Goal: Use online tool/utility: Utilize a website feature to perform a specific function

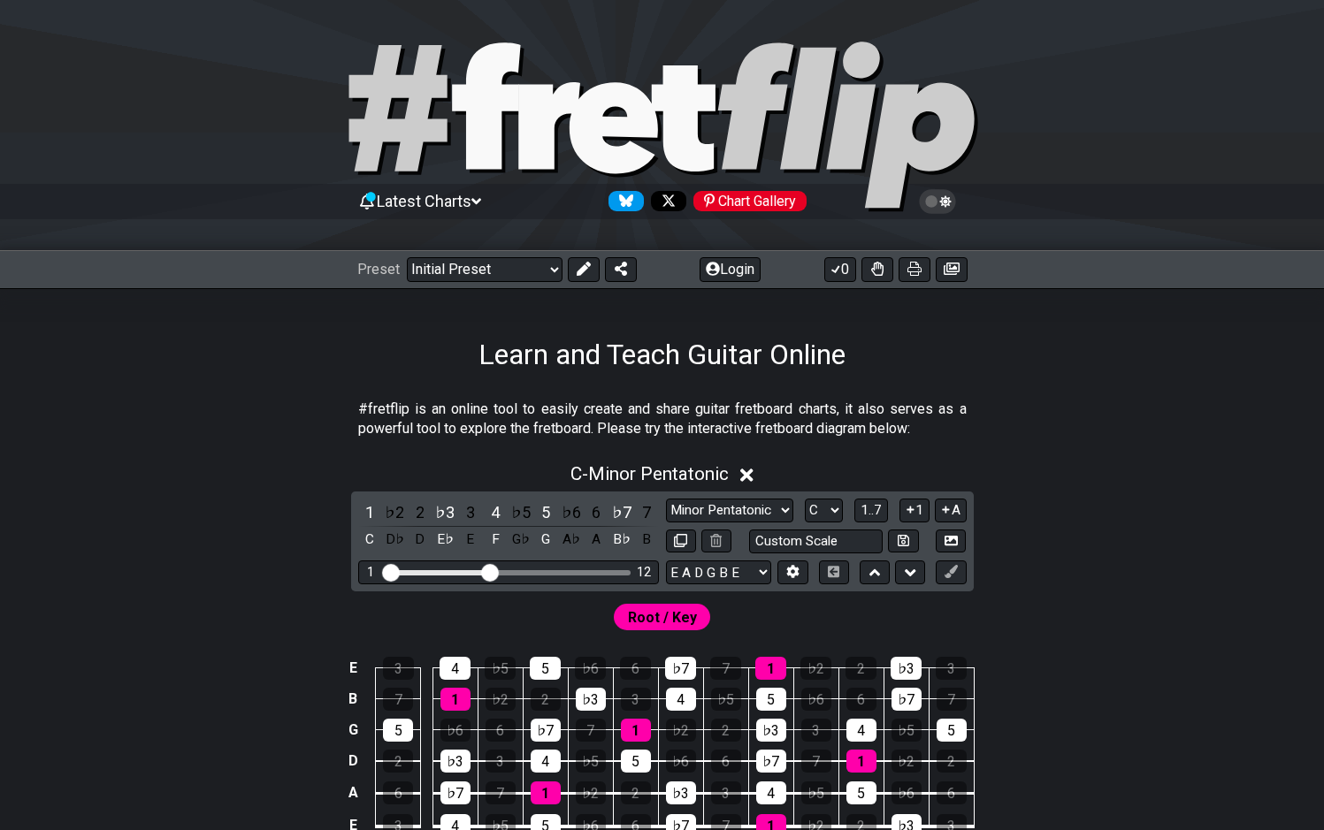
scroll to position [195, 0]
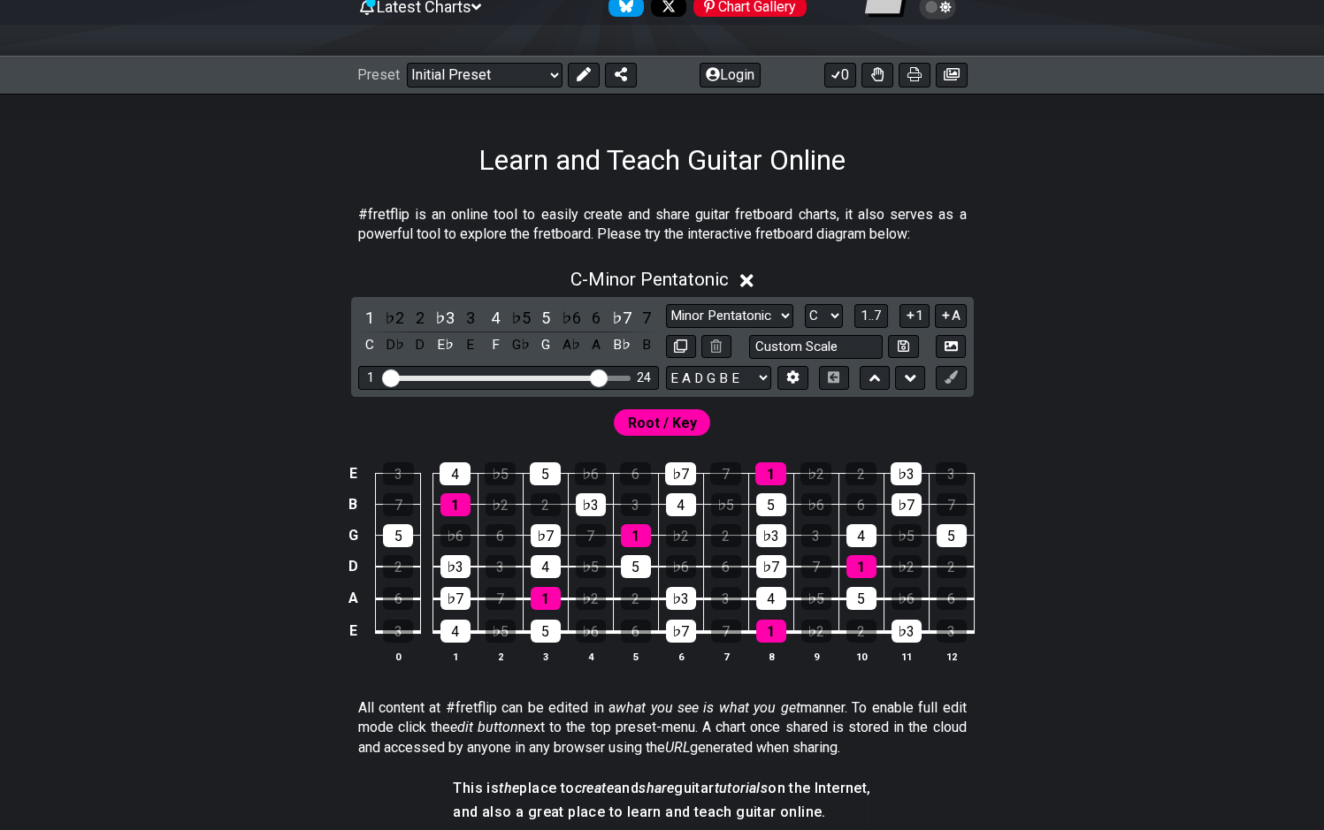
drag, startPoint x: 486, startPoint y: 374, endPoint x: 597, endPoint y: 374, distance: 110.6
click at [597, 377] on input "Visible fret range" at bounding box center [508, 377] width 251 height 0
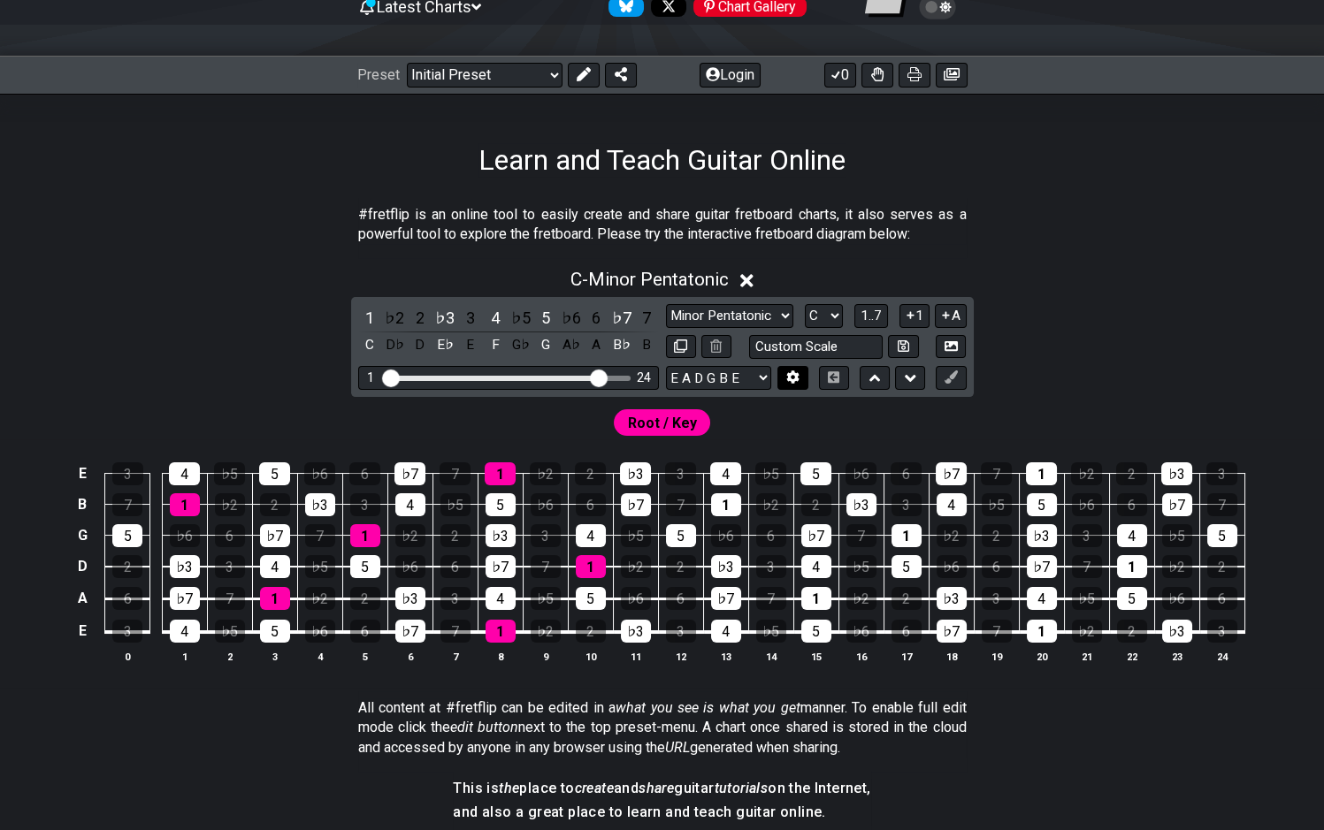
click at [793, 379] on icon at bounding box center [793, 377] width 12 height 13
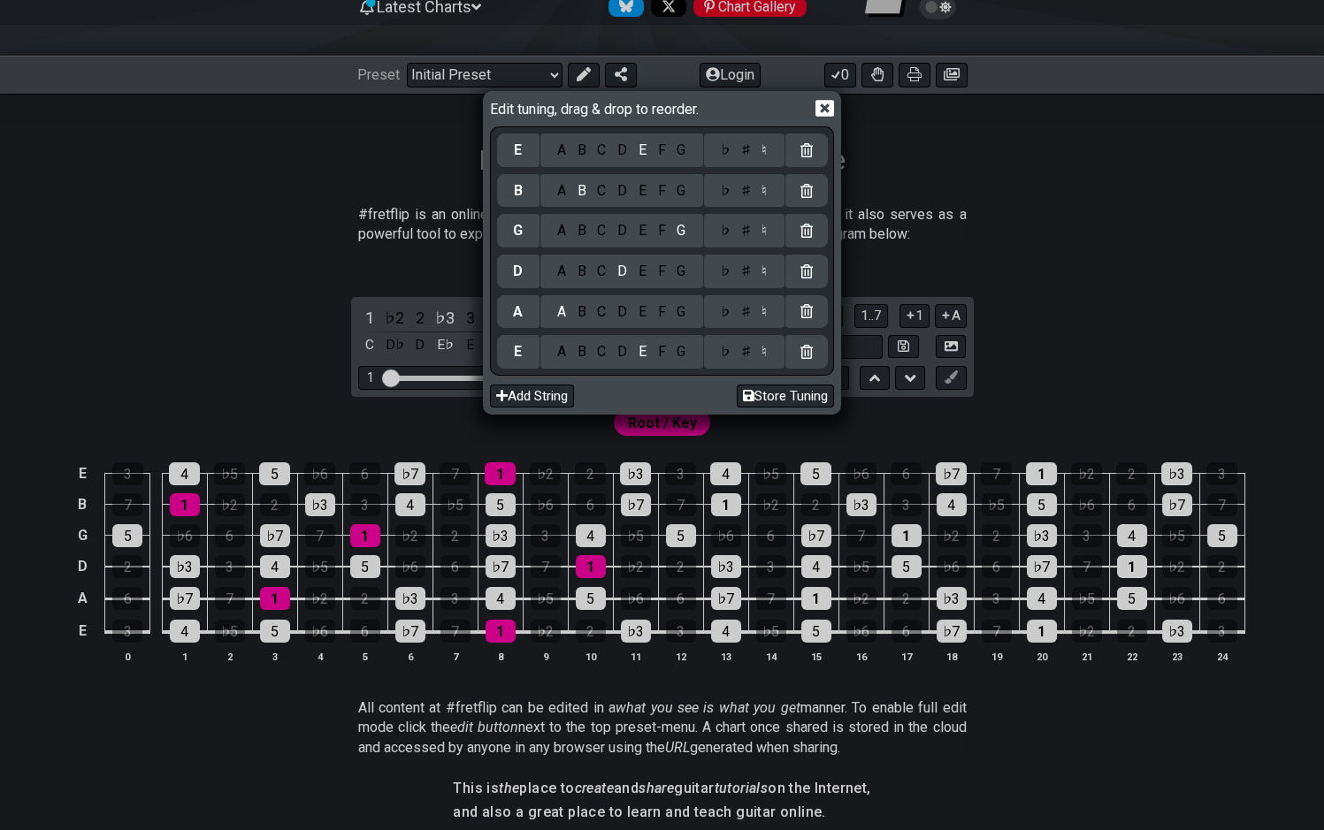
click at [606, 355] on div "C" at bounding box center [602, 351] width 20 height 19
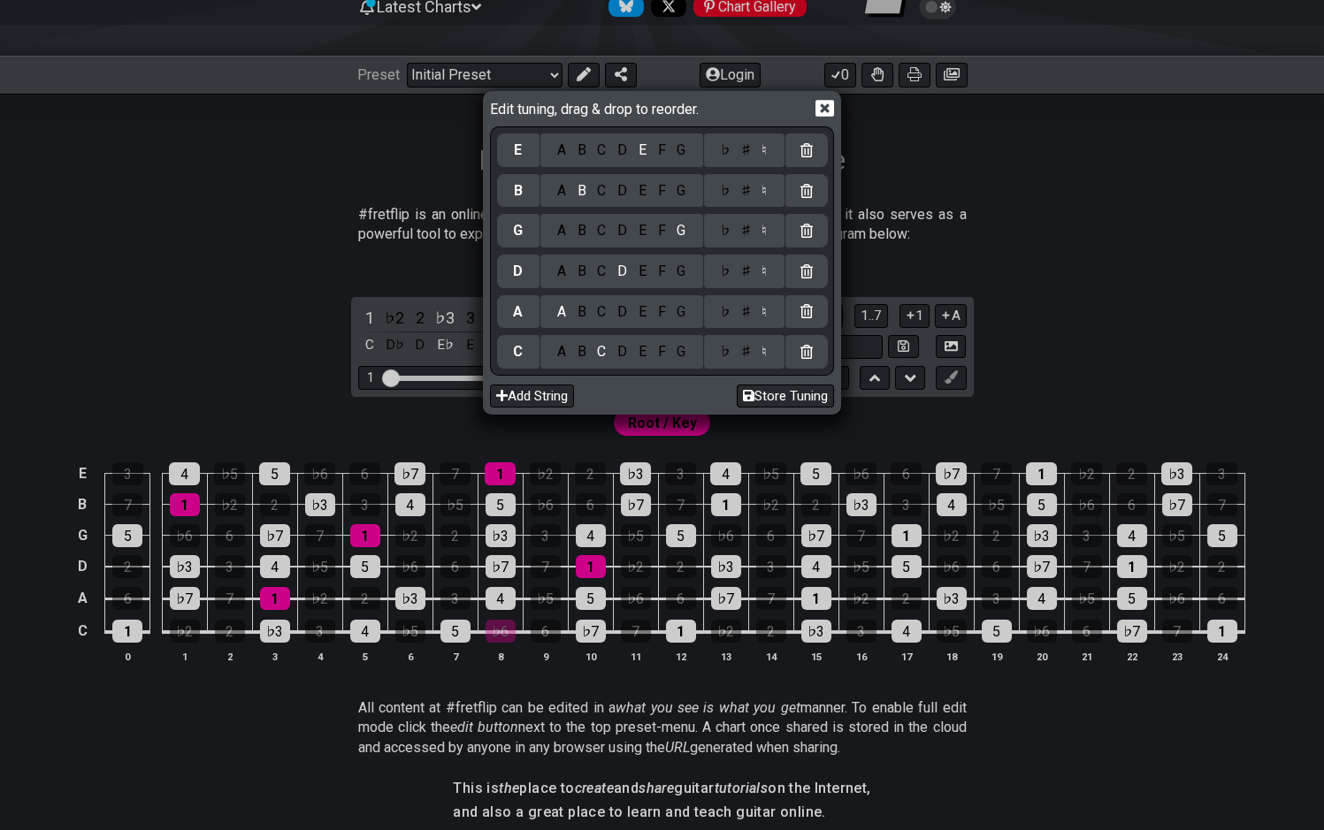
click at [754, 354] on div "♯" at bounding box center [745, 351] width 21 height 19
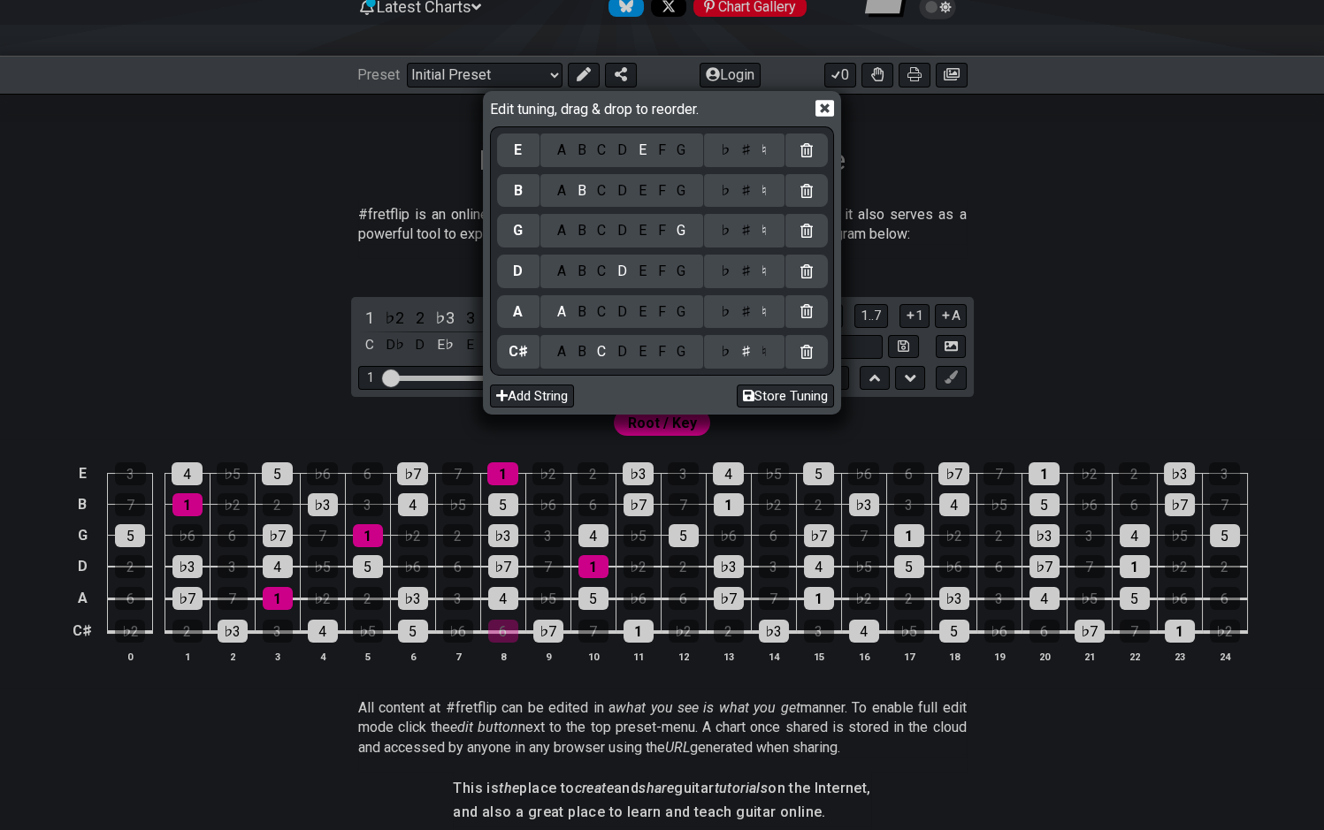
click at [690, 311] on div "G" at bounding box center [681, 311] width 20 height 19
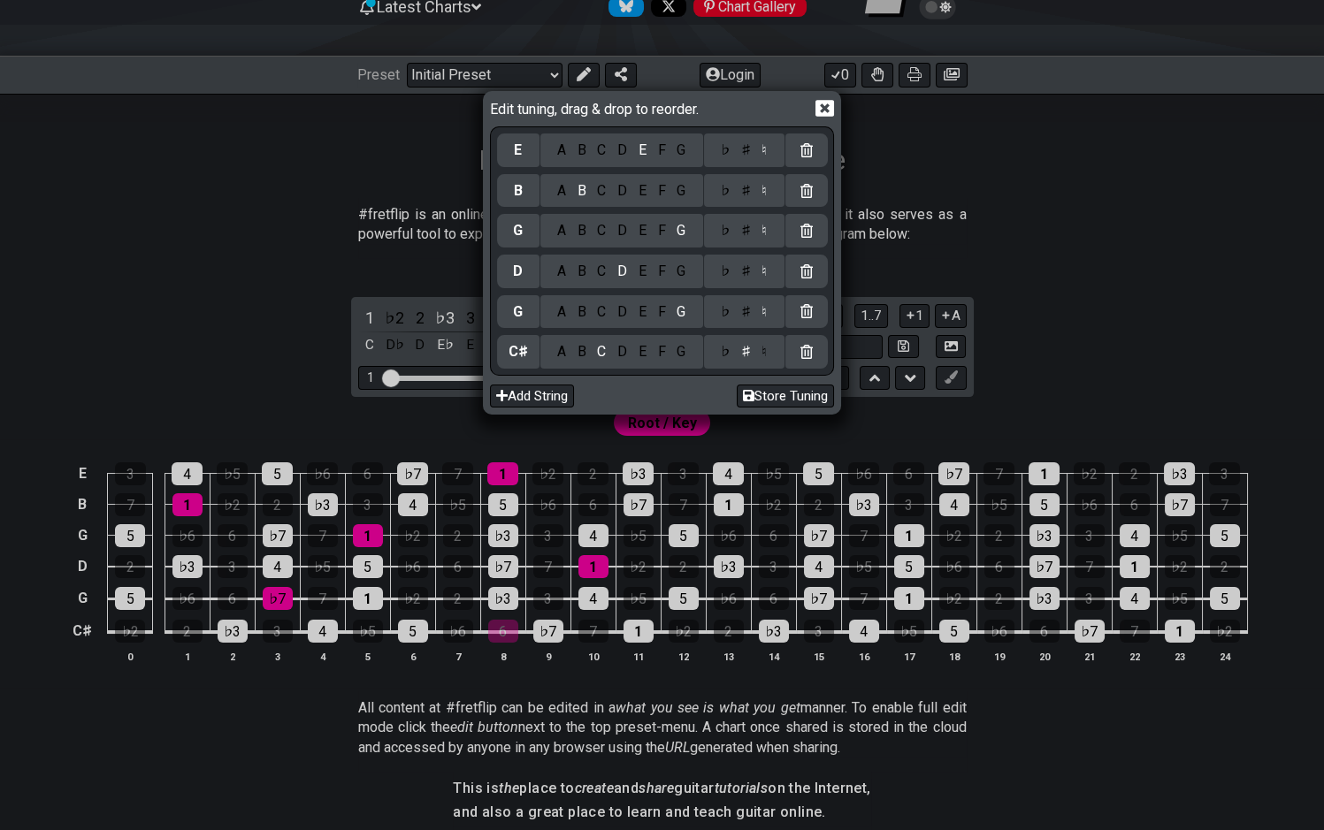
click at [751, 310] on div "♯" at bounding box center [745, 311] width 21 height 19
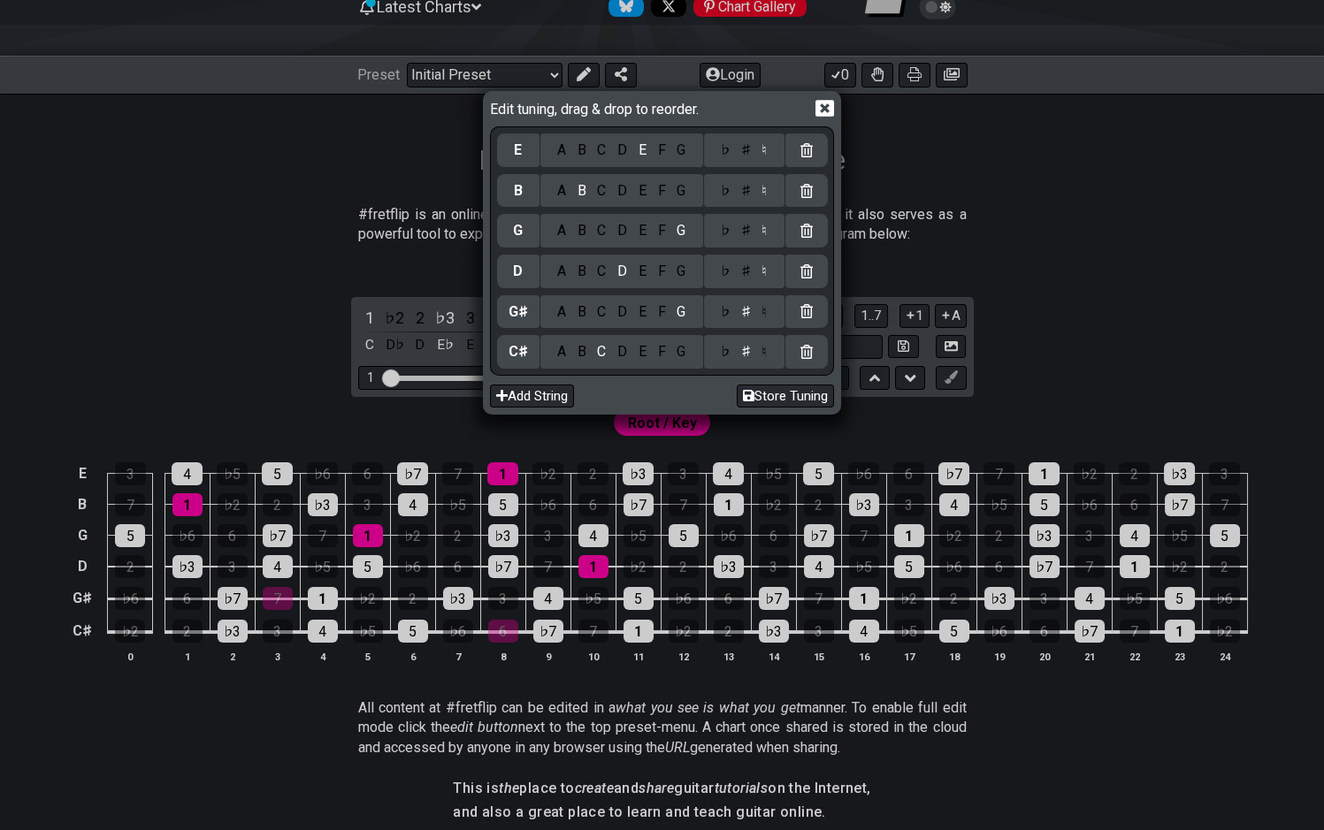
click at [599, 281] on div "A B C D E F G" at bounding box center [621, 272] width 163 height 34
click at [601, 268] on div "C" at bounding box center [602, 271] width 20 height 19
click at [745, 270] on div "♯" at bounding box center [745, 271] width 21 height 19
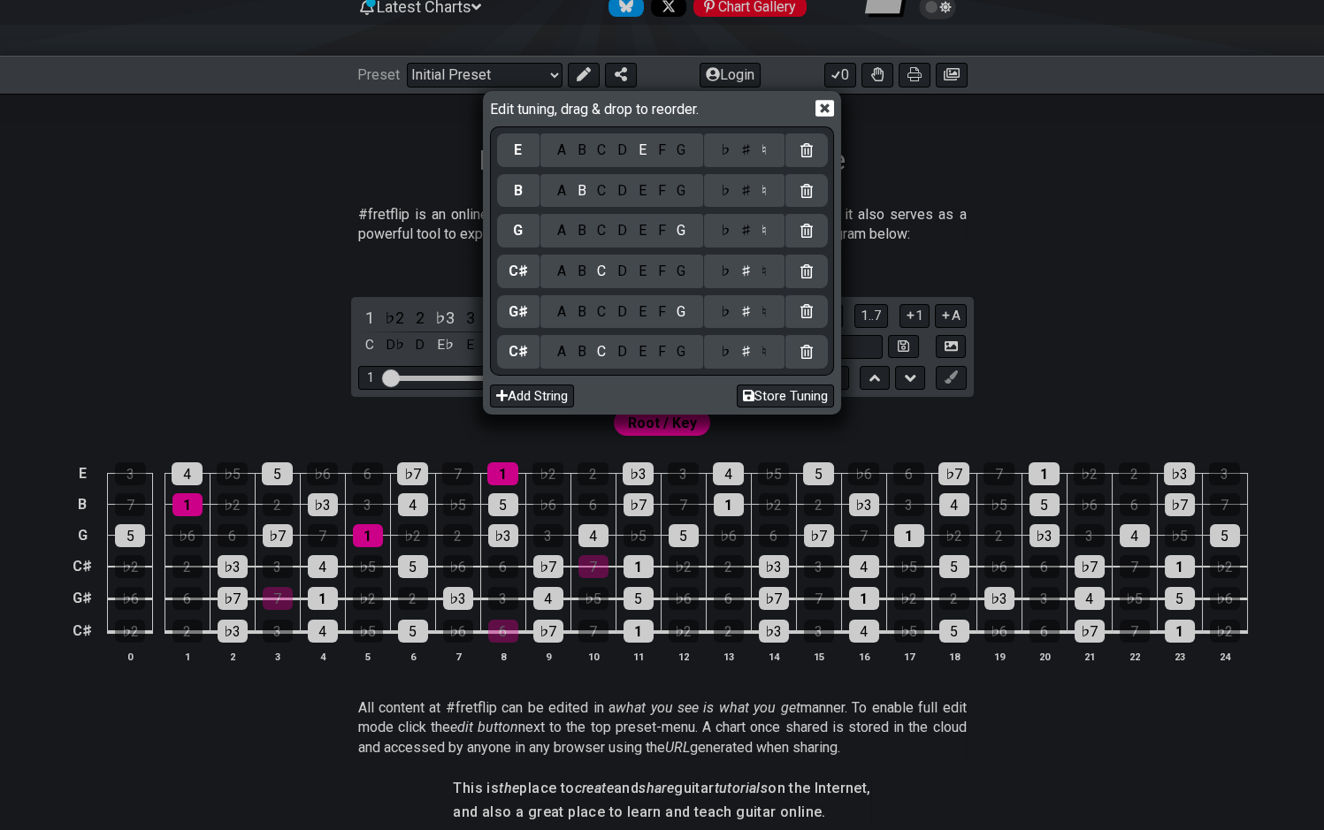
drag, startPoint x: 623, startPoint y: 151, endPoint x: 752, endPoint y: 135, distance: 130.1
click at [628, 150] on div "E A B C D E F G ♭ ♯ ♮ B A B C D E F G ♭ ♯ ♮ G A B C D E F G ♭ ♯ ♮ C♯ A B C D E …" at bounding box center [662, 251] width 331 height 242
click at [750, 157] on div "♯" at bounding box center [745, 150] width 21 height 19
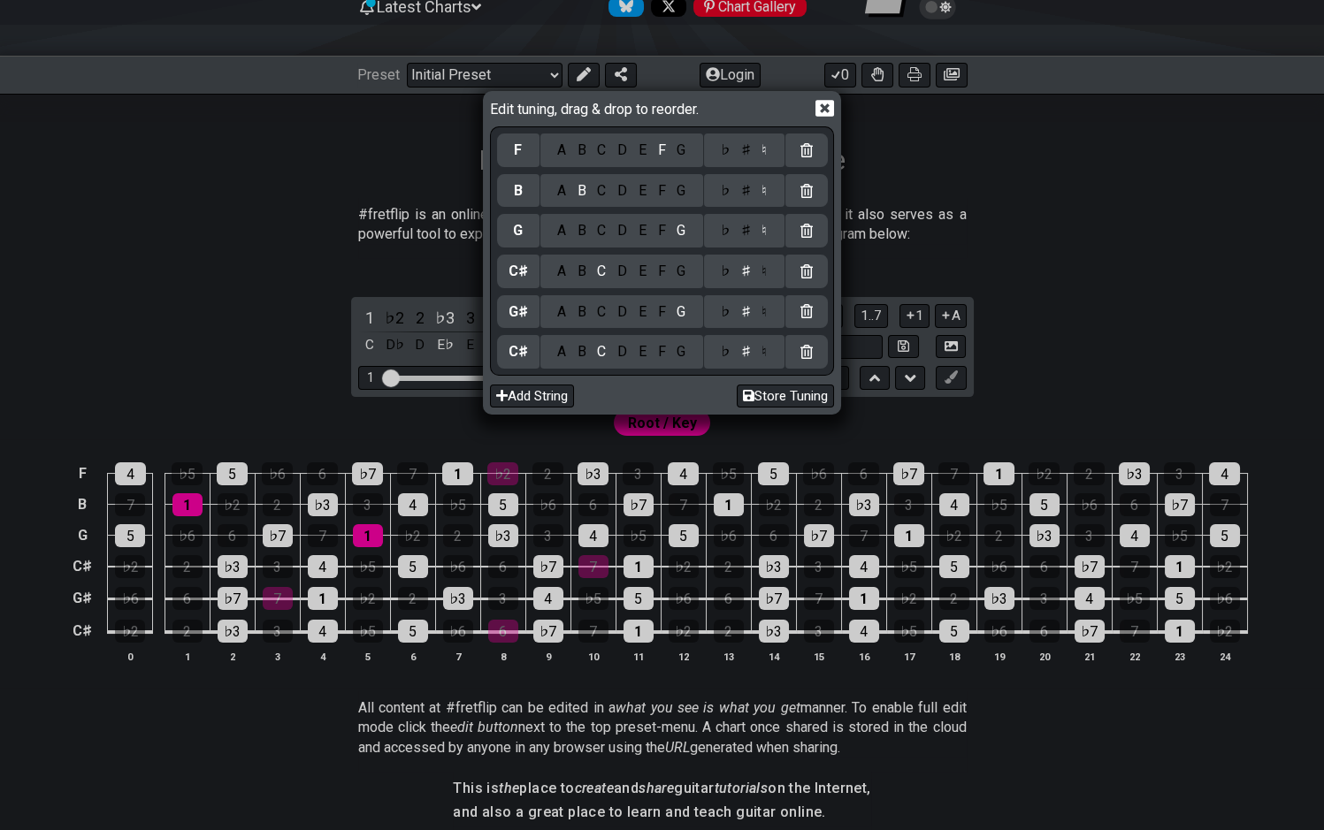
click at [560, 194] on div "A" at bounding box center [561, 190] width 20 height 19
click at [748, 187] on div "♯" at bounding box center [745, 190] width 21 height 19
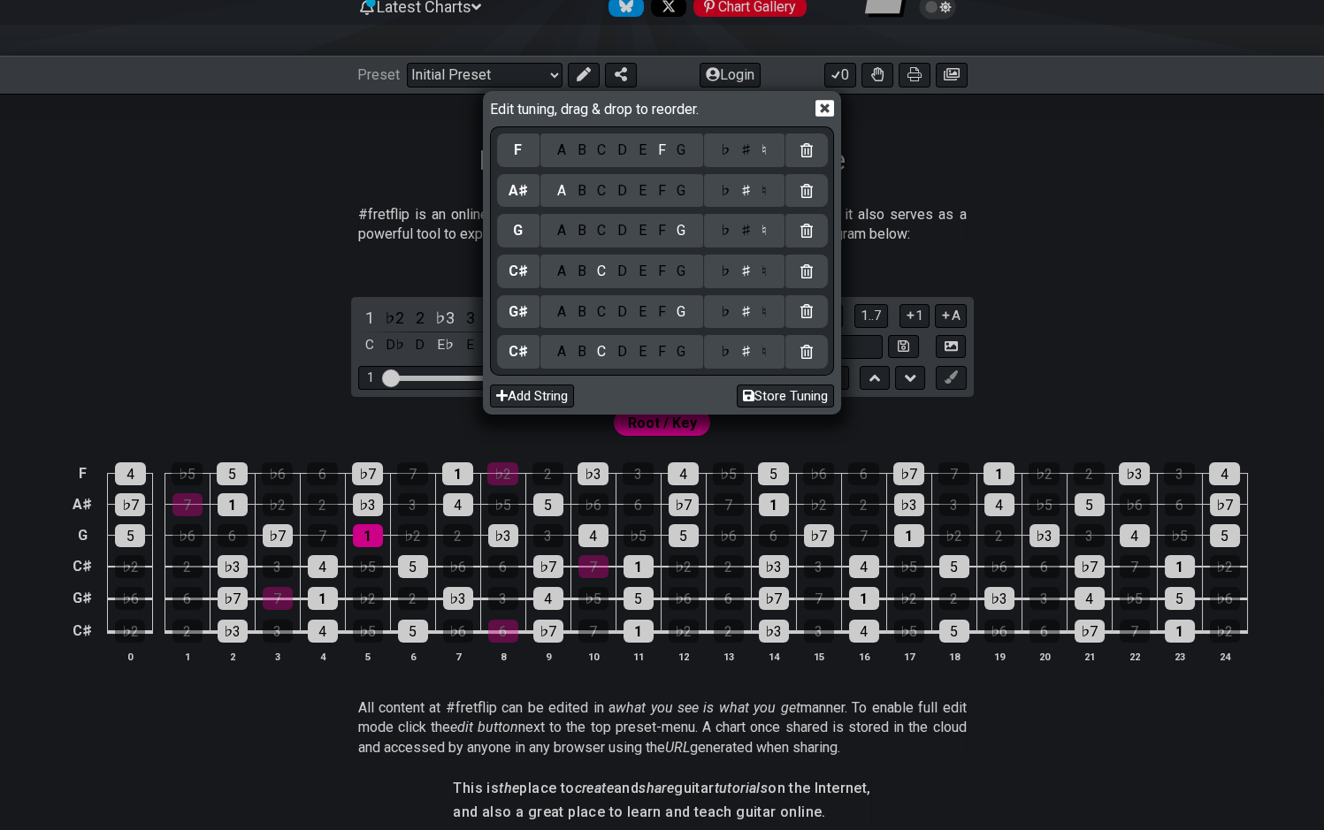
click at [667, 230] on div "F" at bounding box center [661, 230] width 19 height 19
click at [748, 232] on div "♯" at bounding box center [745, 230] width 21 height 19
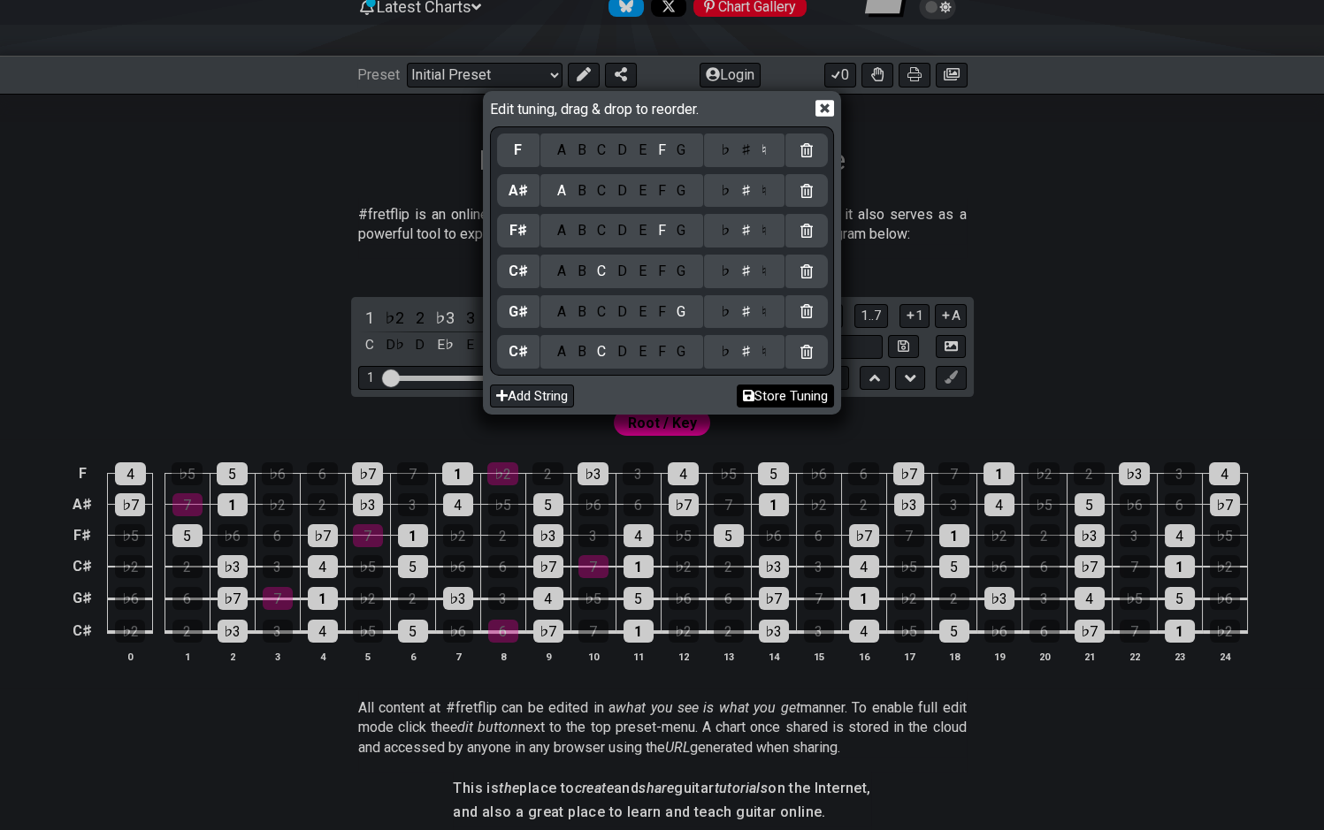
click at [793, 403] on button "Store Tuning" at bounding box center [785, 397] width 97 height 24
click at [821, 110] on icon at bounding box center [824, 108] width 19 height 17
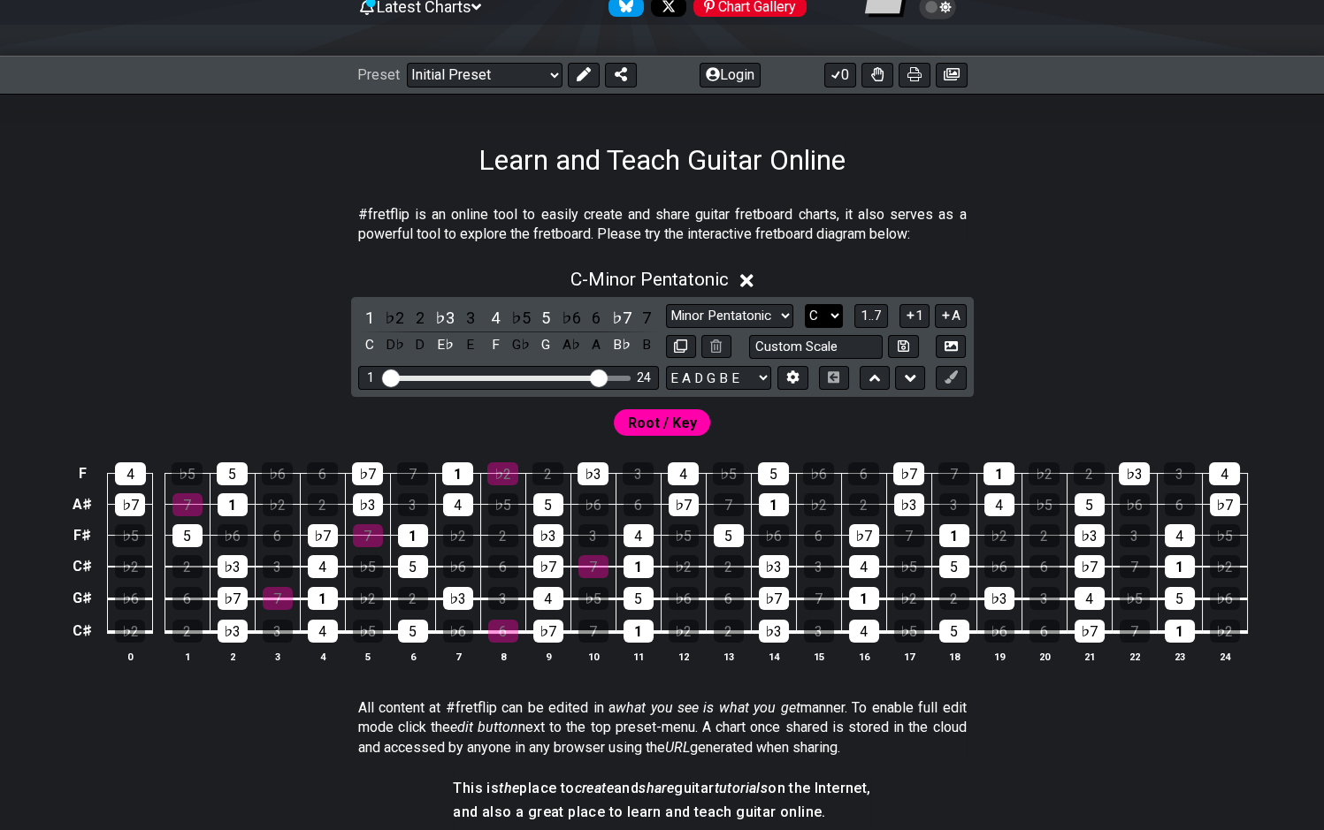
drag, startPoint x: 733, startPoint y: 320, endPoint x: 824, endPoint y: 317, distance: 91.2
click at [805, 318] on div "Minor Pentatonic Click to edit Minor Pentatonic Major Pentatonic Minor Blues Ma…" at bounding box center [816, 316] width 301 height 24
click at [805, 304] on select "A♭ A A♯ B♭ B C C♯ D♭ D D♯ E♭ E F F♯ G♭ G G♯" at bounding box center [824, 316] width 38 height 24
select select "C#"
click option "C♯" at bounding box center [0, 0] width 0 height 0
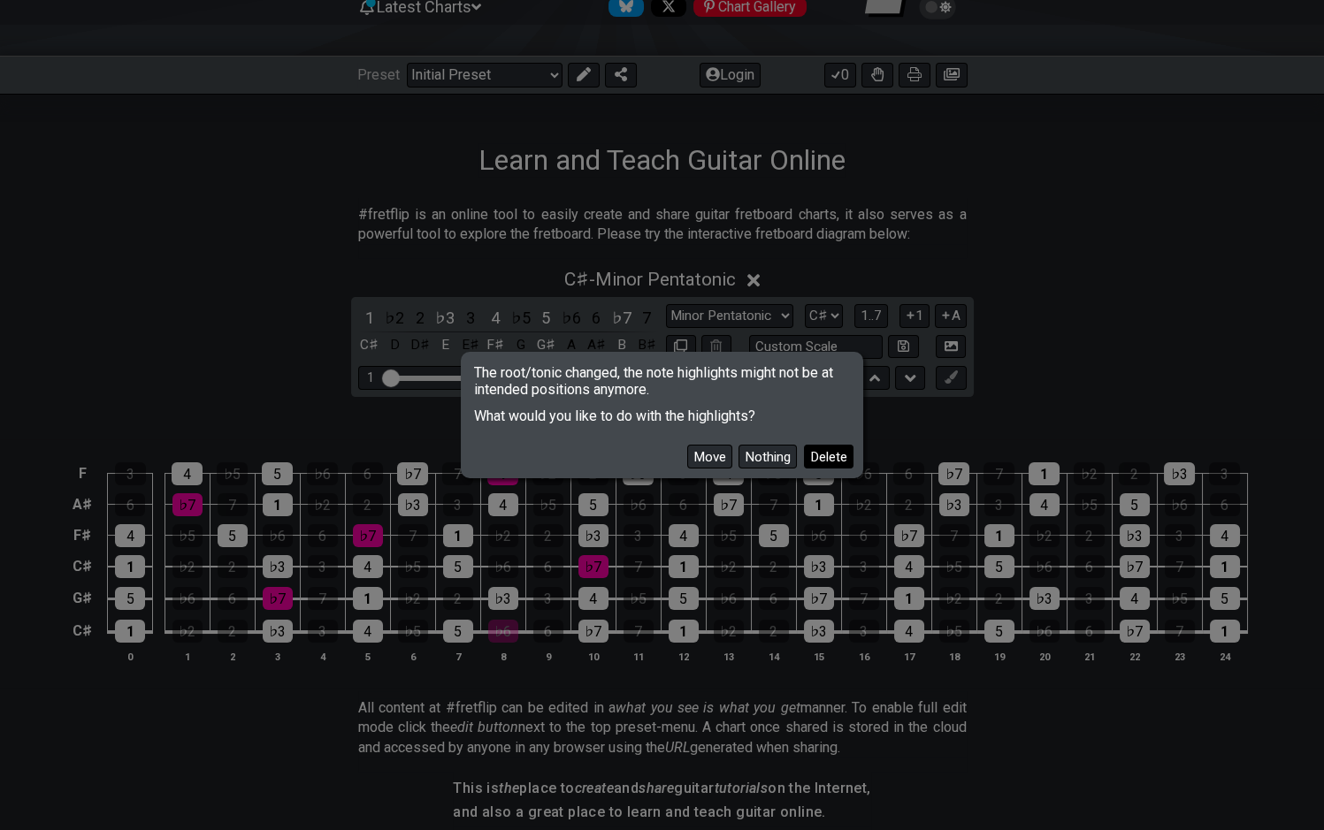
click at [816, 453] on button "Delete" at bounding box center [829, 457] width 50 height 24
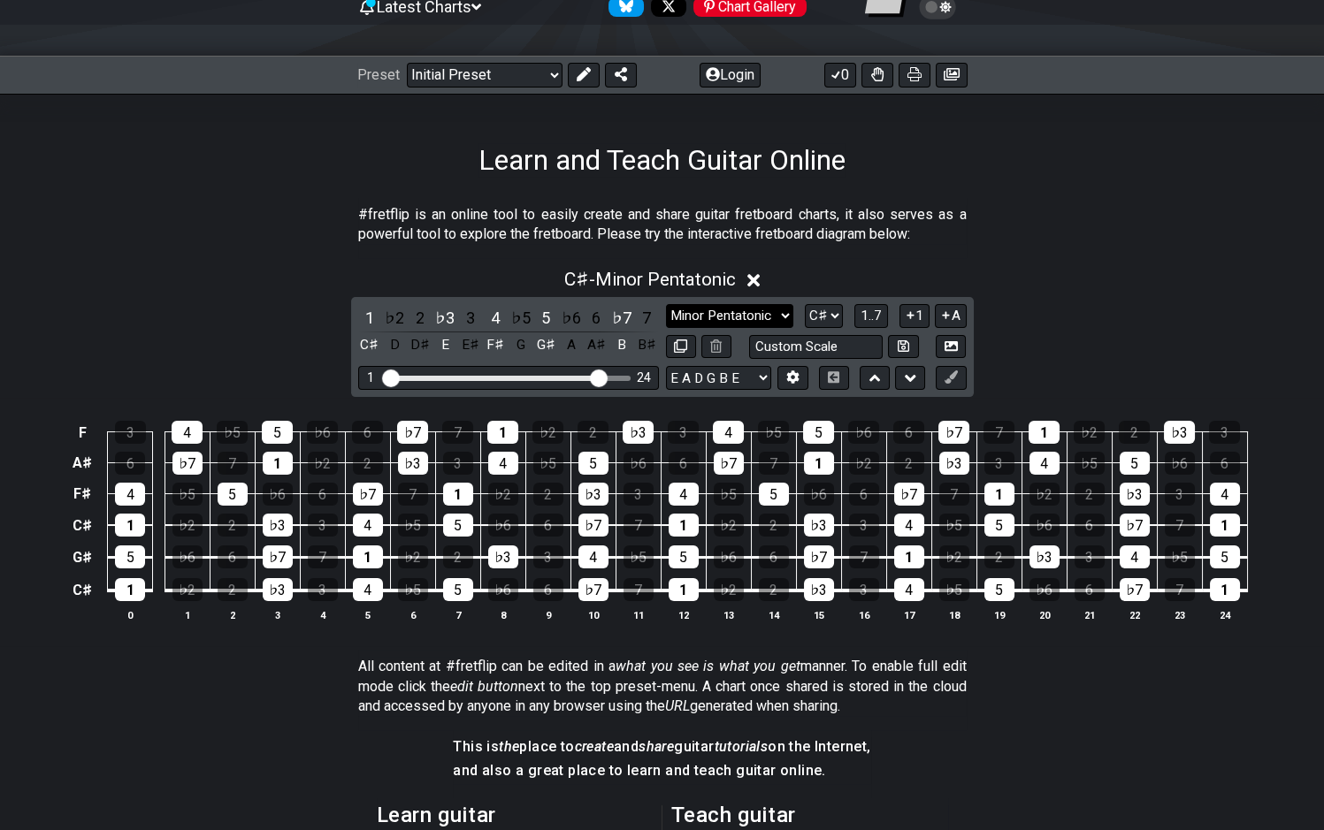
click at [666, 304] on select "Minor Pentatonic Click to edit Minor Pentatonic Major Pentatonic Minor Blues Ma…" at bounding box center [729, 316] width 127 height 24
select select "Phrygian Dominant"
click option "Phrygian Dominant" at bounding box center [0, 0] width 0 height 0
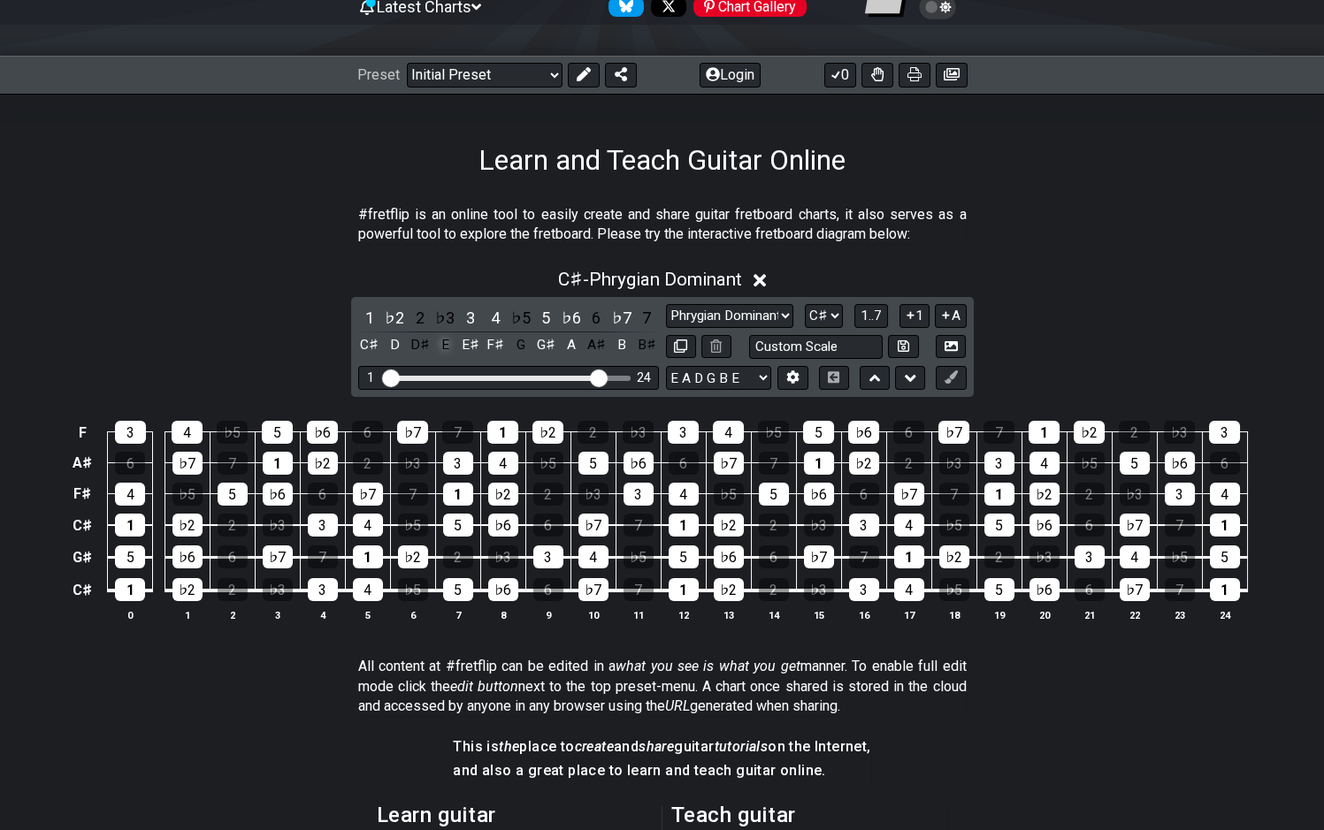
click at [453, 345] on div "E" at bounding box center [444, 345] width 23 height 24
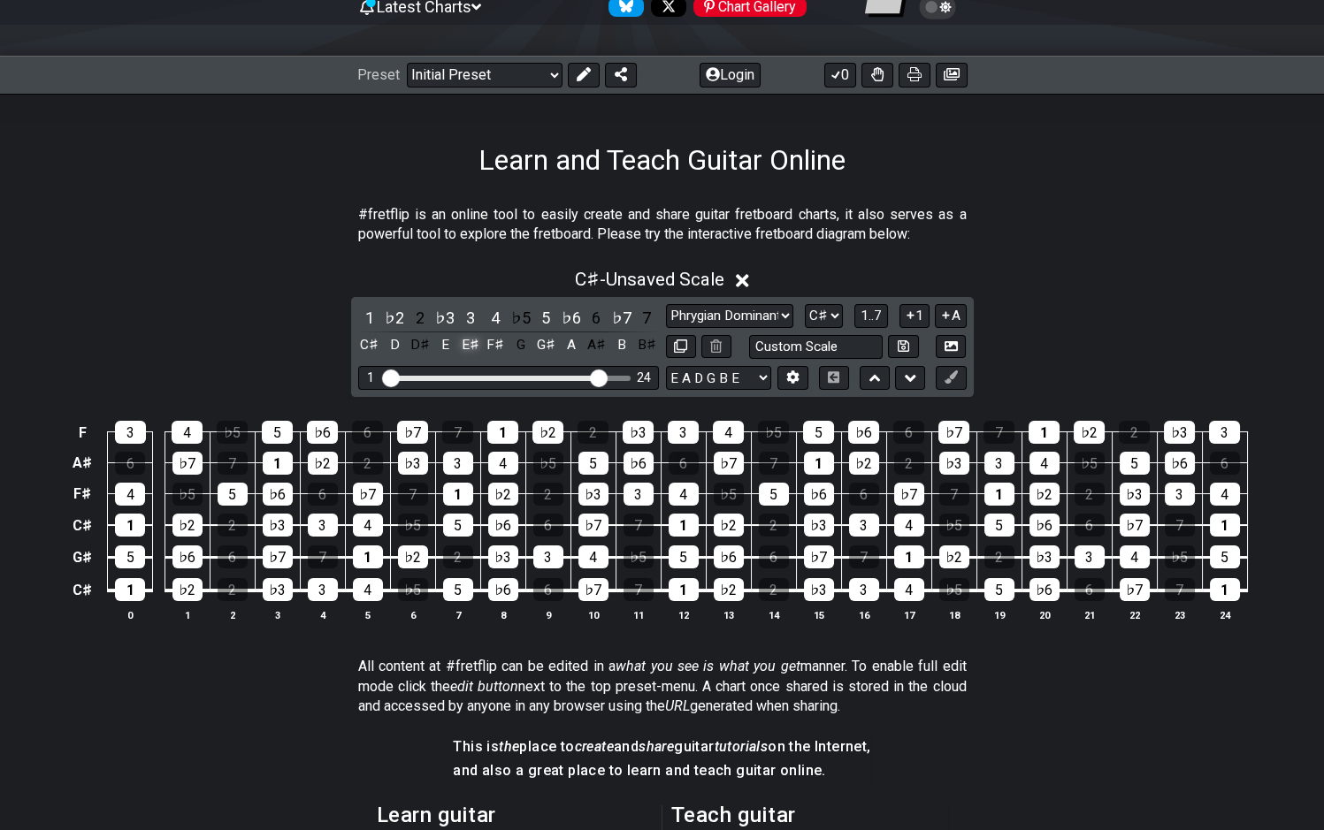
click at [465, 348] on div "E♯" at bounding box center [470, 345] width 23 height 24
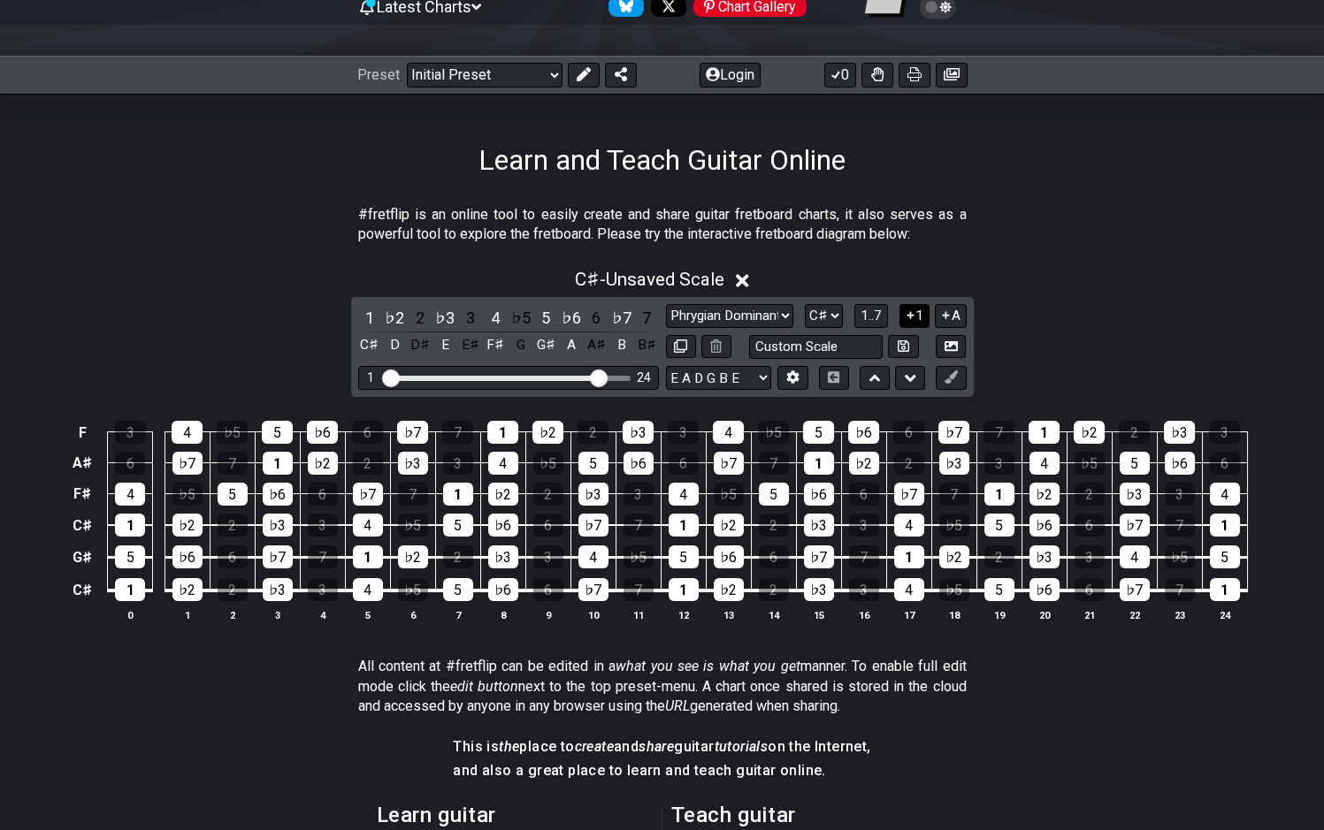
click at [912, 312] on icon at bounding box center [910, 315] width 7 height 7
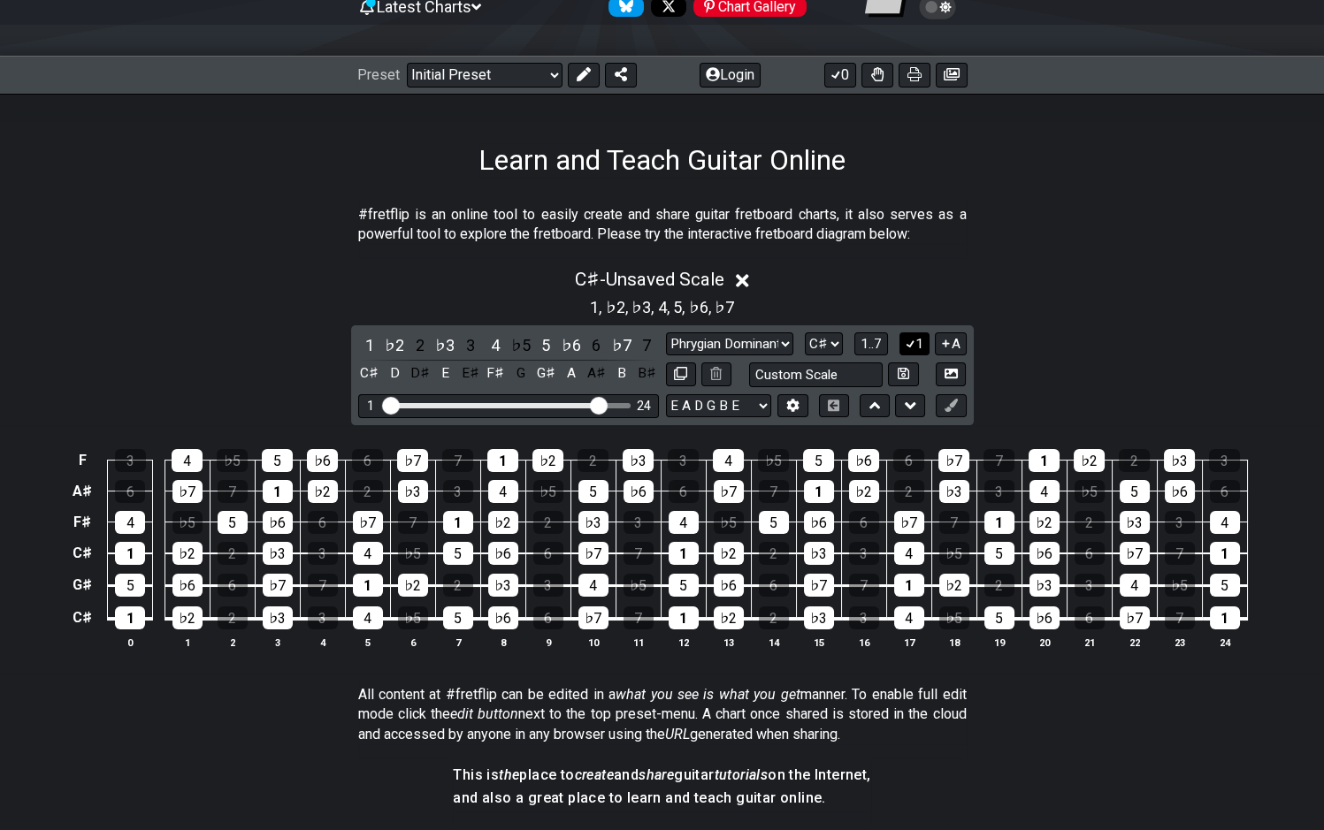
click at [917, 339] on button "1" at bounding box center [914, 345] width 30 height 24
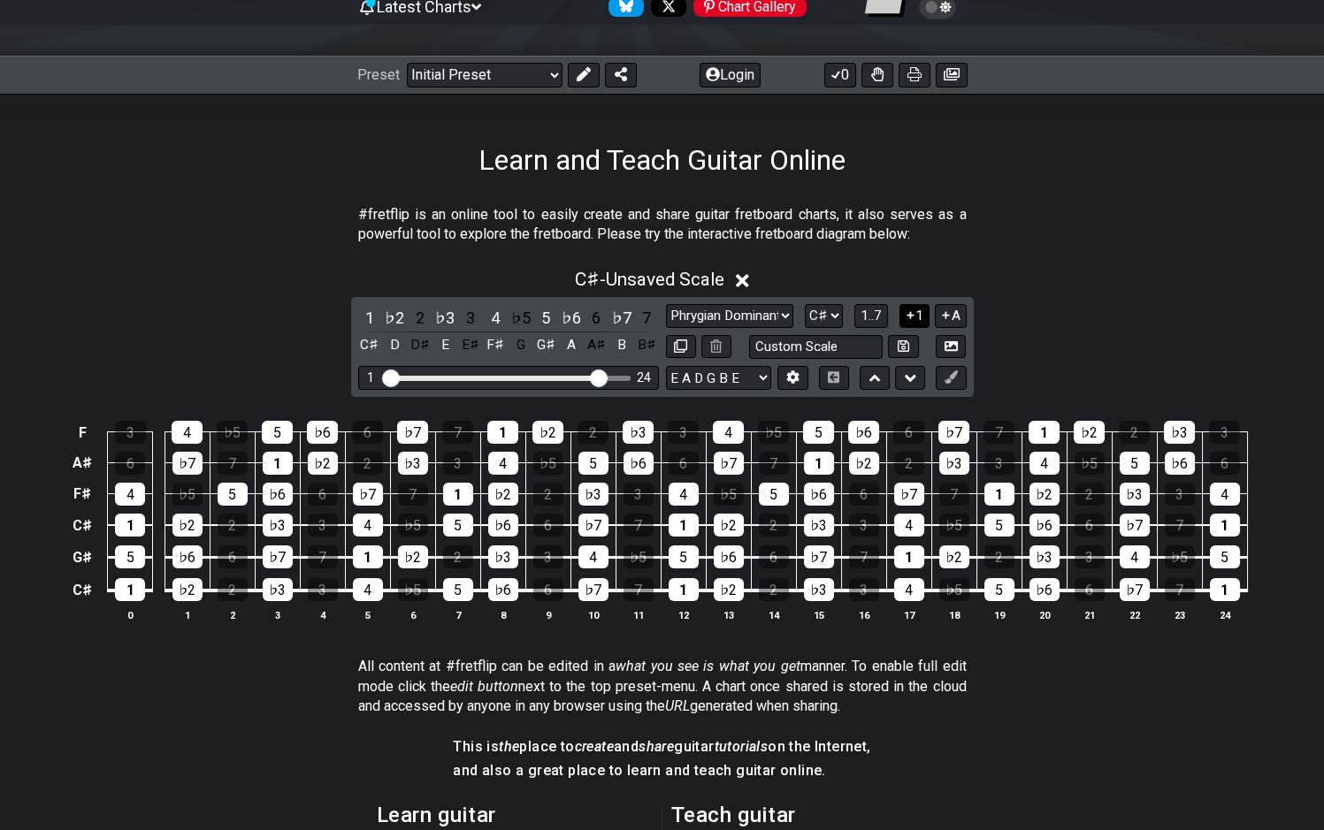
click at [916, 316] on icon at bounding box center [910, 315] width 17 height 13
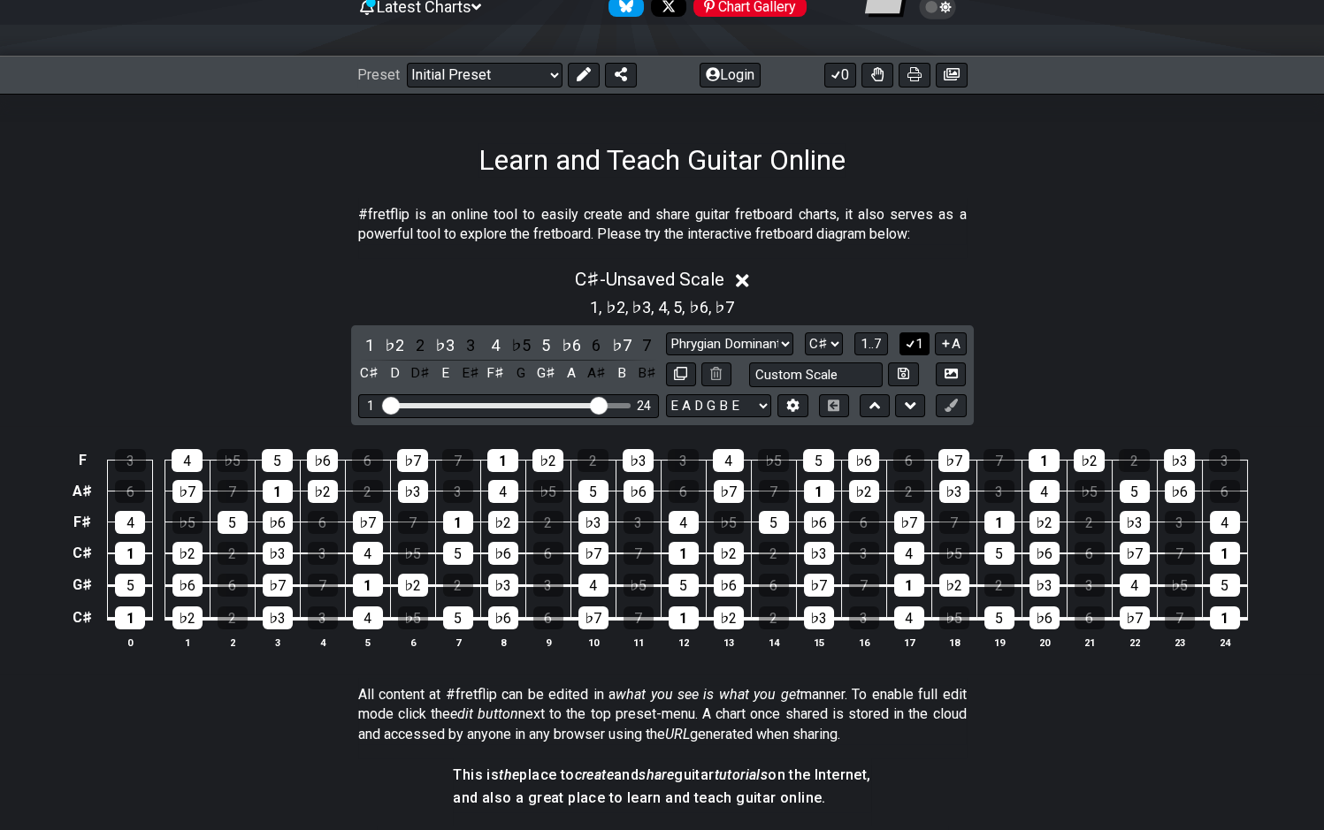
click at [914, 341] on icon at bounding box center [911, 344] width 10 height 8
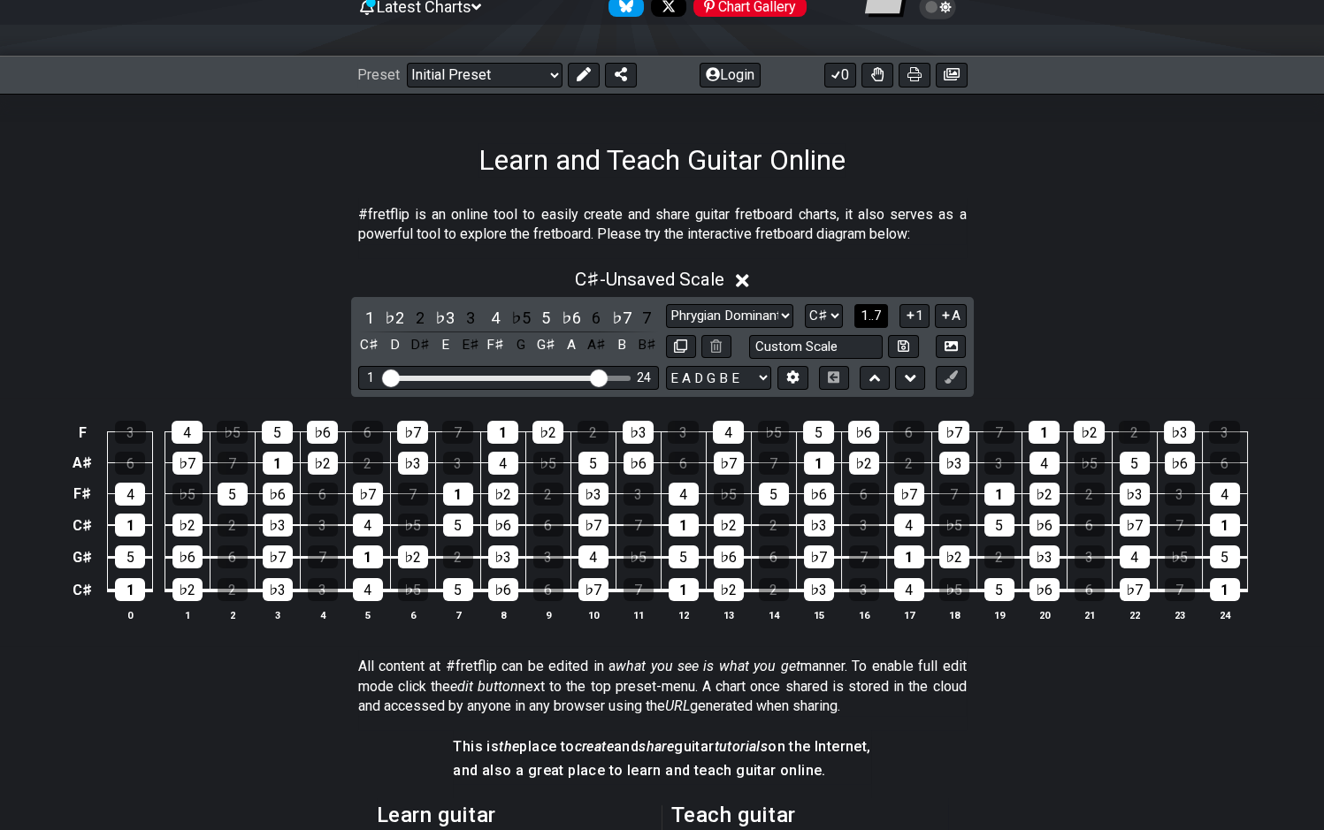
click at [879, 320] on span "1..7" at bounding box center [871, 316] width 21 height 16
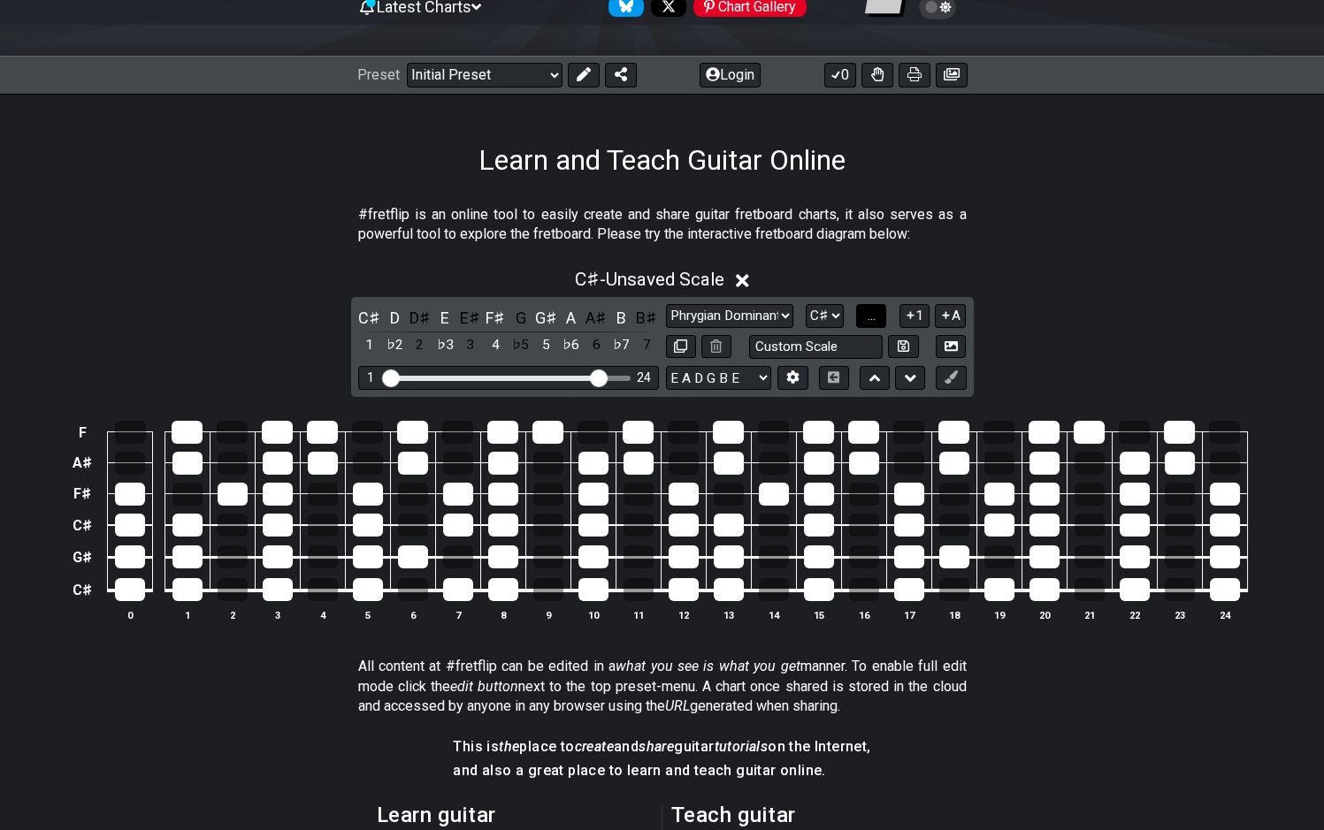
click at [876, 320] on span "..." at bounding box center [872, 316] width 8 height 16
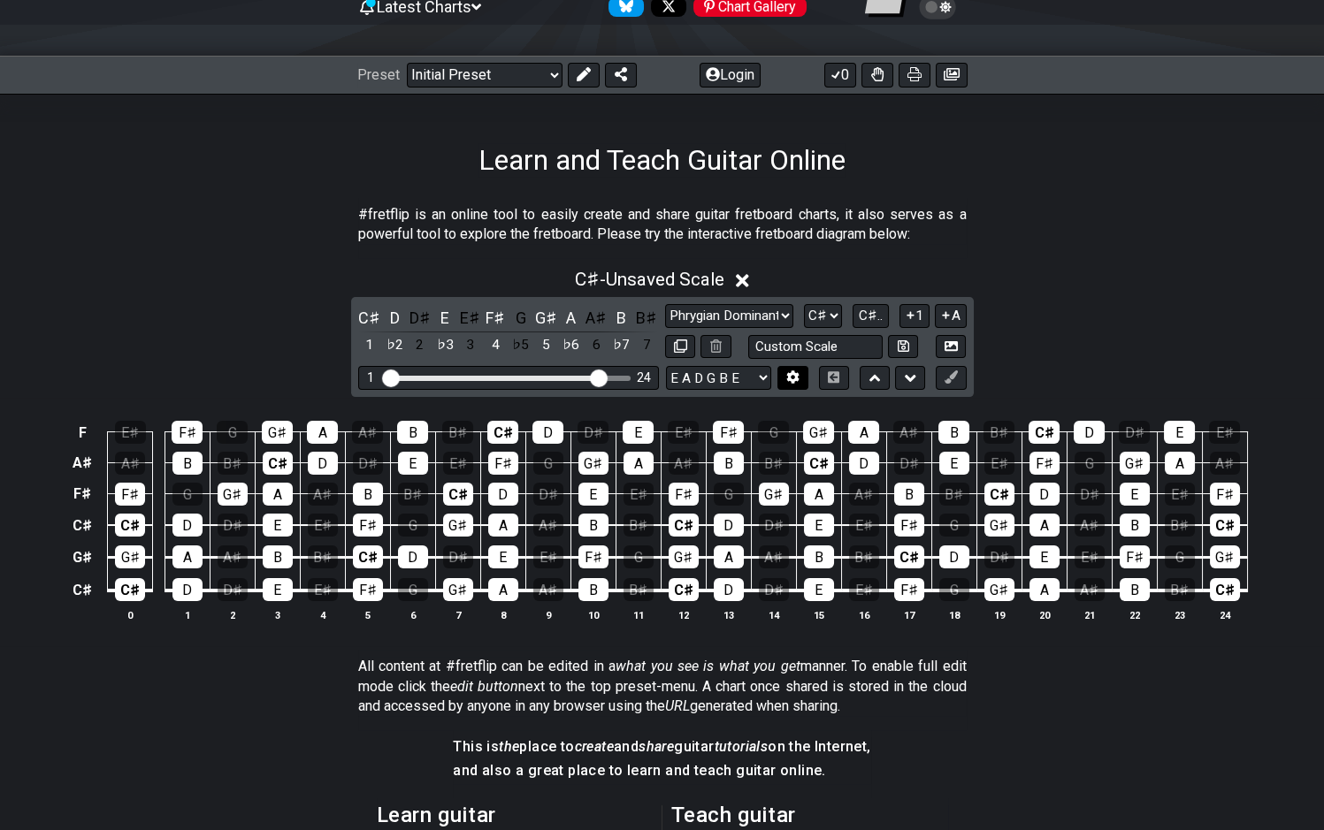
click at [783, 379] on button at bounding box center [792, 378] width 30 height 24
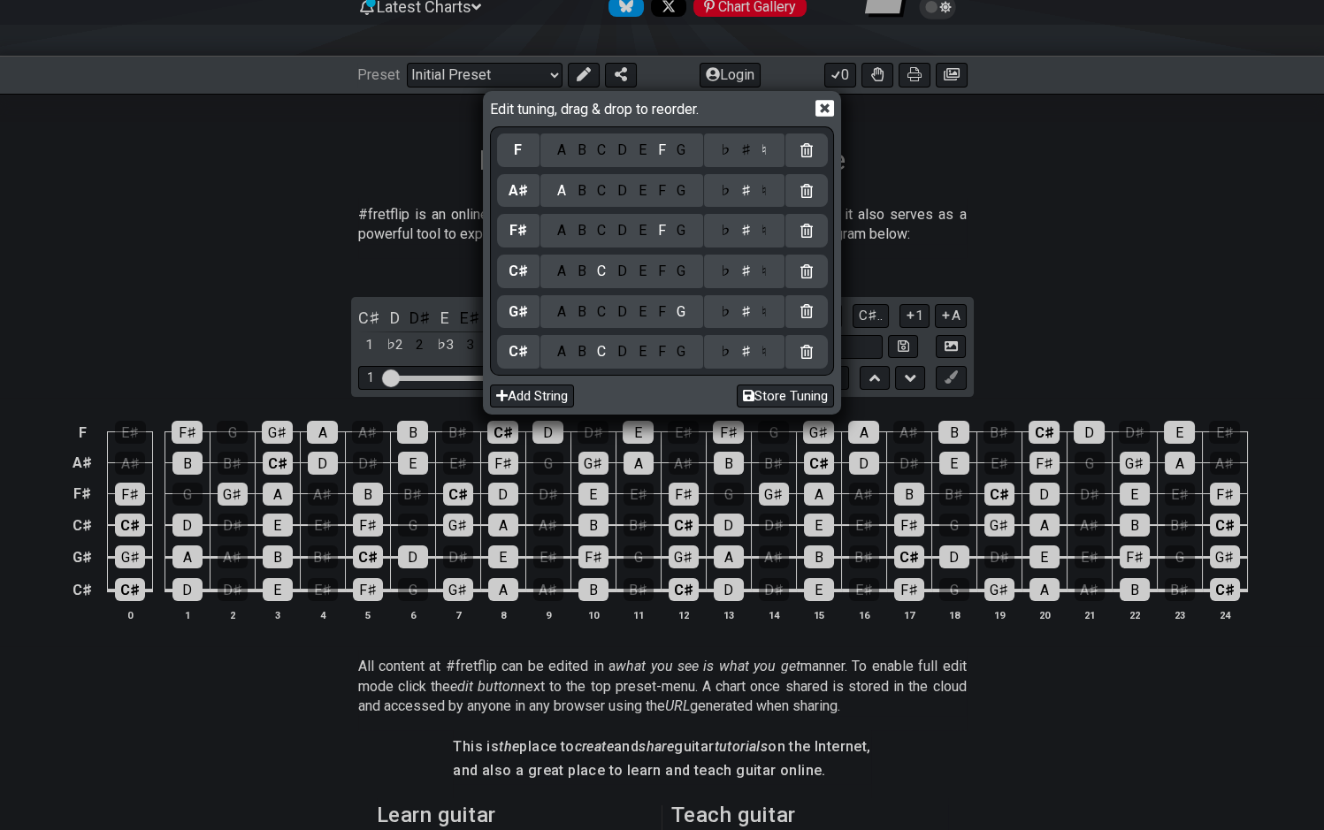
click at [626, 352] on div "D" at bounding box center [622, 351] width 21 height 19
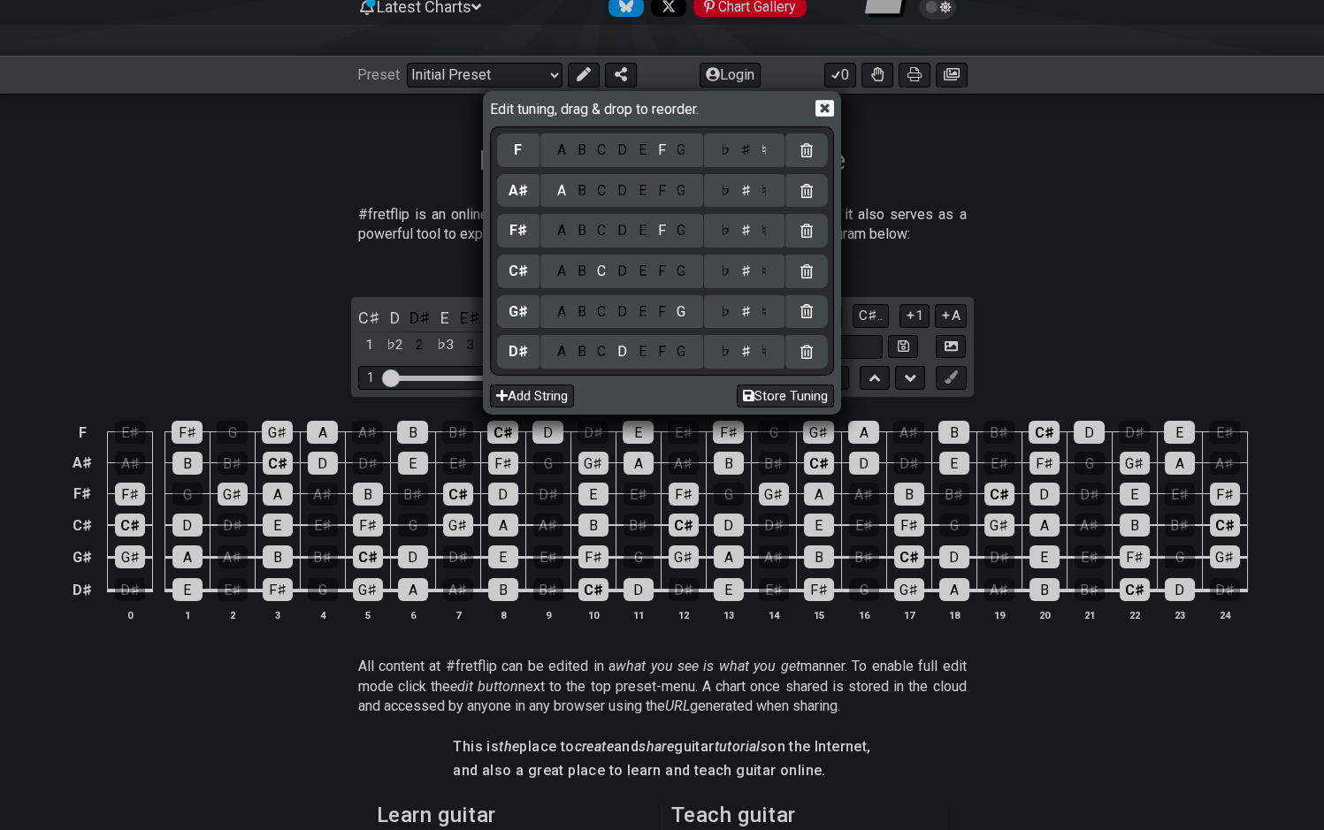
click at [761, 354] on div "♮" at bounding box center [764, 351] width 17 height 19
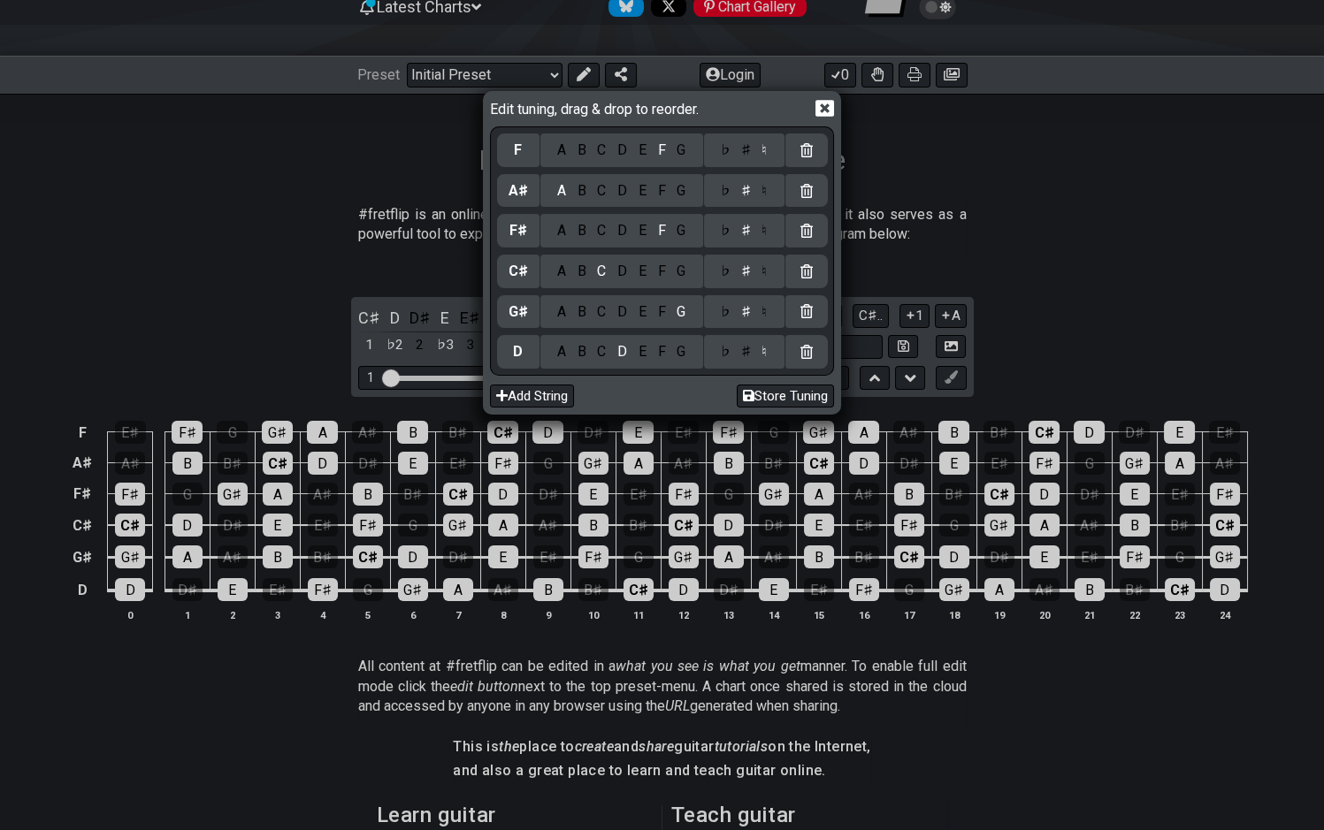
click at [568, 311] on div "A" at bounding box center [561, 311] width 20 height 19
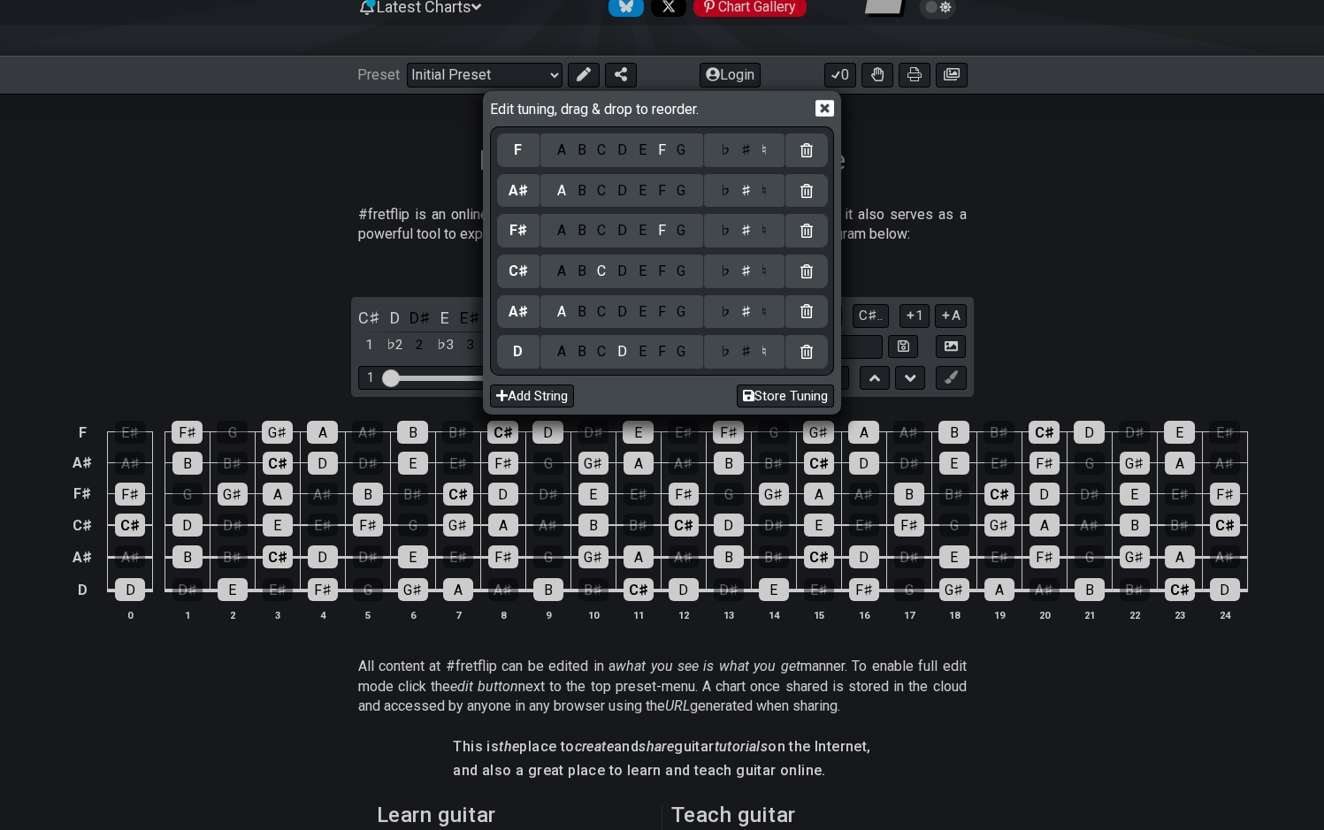
click at [764, 308] on div "♮" at bounding box center [764, 311] width 17 height 19
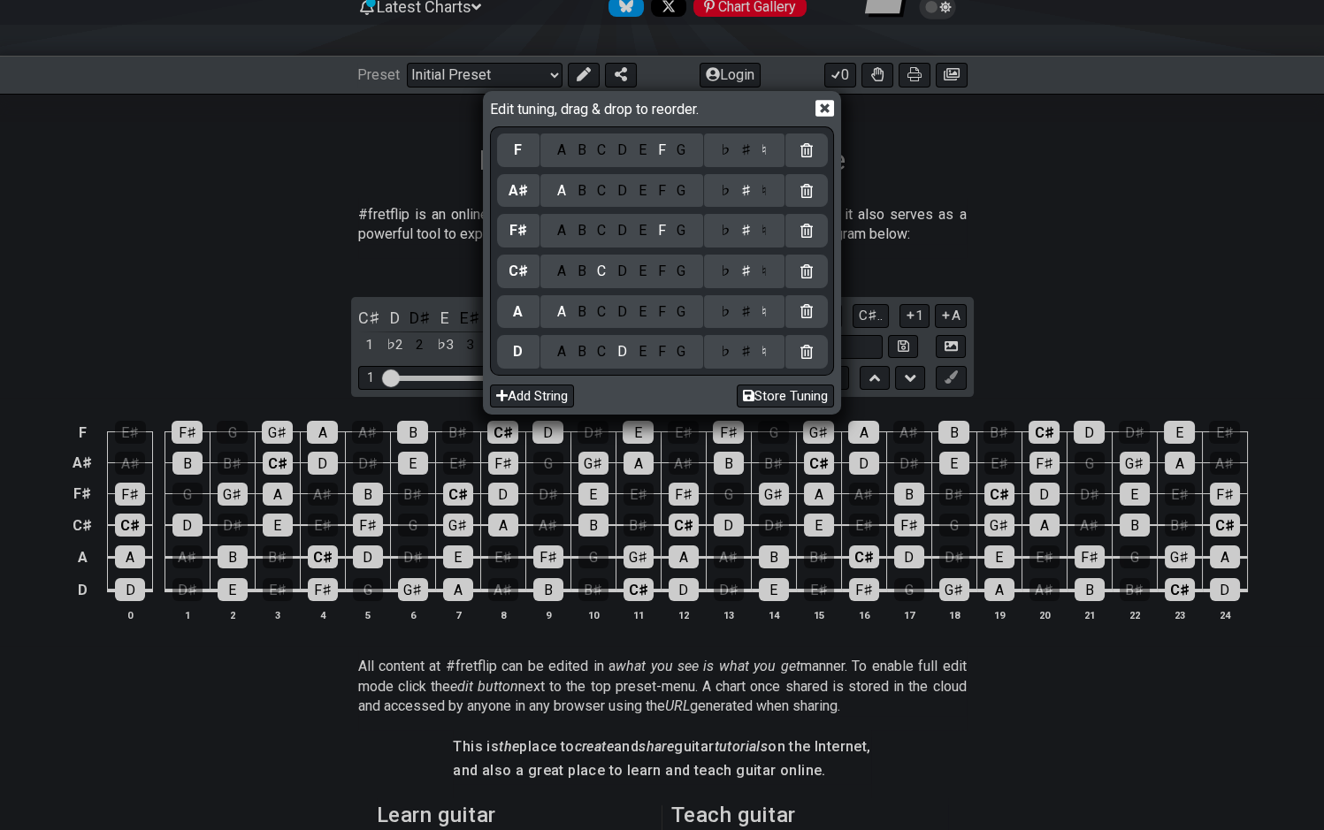
drag, startPoint x: 625, startPoint y: 271, endPoint x: 853, endPoint y: 276, distance: 227.4
click at [628, 270] on div "D" at bounding box center [622, 271] width 21 height 19
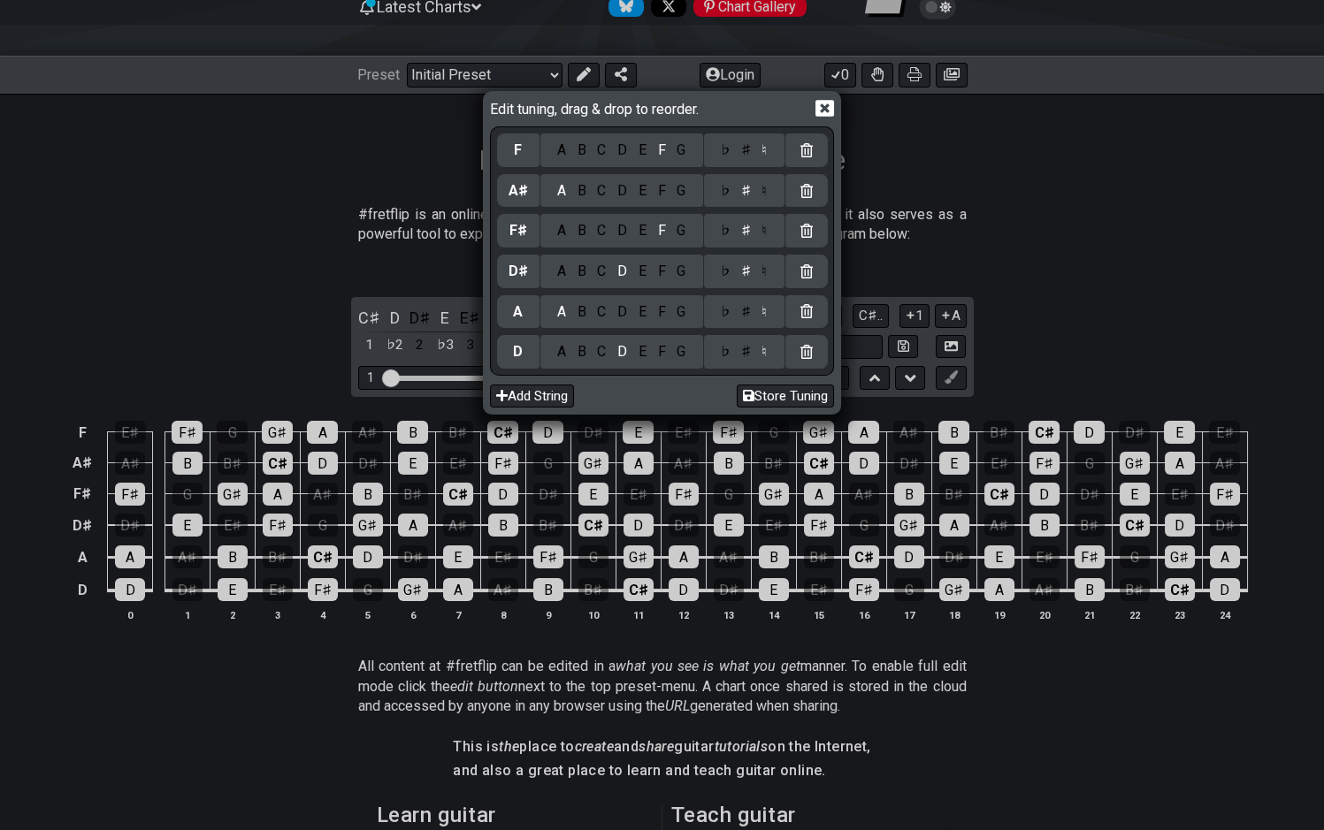
click at [766, 273] on div "♮" at bounding box center [764, 271] width 17 height 19
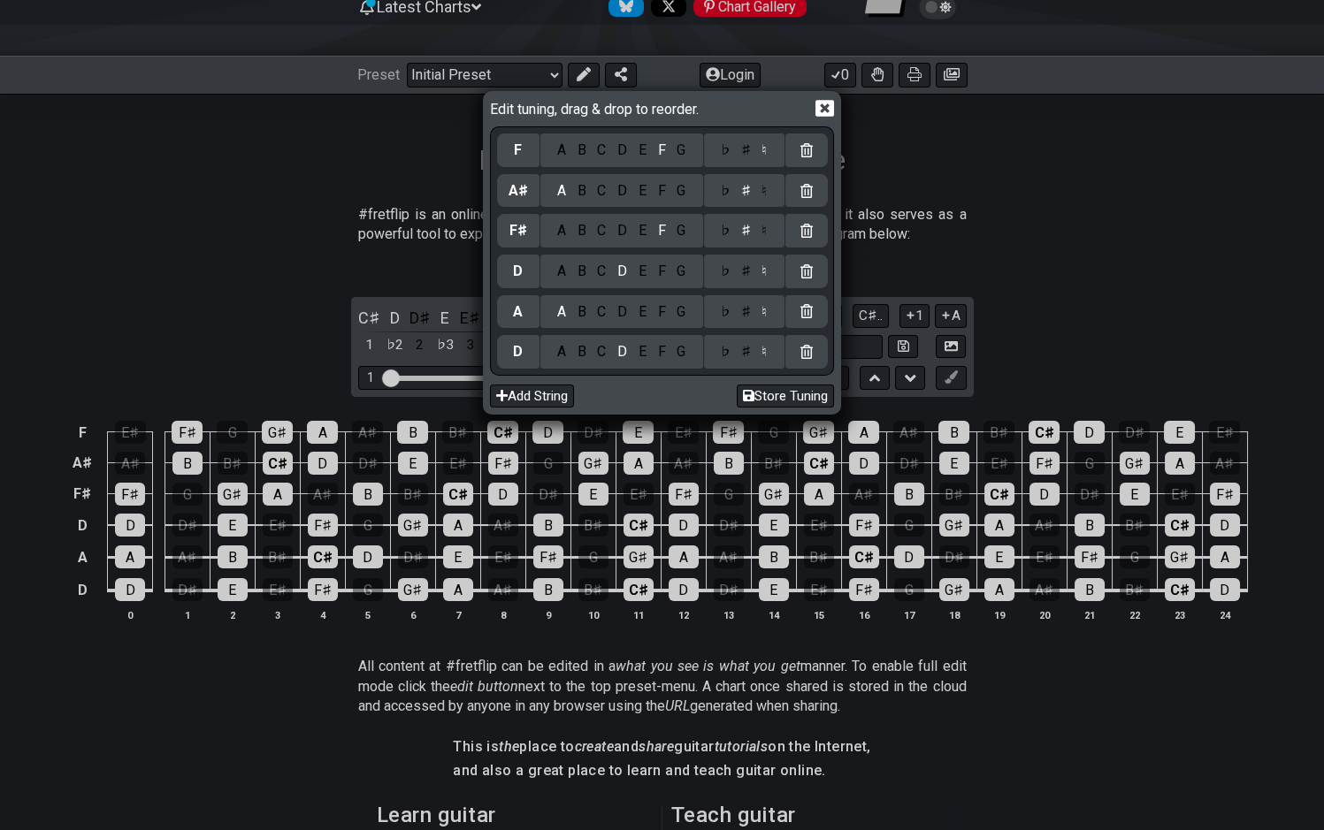
click at [683, 230] on div "G" at bounding box center [681, 230] width 20 height 19
click at [762, 232] on div "♮" at bounding box center [764, 230] width 17 height 19
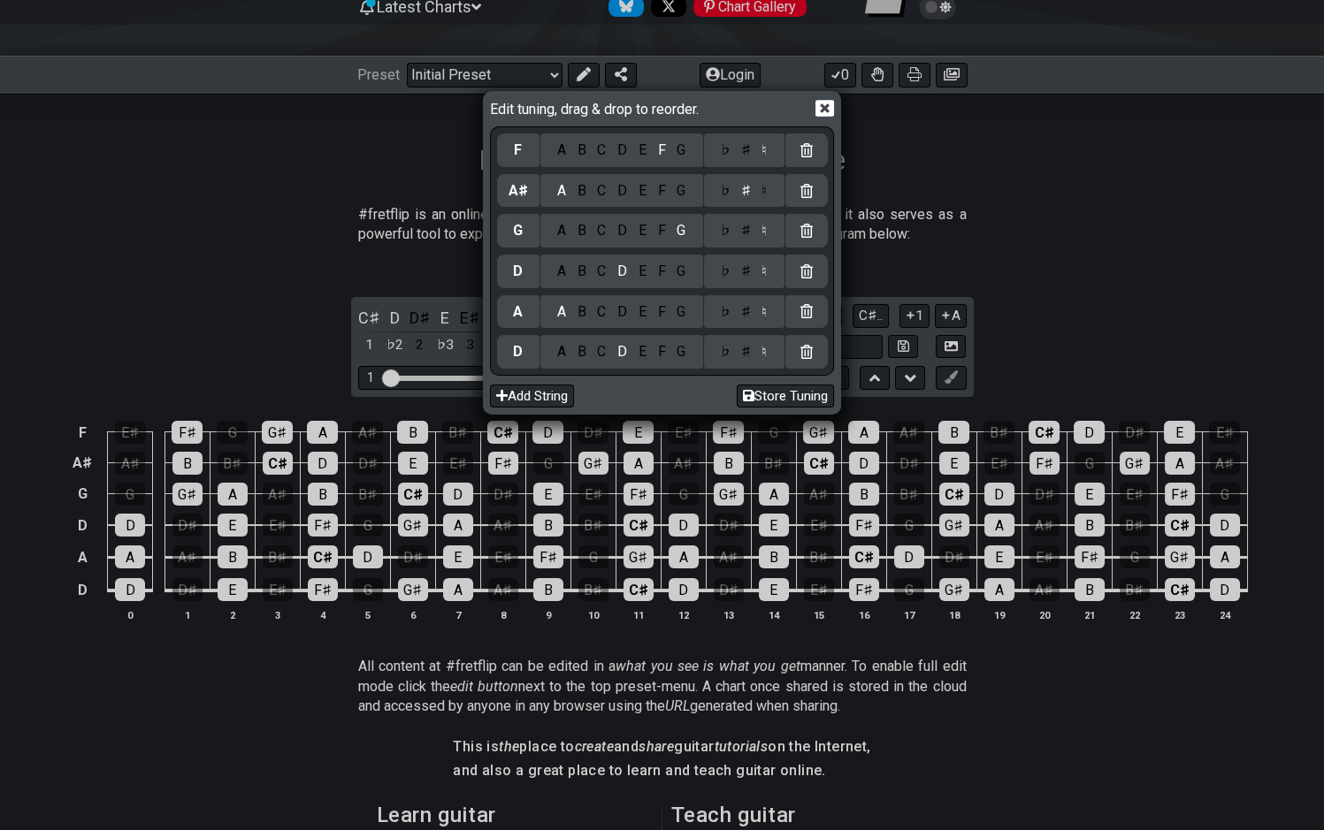
click at [759, 195] on div "♮" at bounding box center [764, 190] width 17 height 19
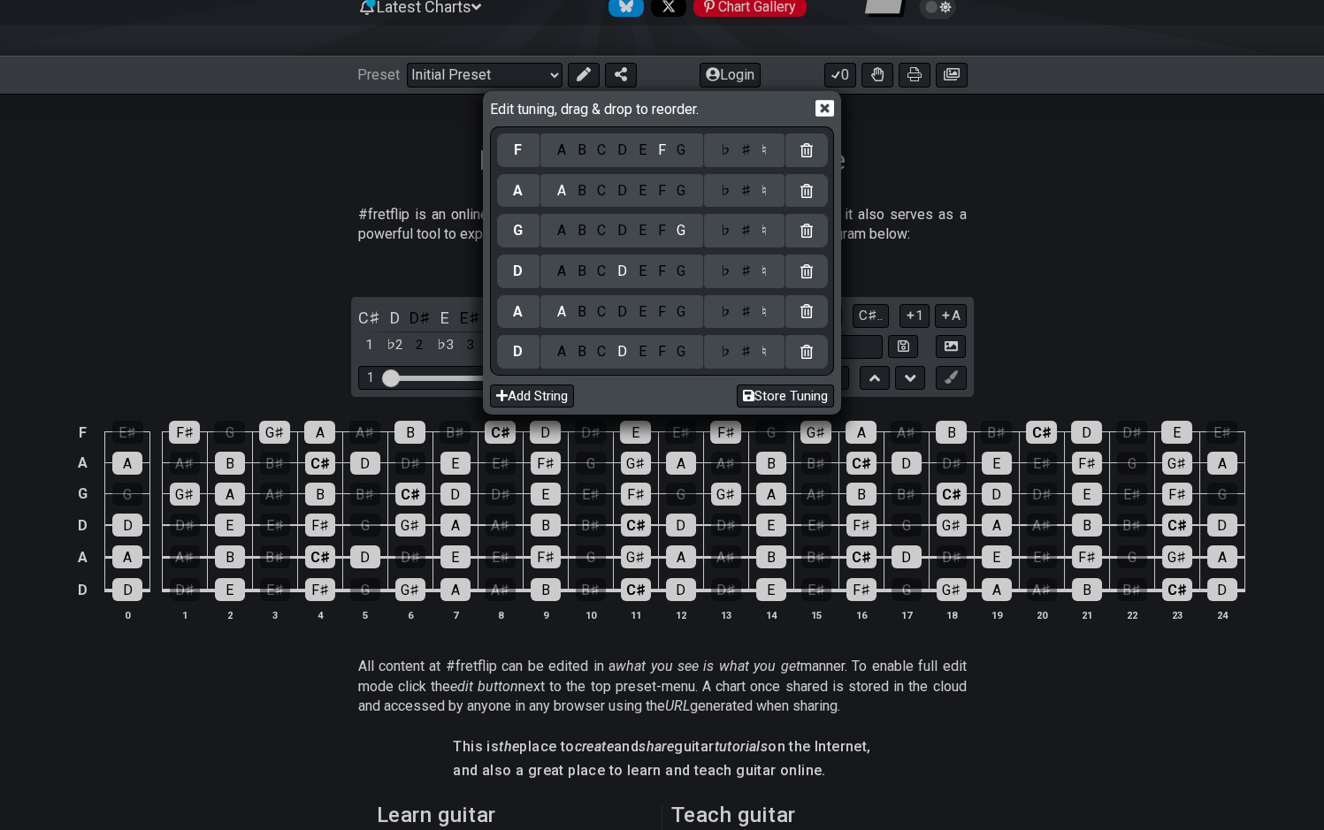
click at [585, 187] on div "B" at bounding box center [581, 190] width 20 height 19
click at [747, 150] on div "♯" at bounding box center [745, 150] width 21 height 19
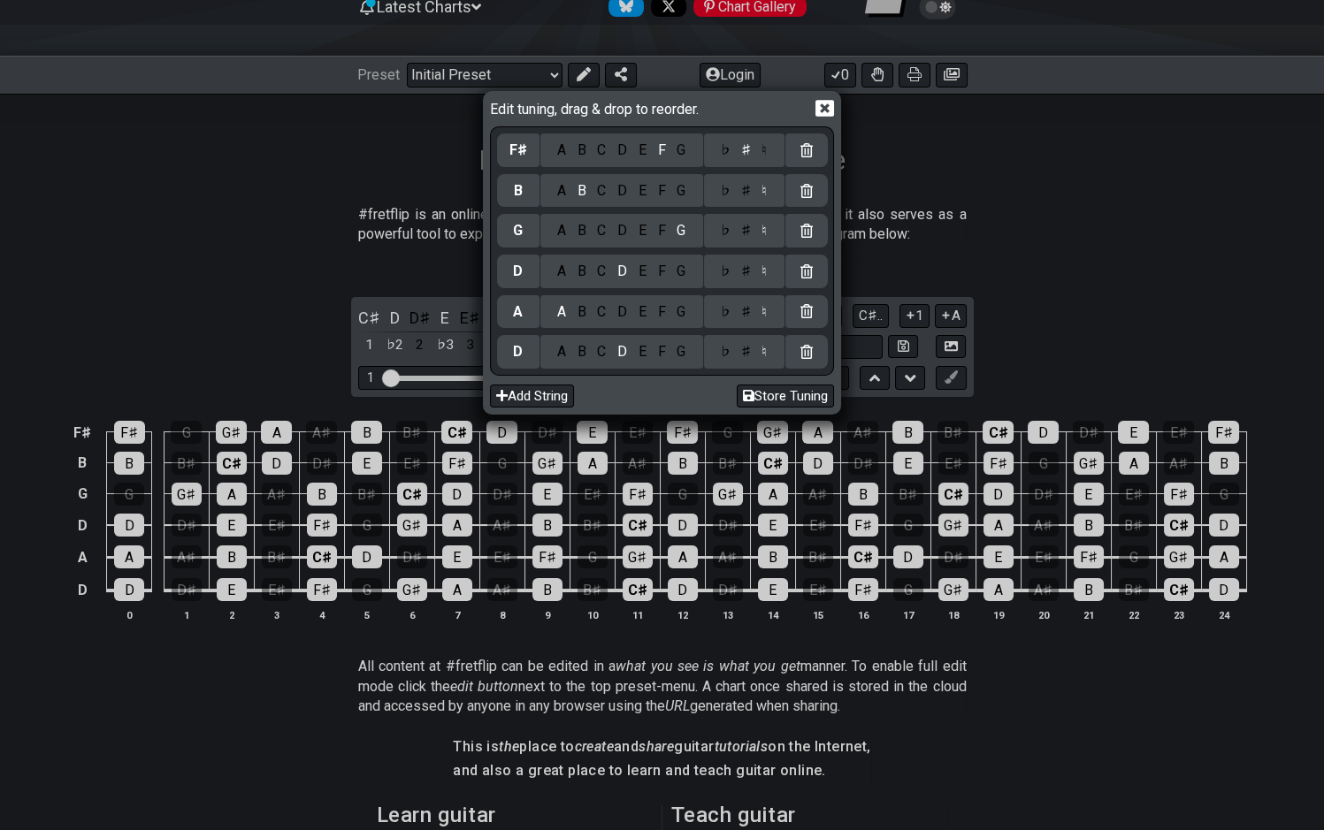
click at [747, 150] on div "♯" at bounding box center [745, 150] width 21 height 19
click at [763, 151] on div "♮" at bounding box center [764, 150] width 17 height 19
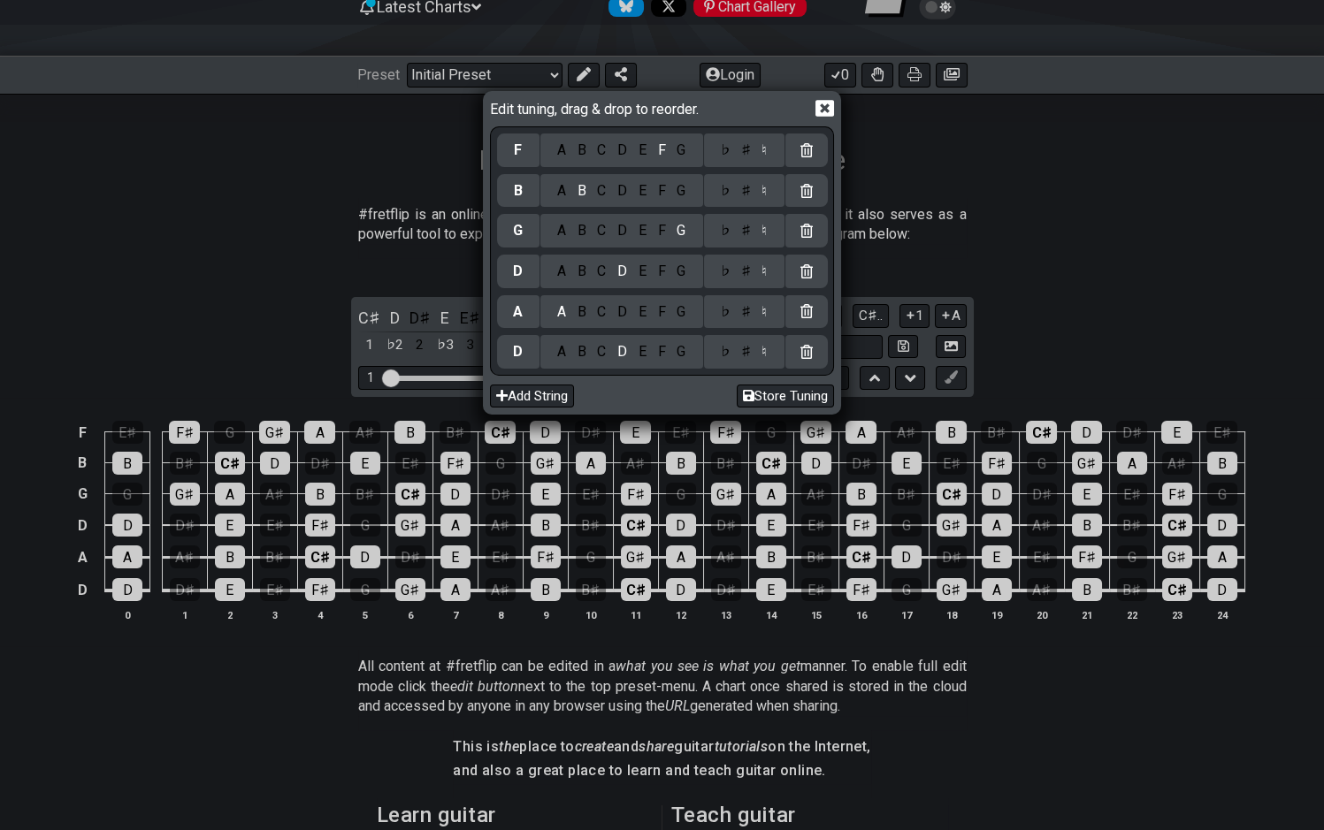
click at [681, 150] on div "G" at bounding box center [681, 150] width 20 height 19
click at [645, 145] on div "E" at bounding box center [641, 150] width 19 height 19
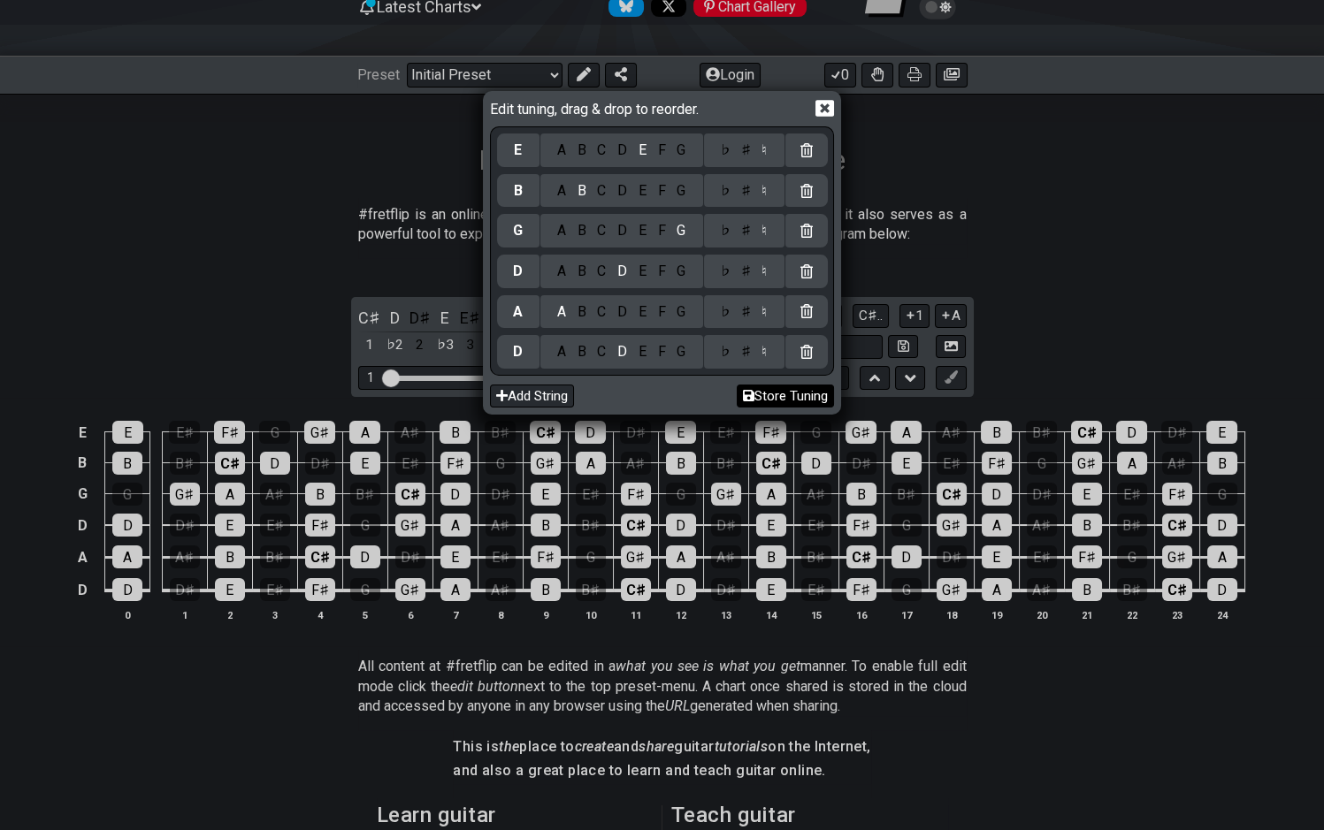
click at [781, 397] on button "Store Tuning" at bounding box center [785, 397] width 97 height 24
click at [824, 112] on icon at bounding box center [824, 108] width 19 height 17
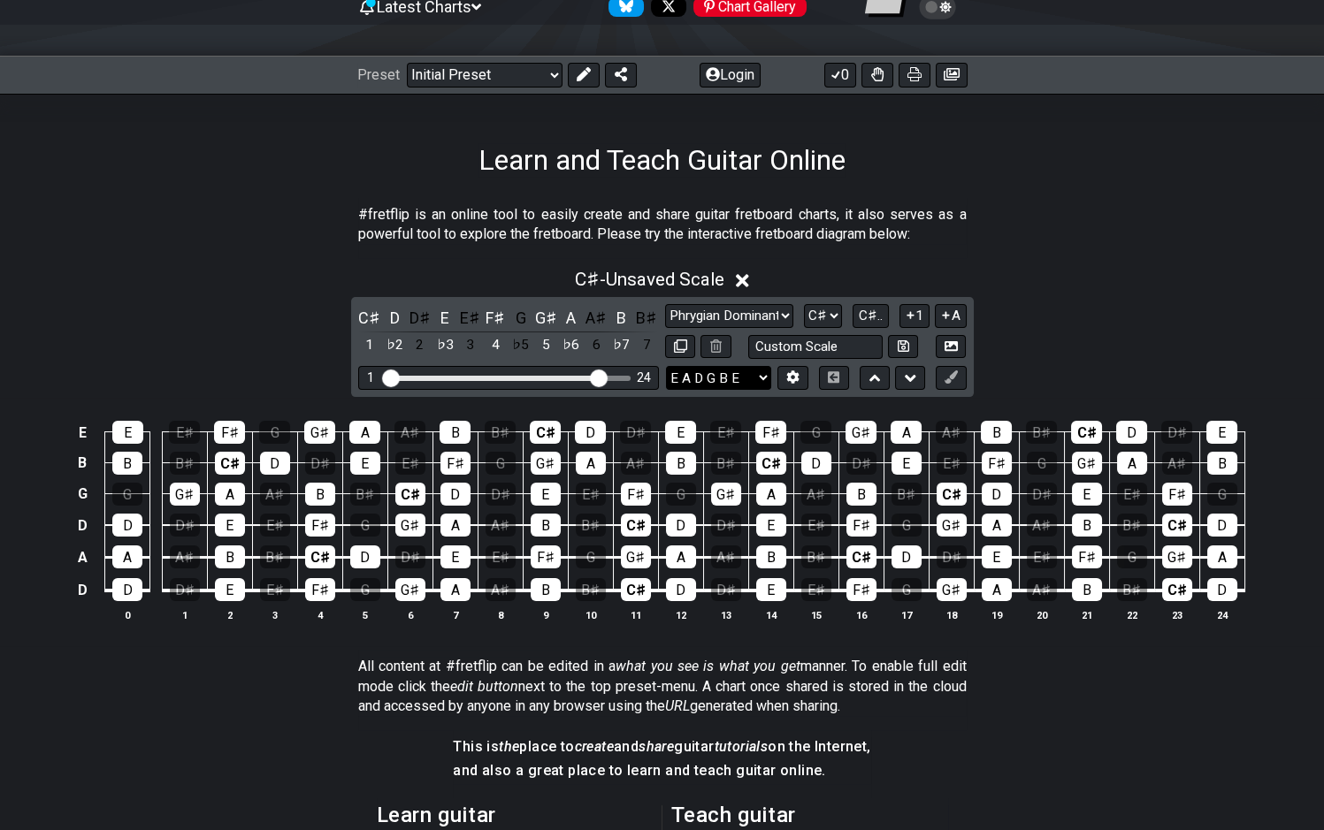
click at [666, 366] on select "E A D G B E D A D G B E E A D G B E B E A D F♯ B A D G C E A D A D G B E E♭ A♭ …" at bounding box center [718, 378] width 105 height 24
click at [1000, 367] on div "C♯ - Unsaved Scale C♯ D D♯ E E♯ F♯ G G♯ A A♯ B B♯ 1 ♭2 2 ♭3 3 4 ♭5 5 ♭6 6 ♭7 7 …" at bounding box center [662, 452] width 1324 height 388
click at [666, 366] on select "E A D G B E D A D G B E E A D G B E B E A D F♯ B A D G C E A D A D G B E E♭ A♭ …" at bounding box center [718, 378] width 105 height 24
click at [760, 378] on select "E A D G B E D A D G B E E A D G B E B E A D F♯ B A D G C E A D A D G B E E♭ A♭ …" at bounding box center [718, 378] width 105 height 24
click at [784, 378] on button at bounding box center [792, 378] width 30 height 24
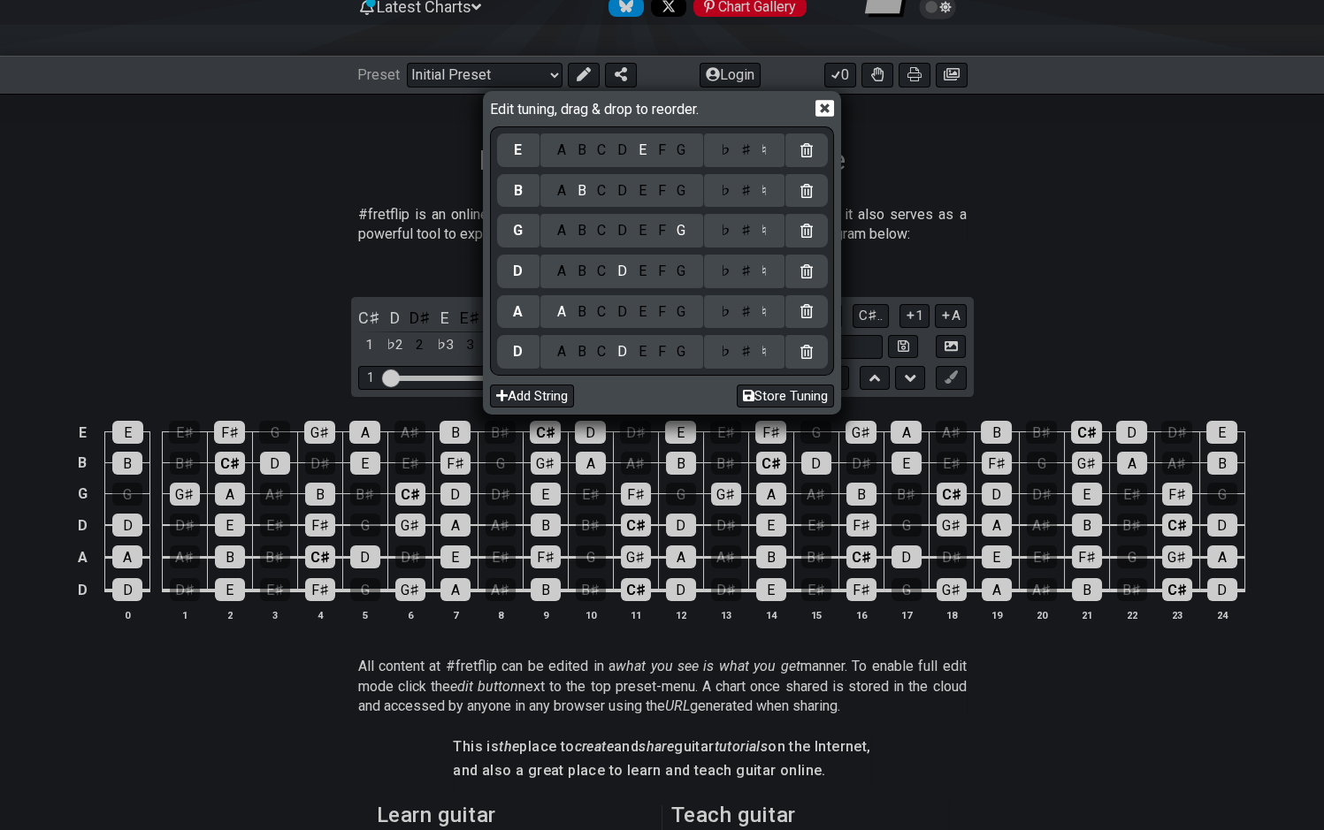
click at [822, 105] on icon at bounding box center [824, 108] width 19 height 19
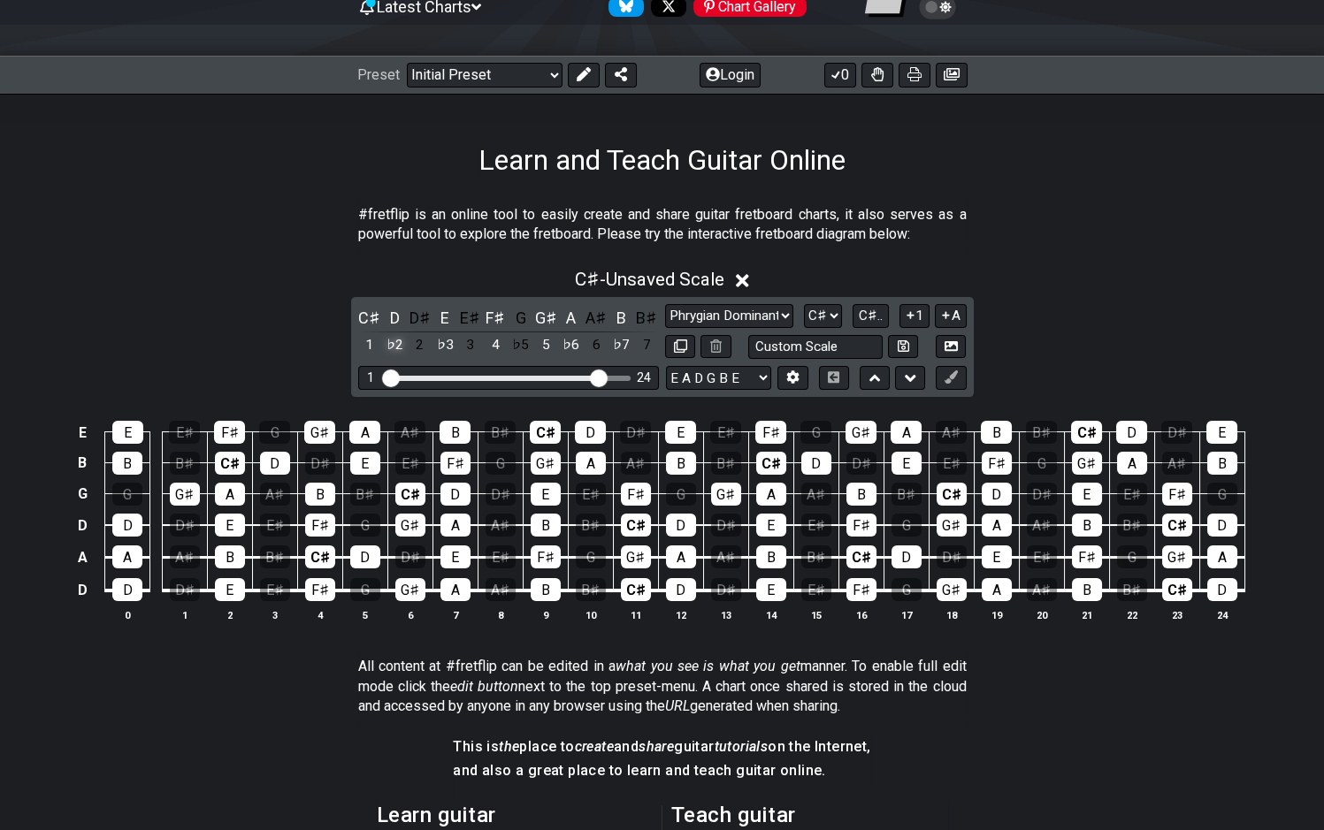
click at [393, 344] on div "♭2" at bounding box center [394, 345] width 23 height 24
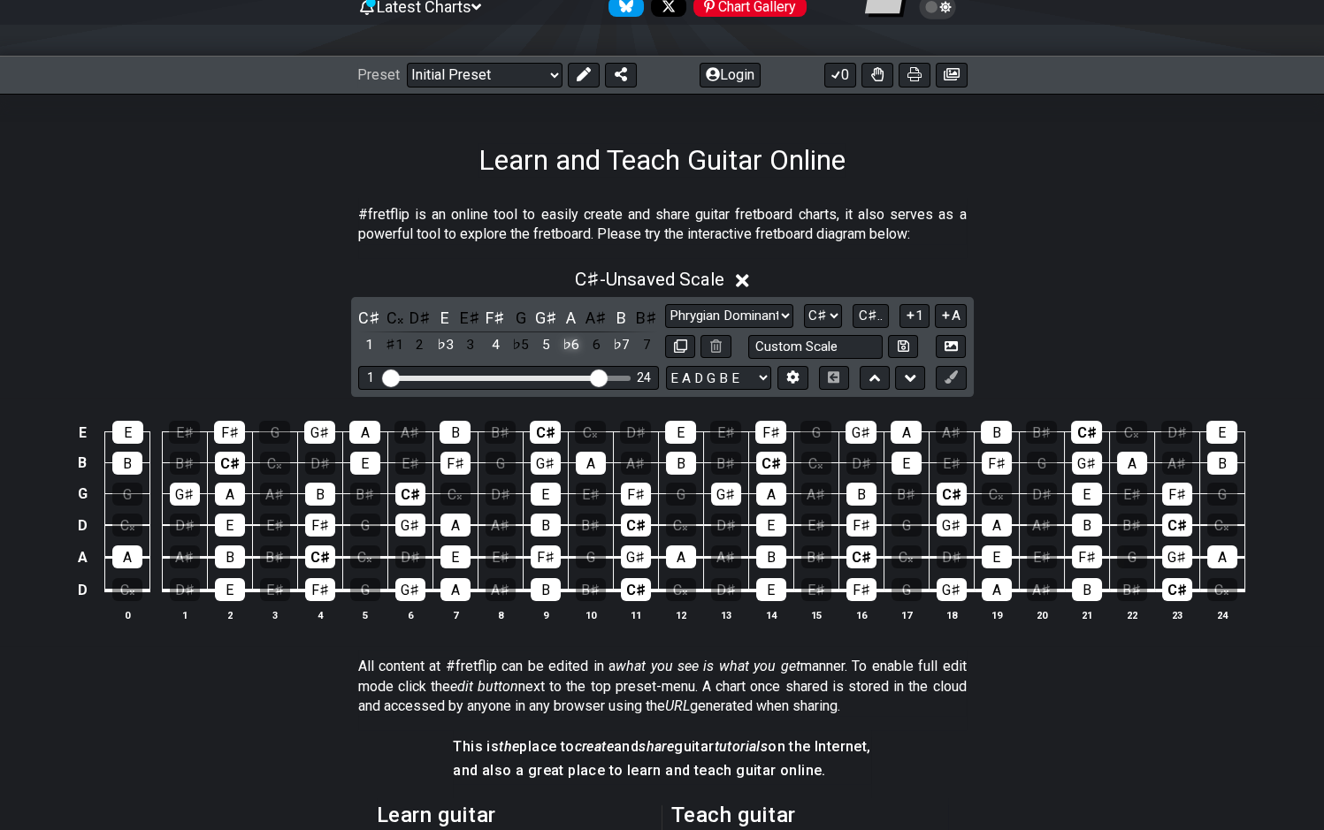
click at [568, 343] on div "♭6" at bounding box center [570, 345] width 23 height 24
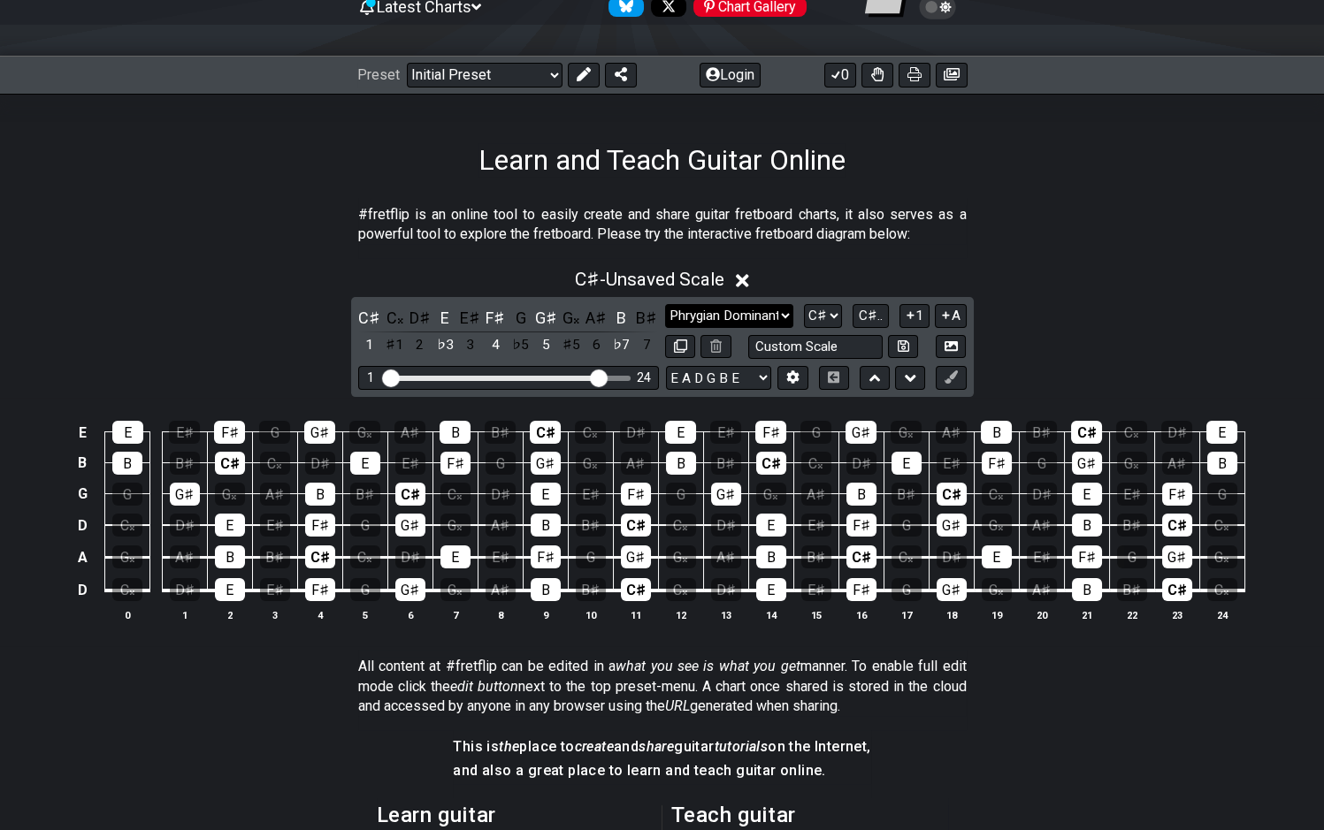
click option "Phrygian Dominant" at bounding box center [0, 0] width 0 height 0
click at [424, 321] on div "D♯" at bounding box center [419, 318] width 23 height 24
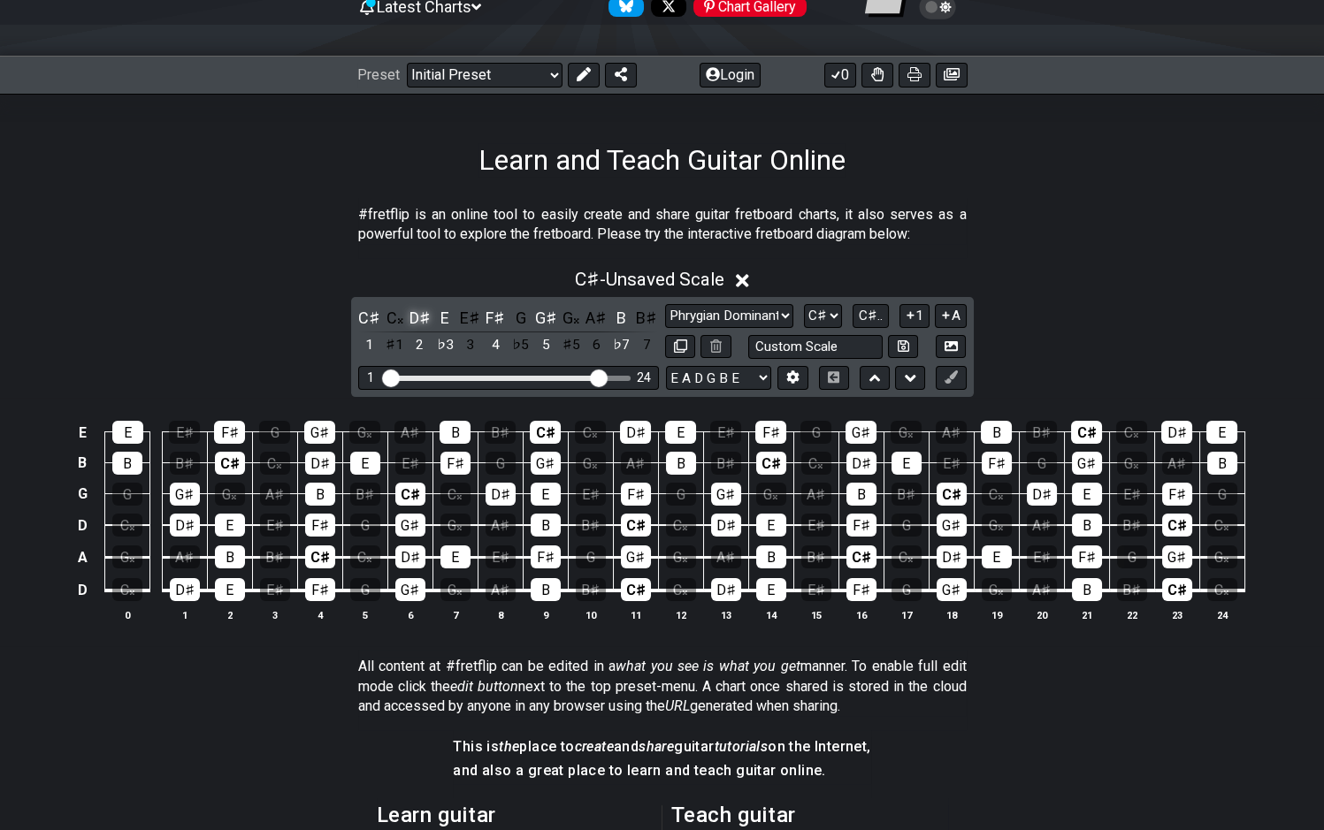
click at [424, 323] on div "D♯" at bounding box center [419, 318] width 23 height 24
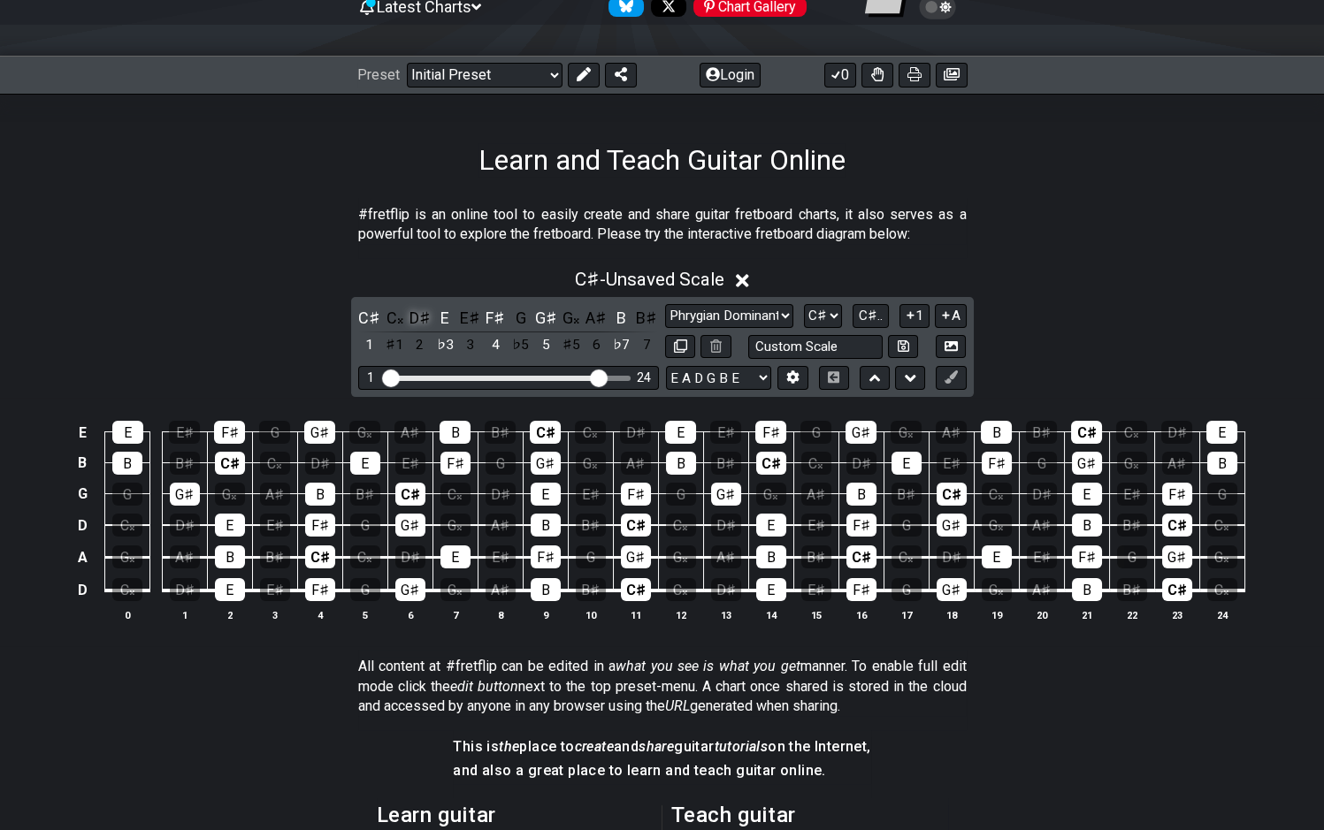
click at [424, 325] on div "D♯" at bounding box center [419, 318] width 23 height 24
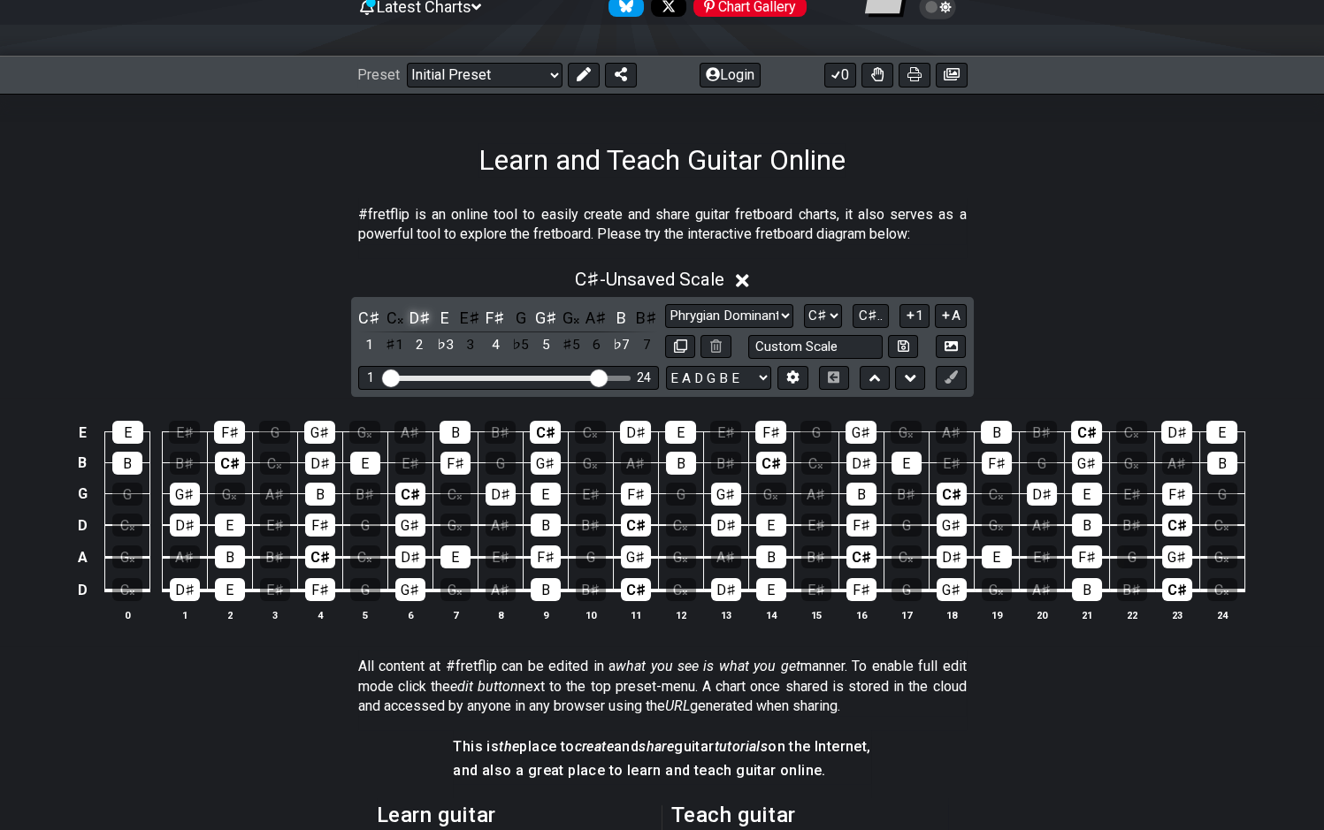
click at [424, 325] on div "D♯" at bounding box center [419, 318] width 23 height 24
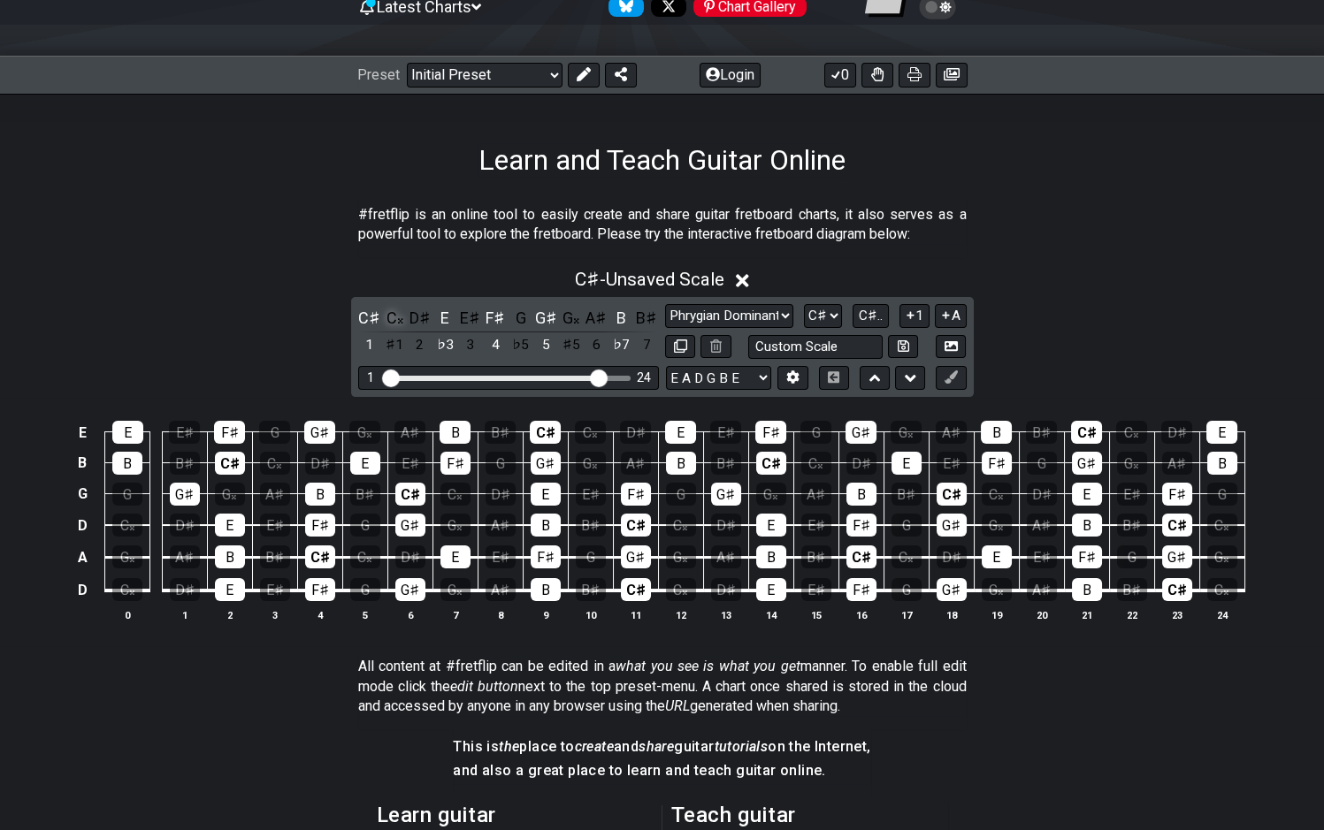
click at [394, 325] on div "C𝄪" at bounding box center [394, 318] width 23 height 24
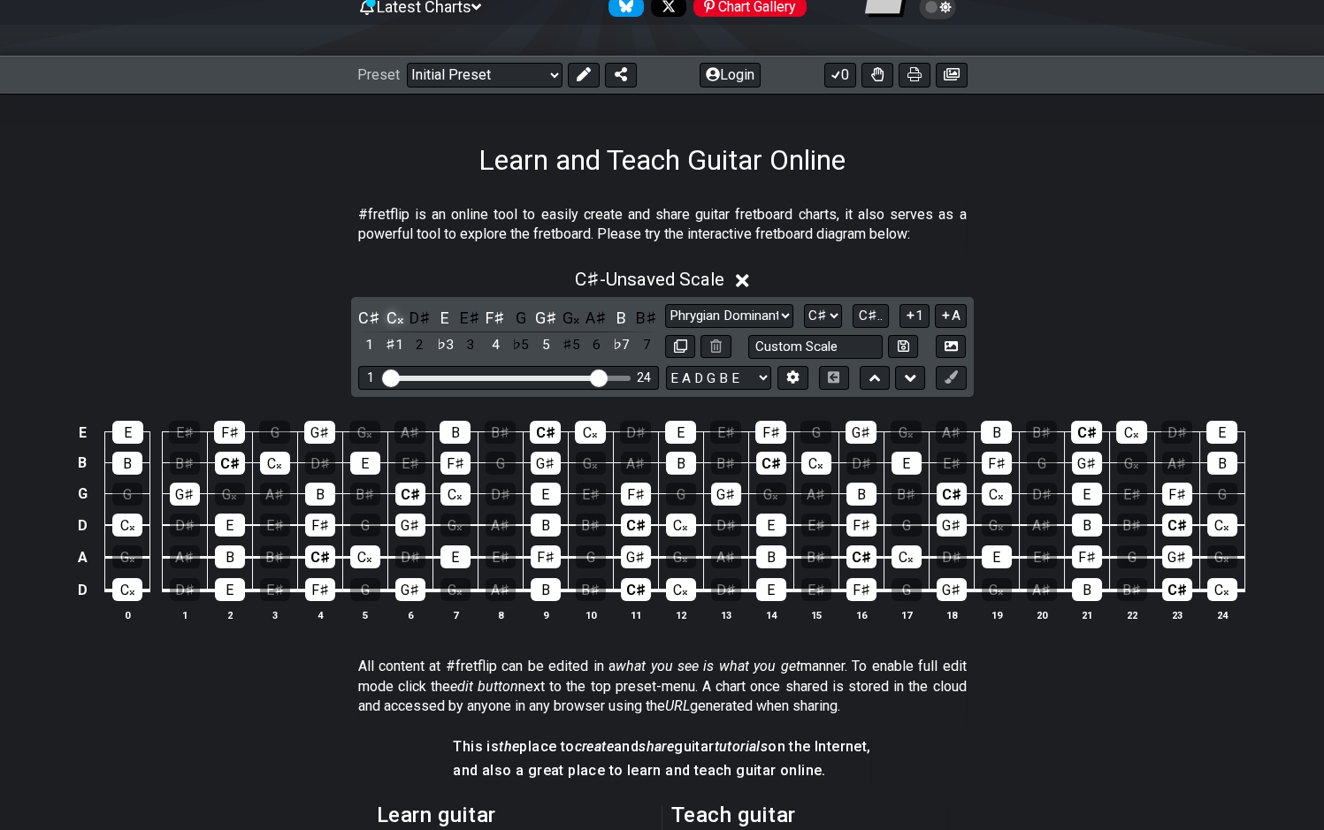
click at [394, 325] on div "C𝄪" at bounding box center [394, 318] width 23 height 24
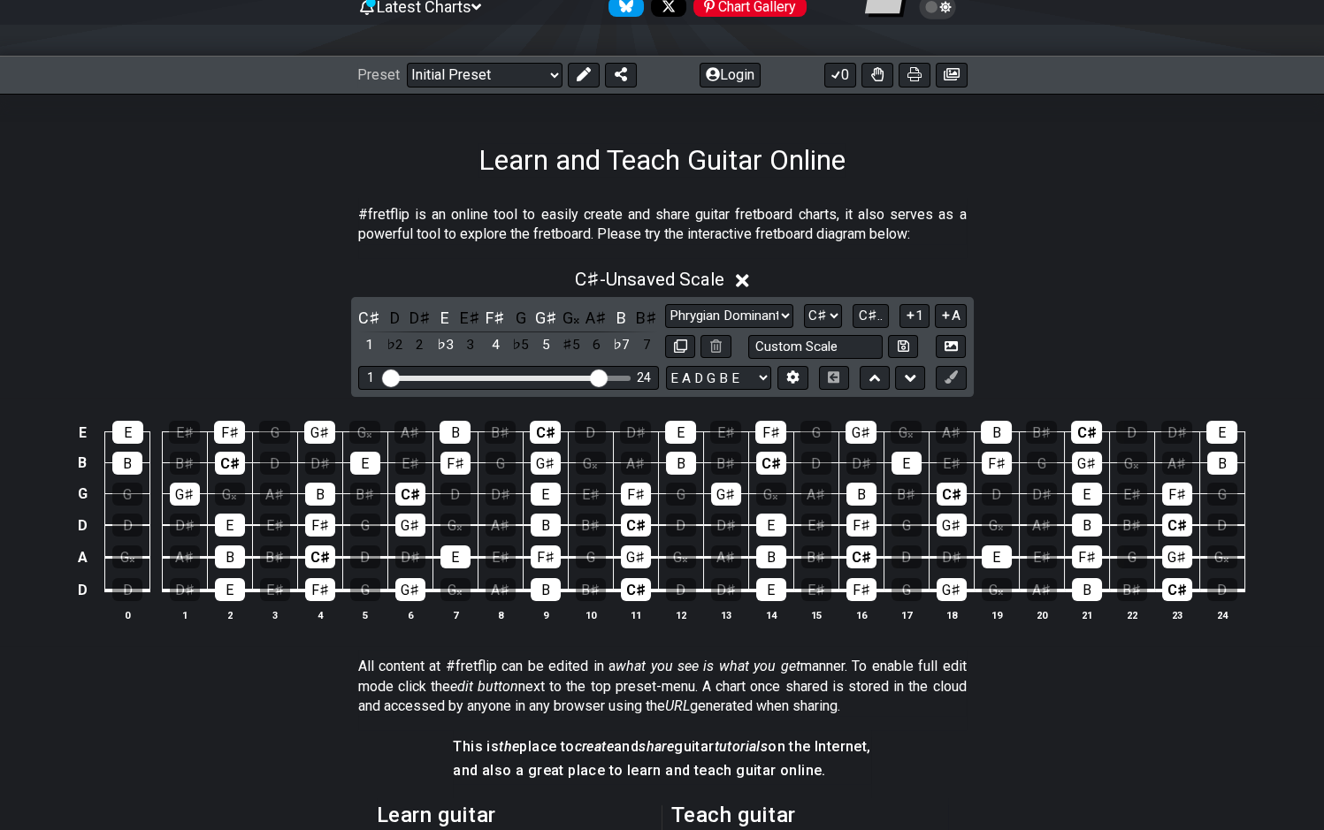
click at [394, 325] on div "D" at bounding box center [394, 318] width 23 height 24
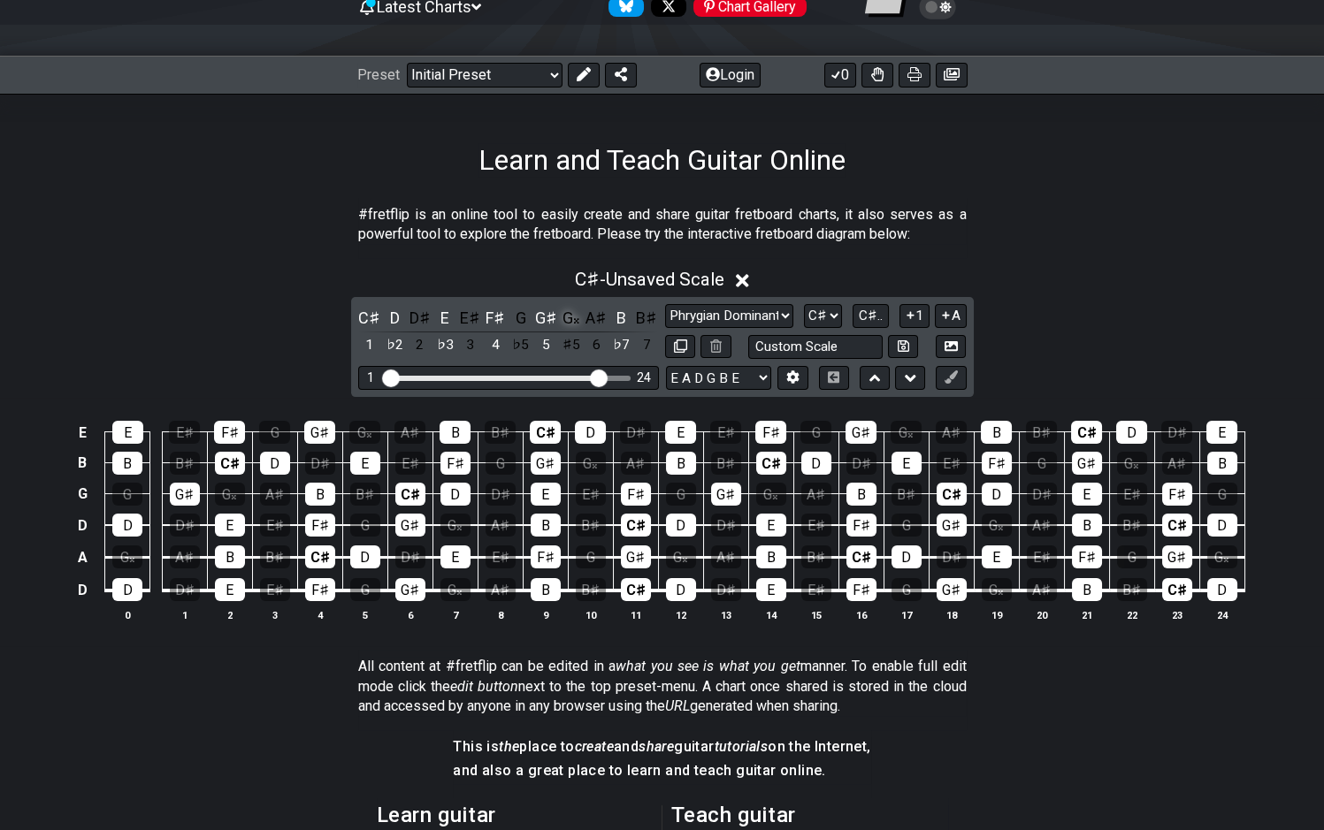
click at [574, 325] on div "G𝄪" at bounding box center [570, 318] width 23 height 24
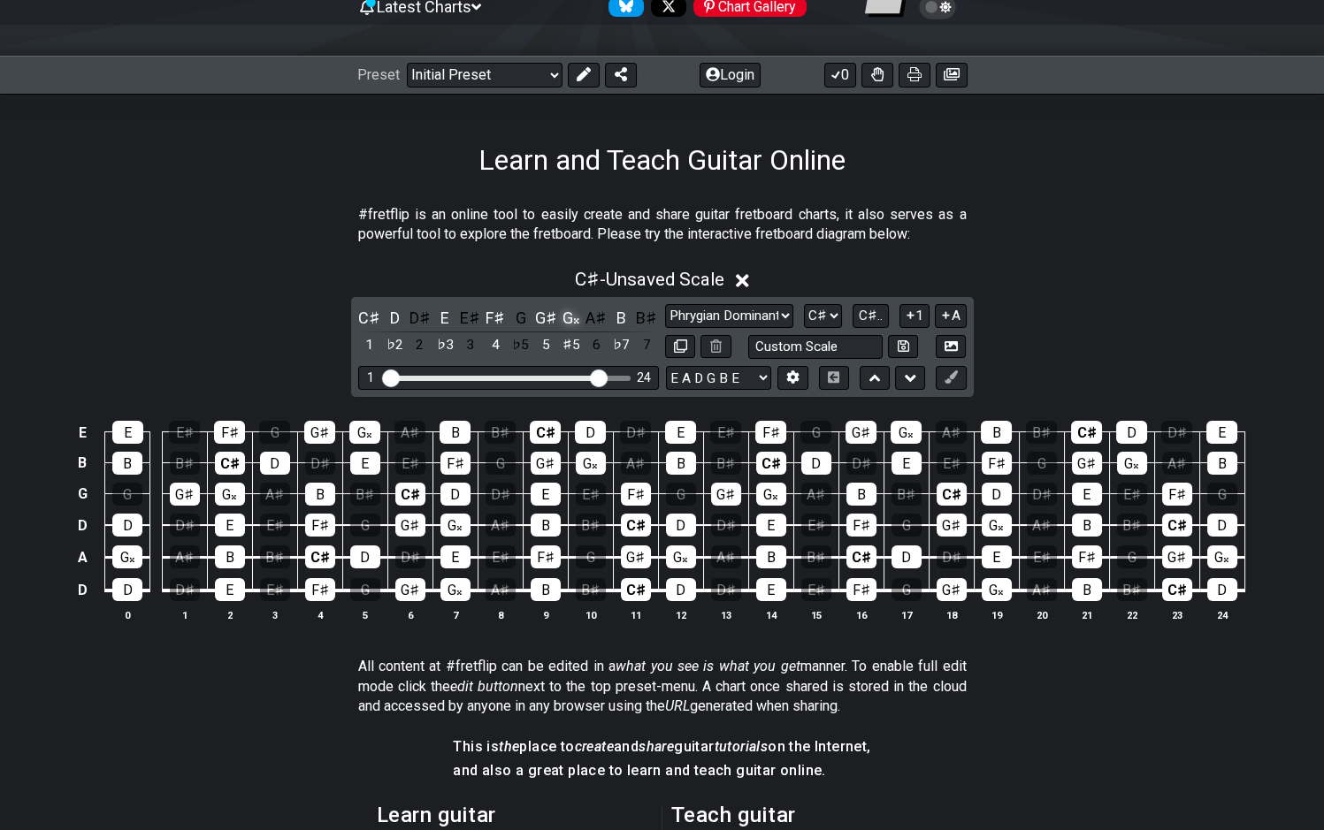
click at [574, 325] on div "G𝄪" at bounding box center [570, 318] width 23 height 24
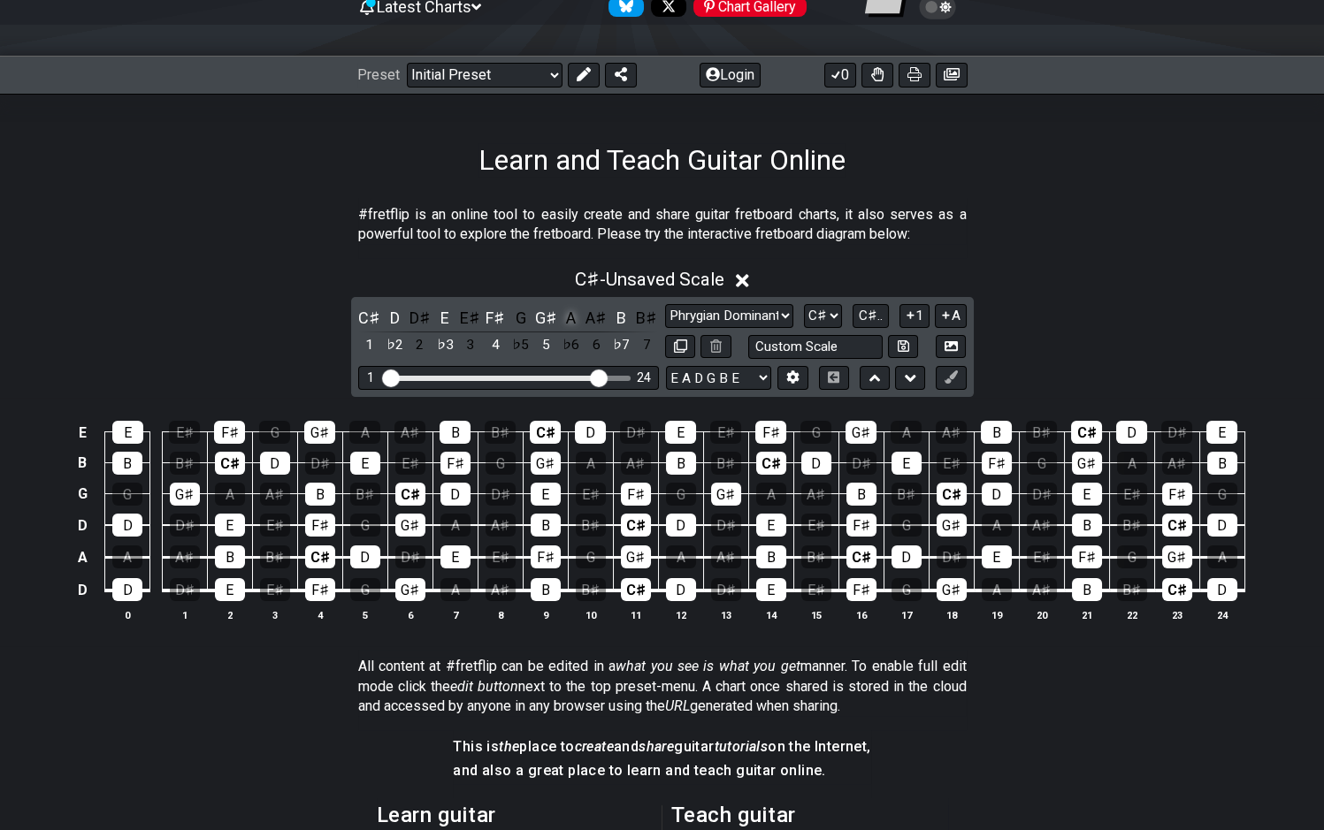
click at [579, 323] on div "A" at bounding box center [570, 318] width 23 height 24
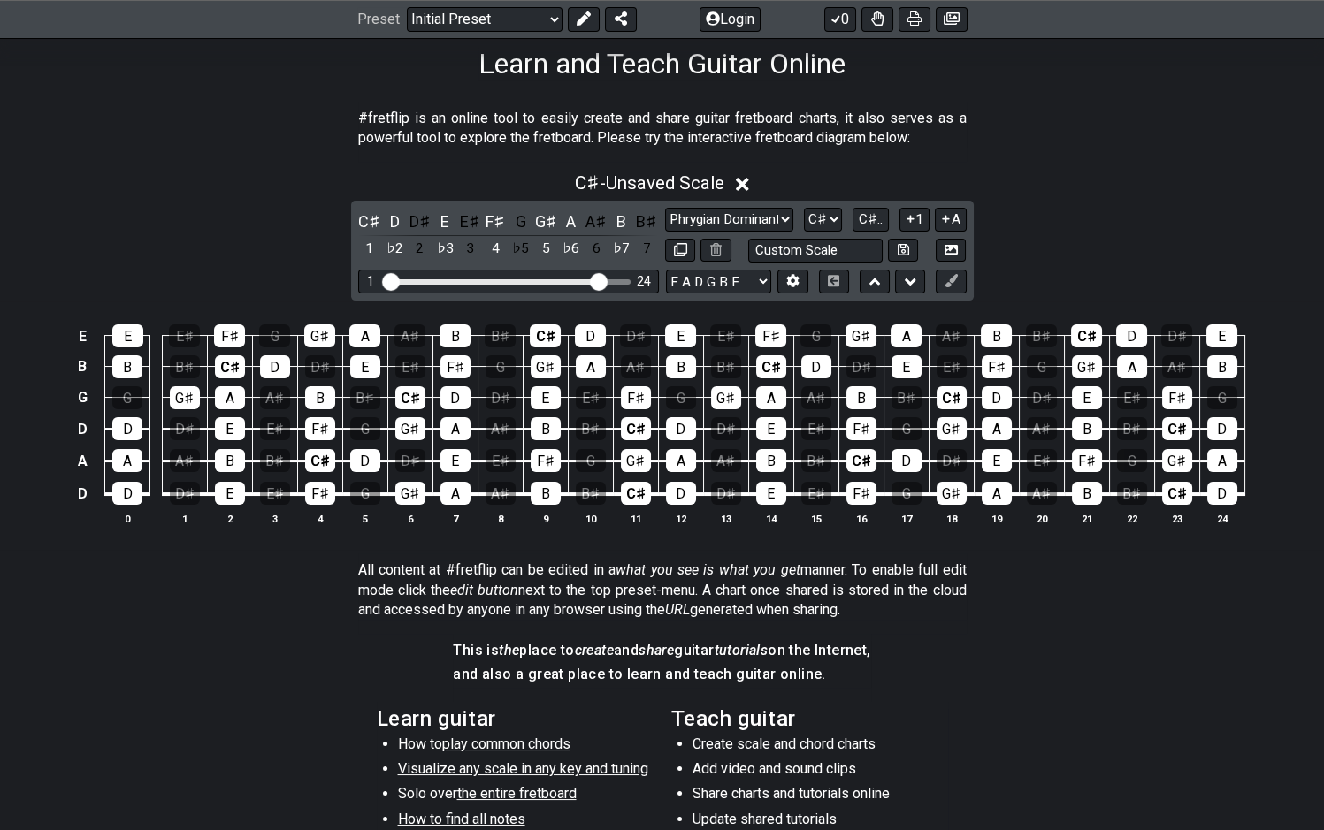
scroll to position [292, 0]
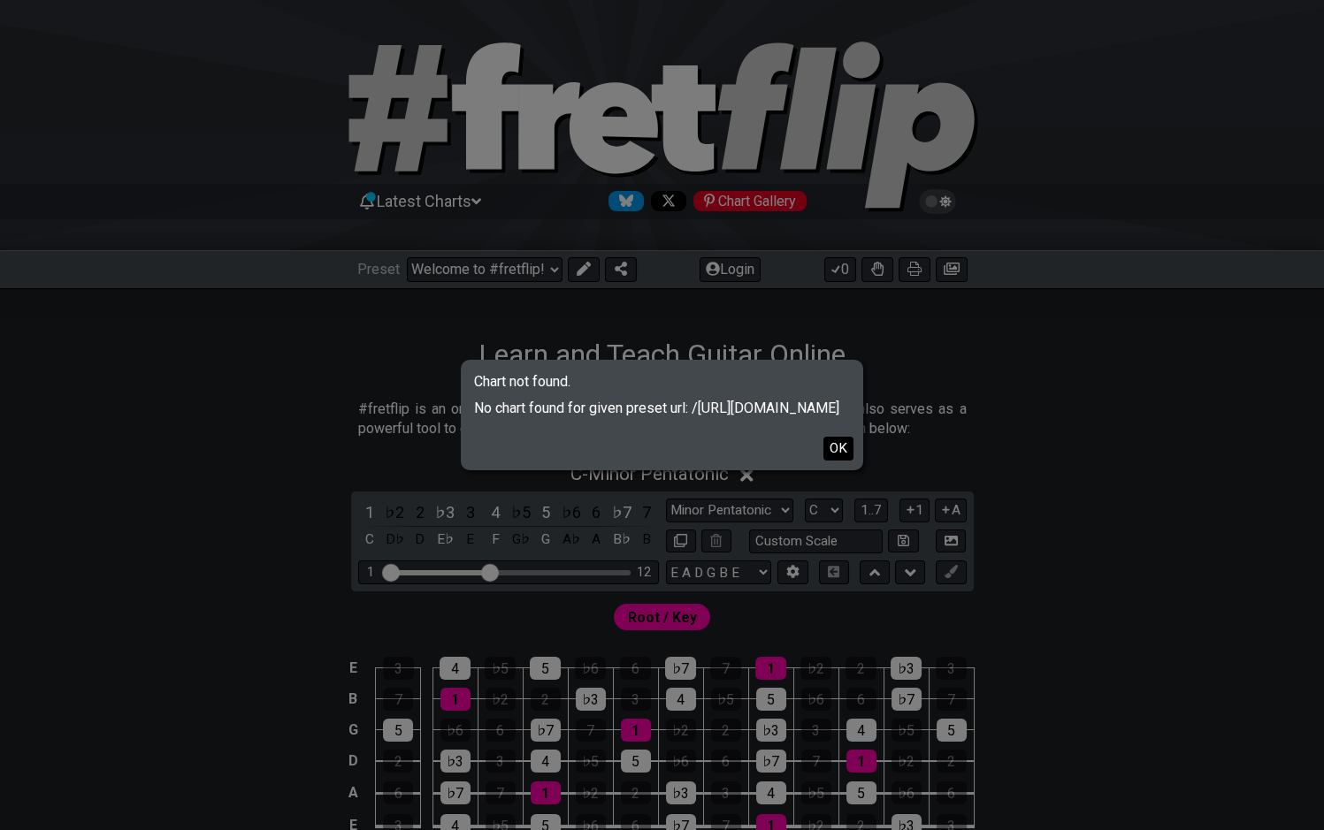
click at [837, 440] on button "OK" at bounding box center [838, 449] width 30 height 24
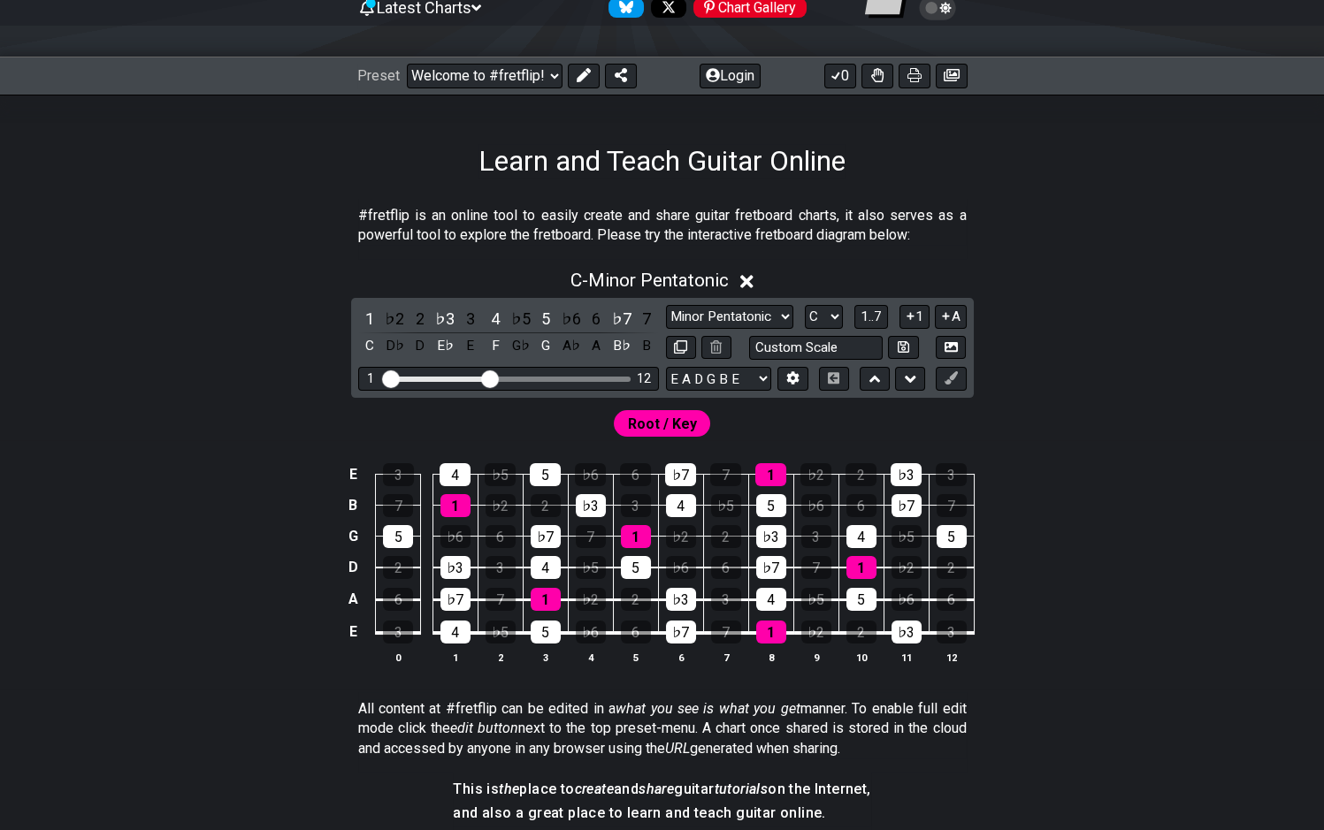
scroll to position [195, 0]
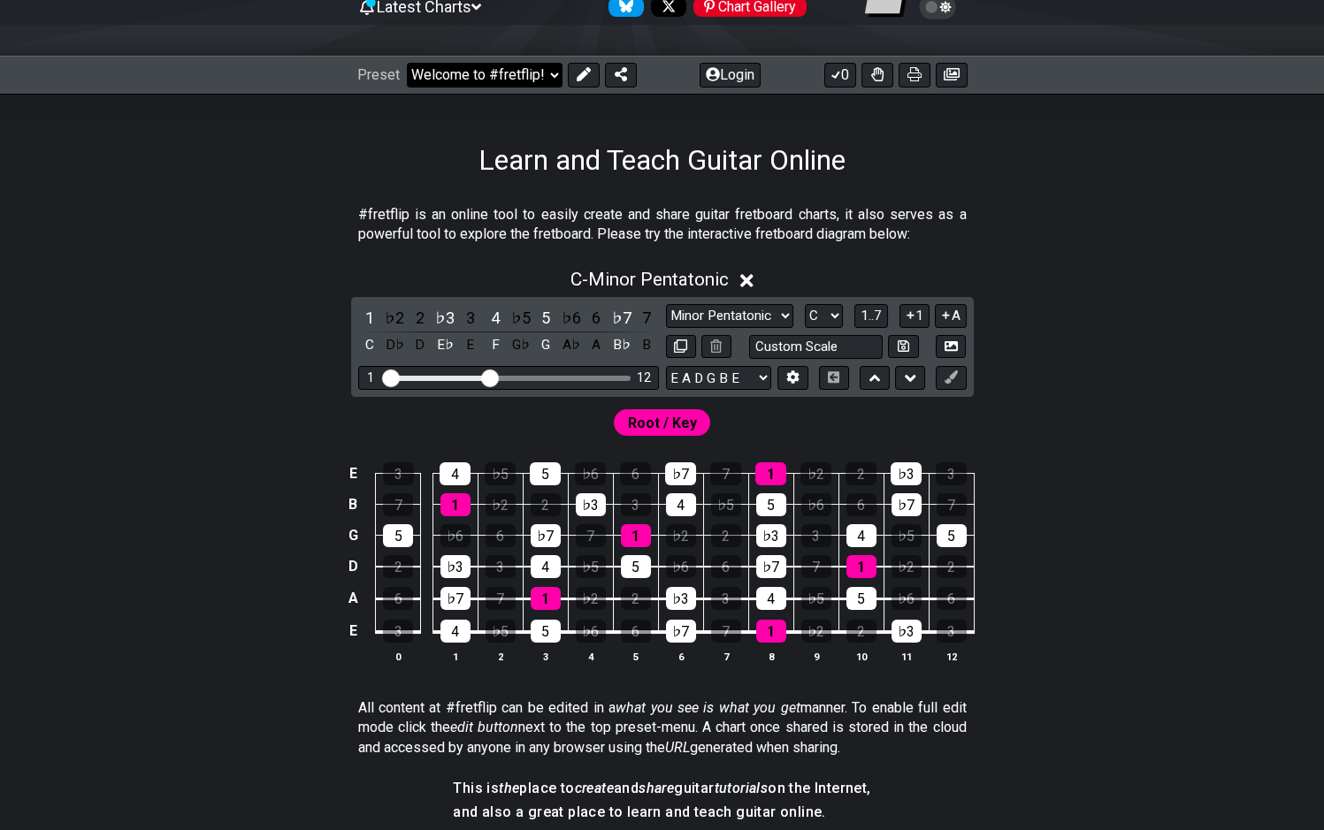
click at [407, 63] on select "Welcome to #fretflip! Learn and Teach Guitar Online Custom Preset Minor Pentato…" at bounding box center [485, 75] width 156 height 25
click at [554, 73] on select "Welcome to #fretflip! Learn and Teach Guitar Online Custom Preset Minor Pentato…" at bounding box center [485, 75] width 156 height 25
click at [868, 321] on span "1..7" at bounding box center [871, 316] width 21 height 16
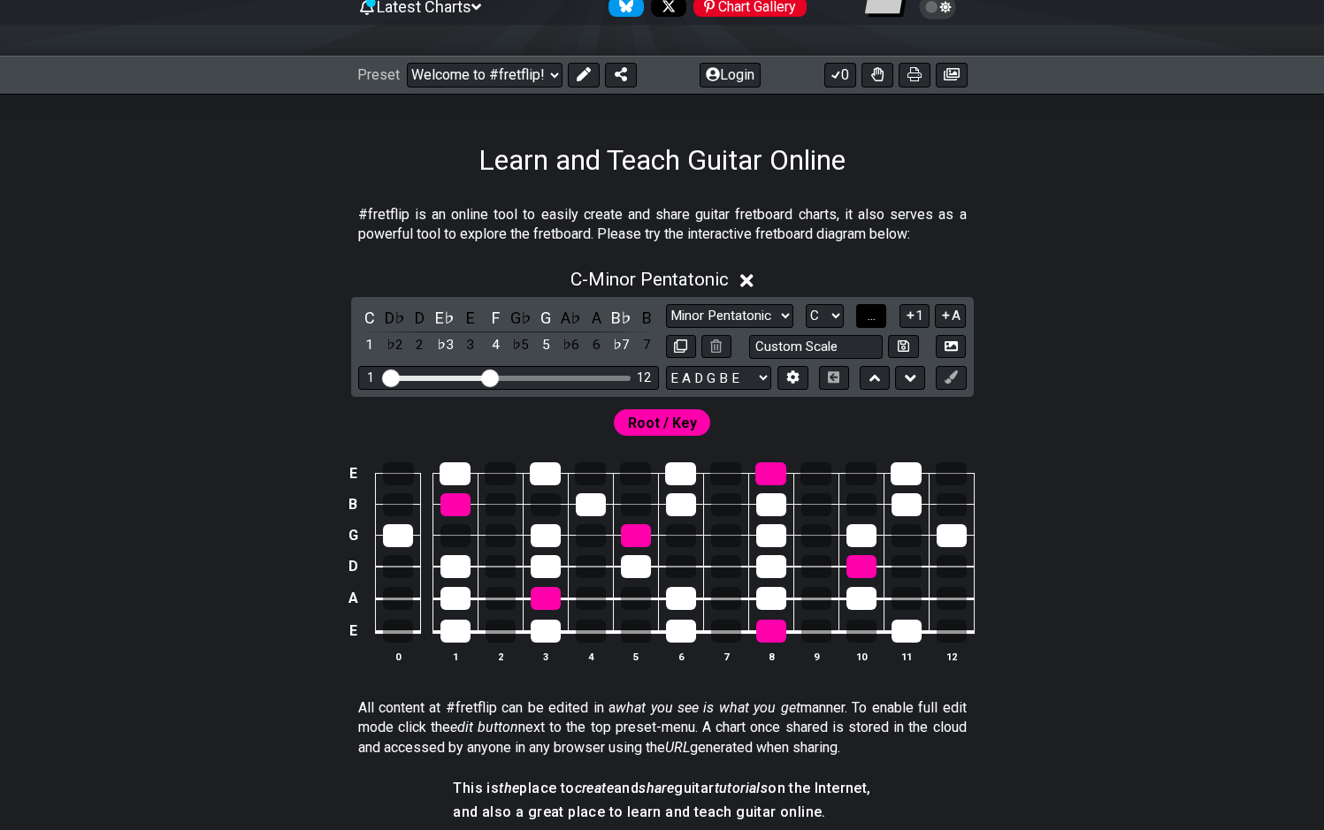
click at [868, 321] on button "..." at bounding box center [871, 316] width 30 height 24
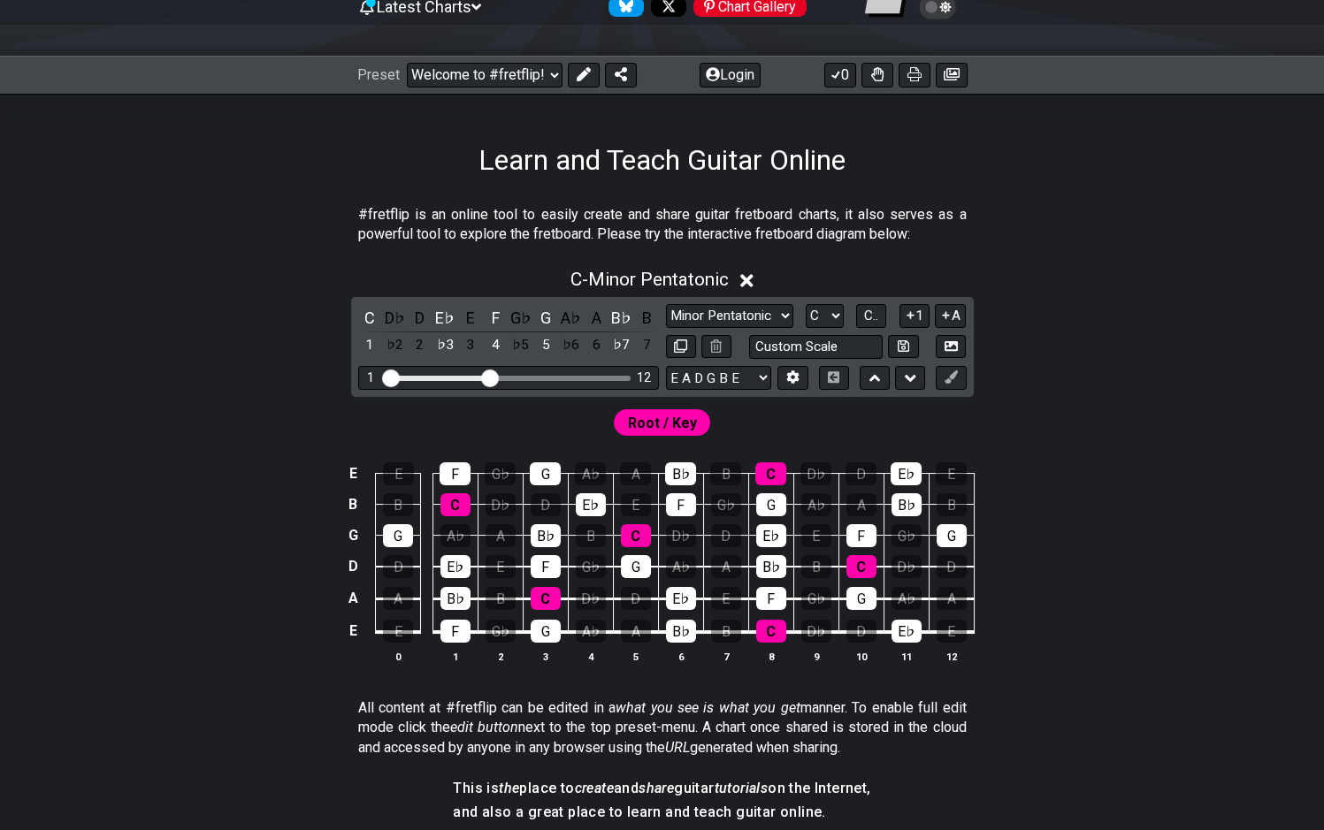
click at [690, 421] on span "Root / Key" at bounding box center [662, 423] width 69 height 26
click at [909, 313] on icon at bounding box center [910, 315] width 17 height 13
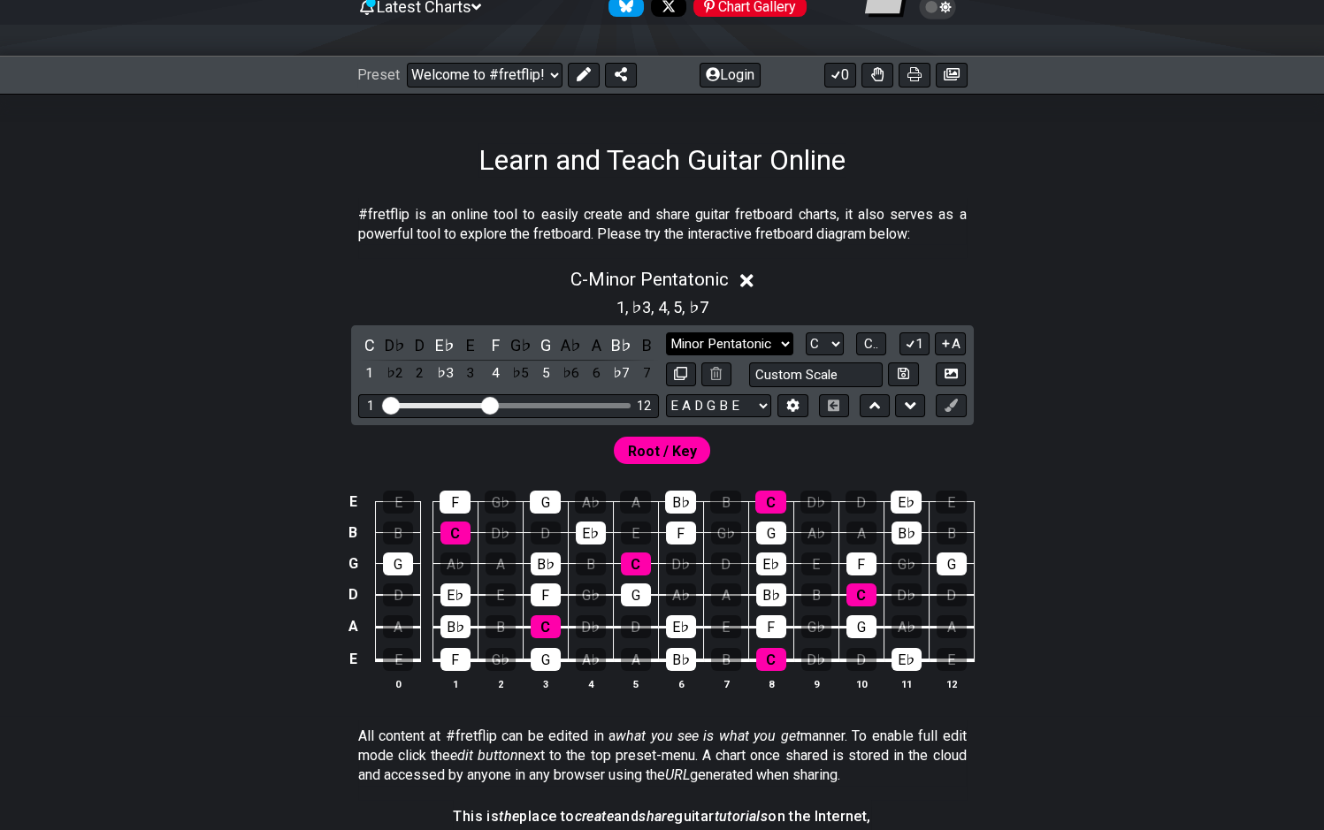
click at [806, 333] on select "A♭ A A♯ B♭ B C C♯ D♭ D D♯ E♭ E F F♯ G♭ G G♯" at bounding box center [825, 345] width 38 height 24
select select "C#"
click option "C♯" at bounding box center [0, 0] width 0 height 0
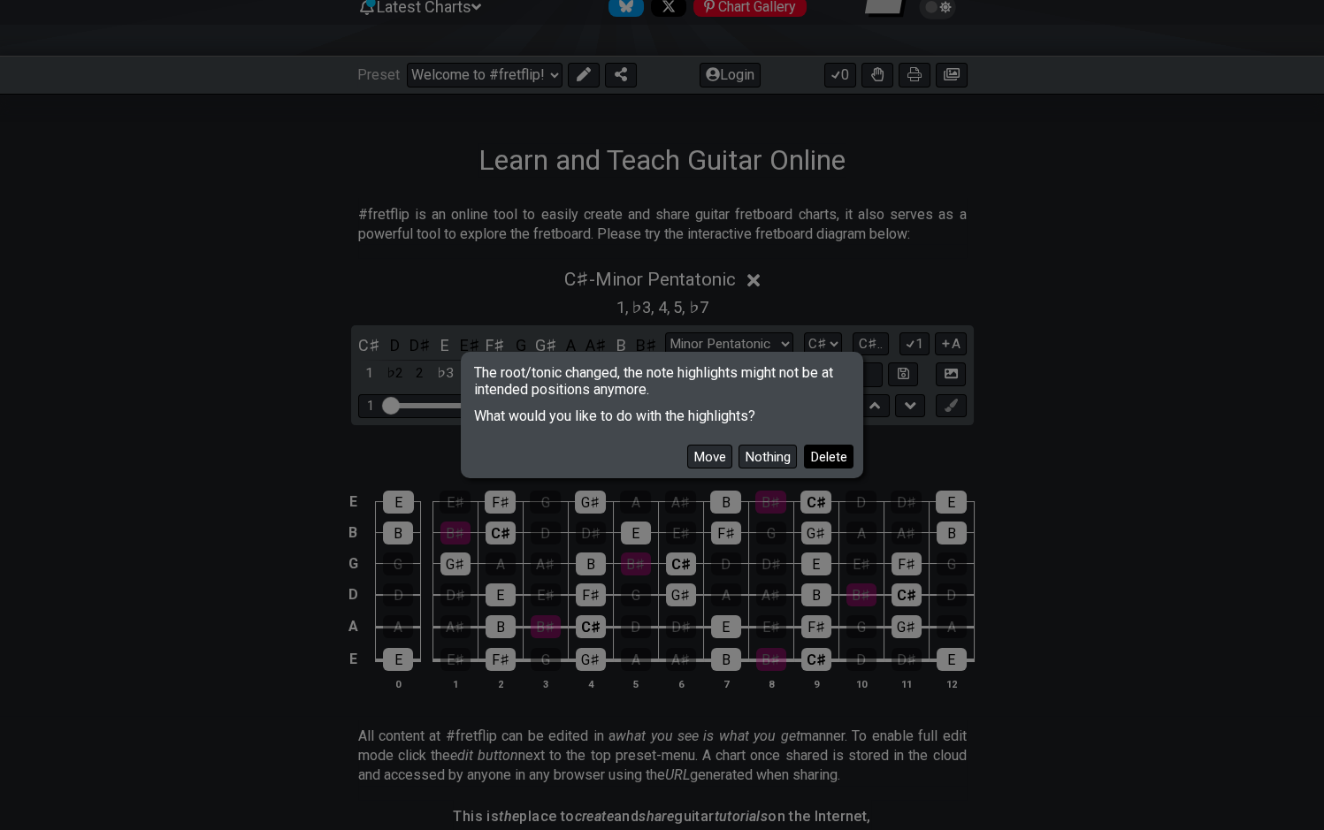
click at [841, 451] on button "Delete" at bounding box center [829, 457] width 50 height 24
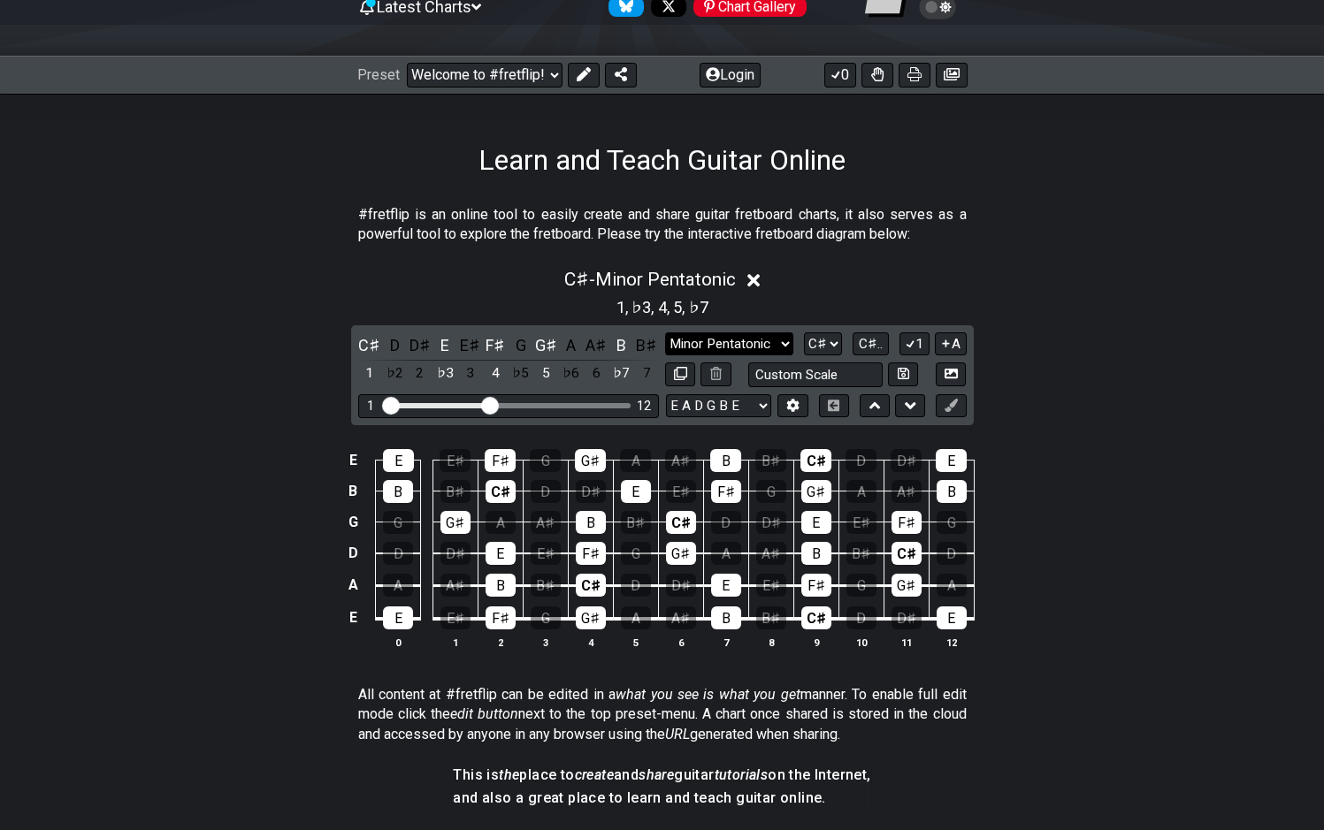
click at [665, 333] on select "Minor Pentatonic Click to edit Minor Pentatonic Major Pentatonic Minor Blues Ma…" at bounding box center [728, 345] width 127 height 24
click at [500, 410] on div "1 12" at bounding box center [508, 406] width 301 height 24
drag, startPoint x: 497, startPoint y: 405, endPoint x: 600, endPoint y: 407, distance: 102.6
click at [600, 404] on input "Visible fret range" at bounding box center [508, 404] width 251 height 0
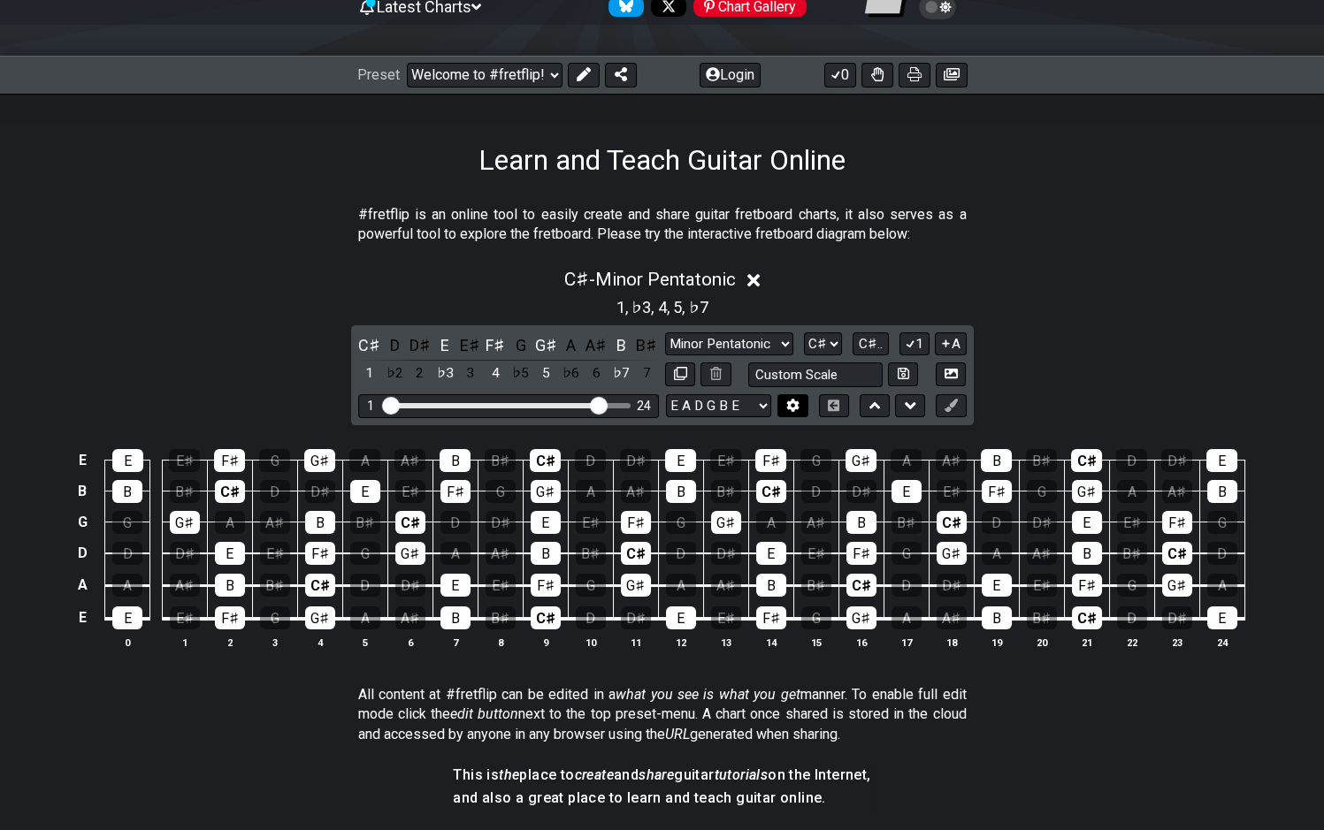
click at [781, 401] on button at bounding box center [792, 406] width 30 height 24
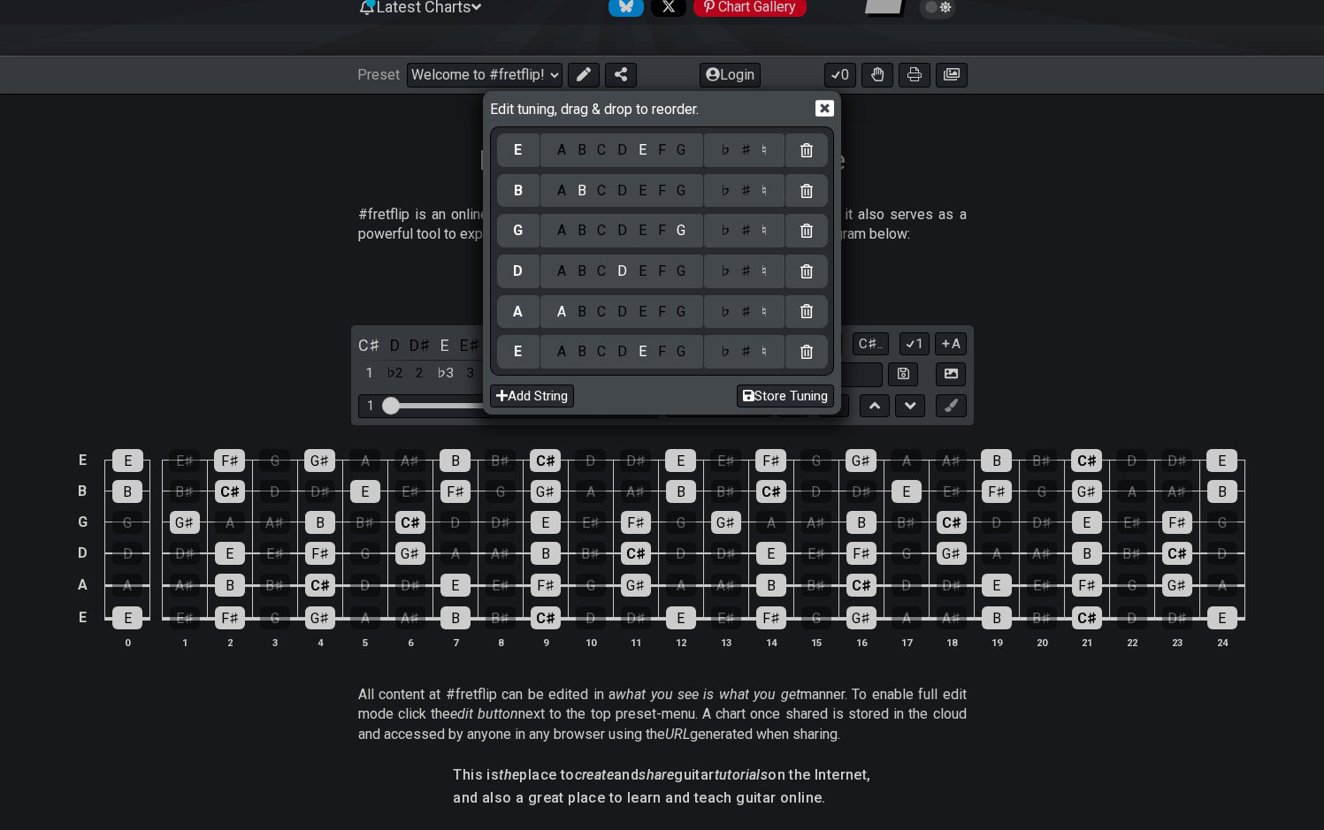
click at [597, 351] on div "C" at bounding box center [602, 351] width 20 height 19
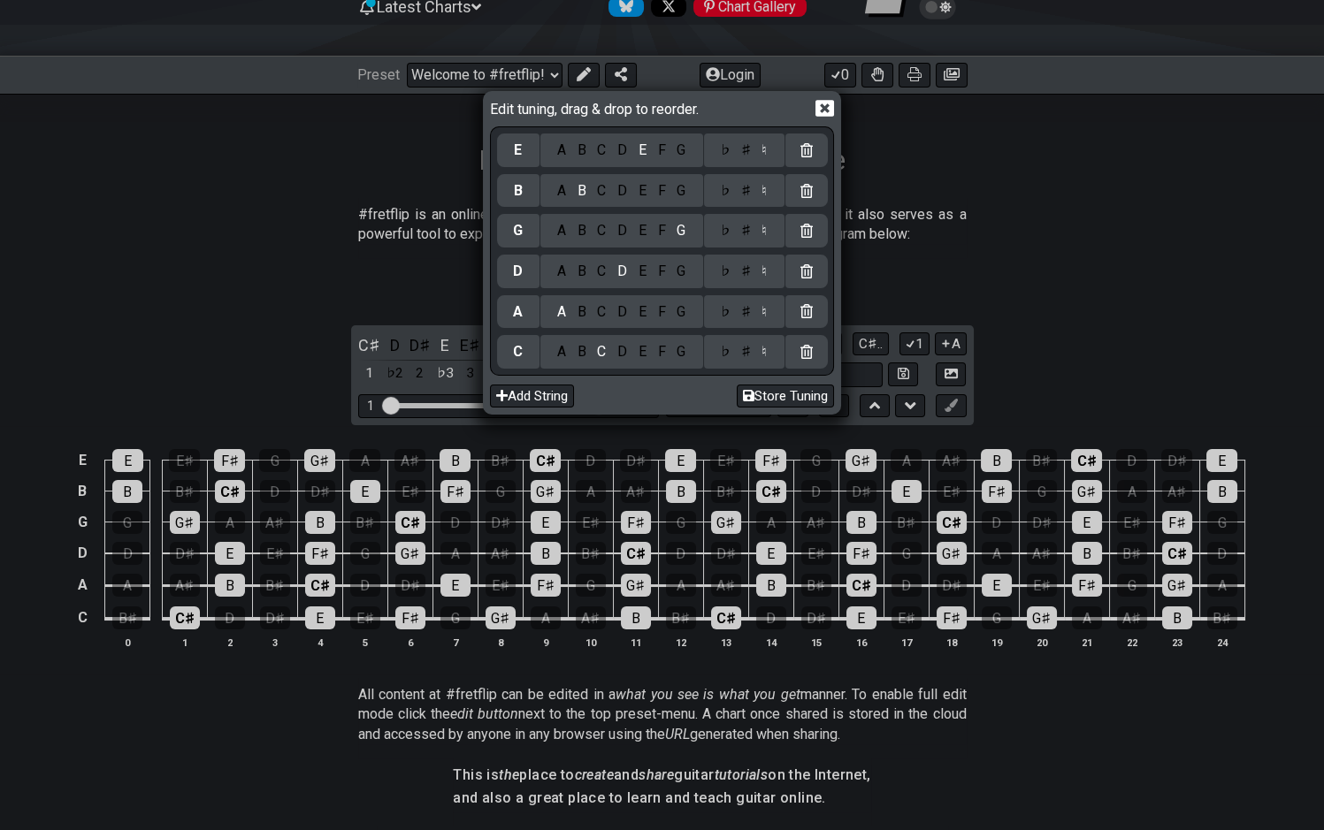
click at [753, 358] on div "♯" at bounding box center [745, 351] width 21 height 19
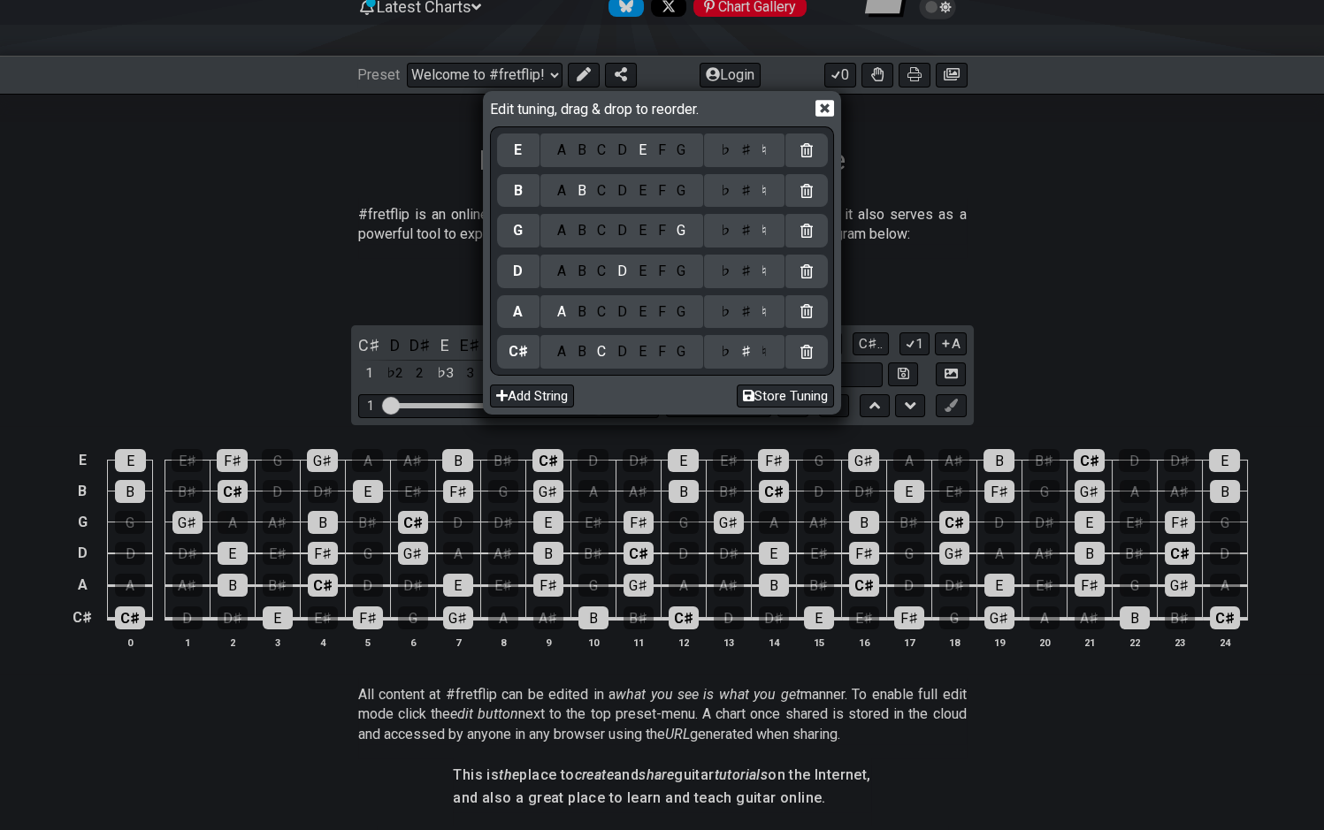
drag, startPoint x: 682, startPoint y: 316, endPoint x: 707, endPoint y: 311, distance: 25.2
click at [684, 316] on div "G" at bounding box center [681, 311] width 20 height 19
click at [747, 307] on div "♯" at bounding box center [745, 311] width 21 height 19
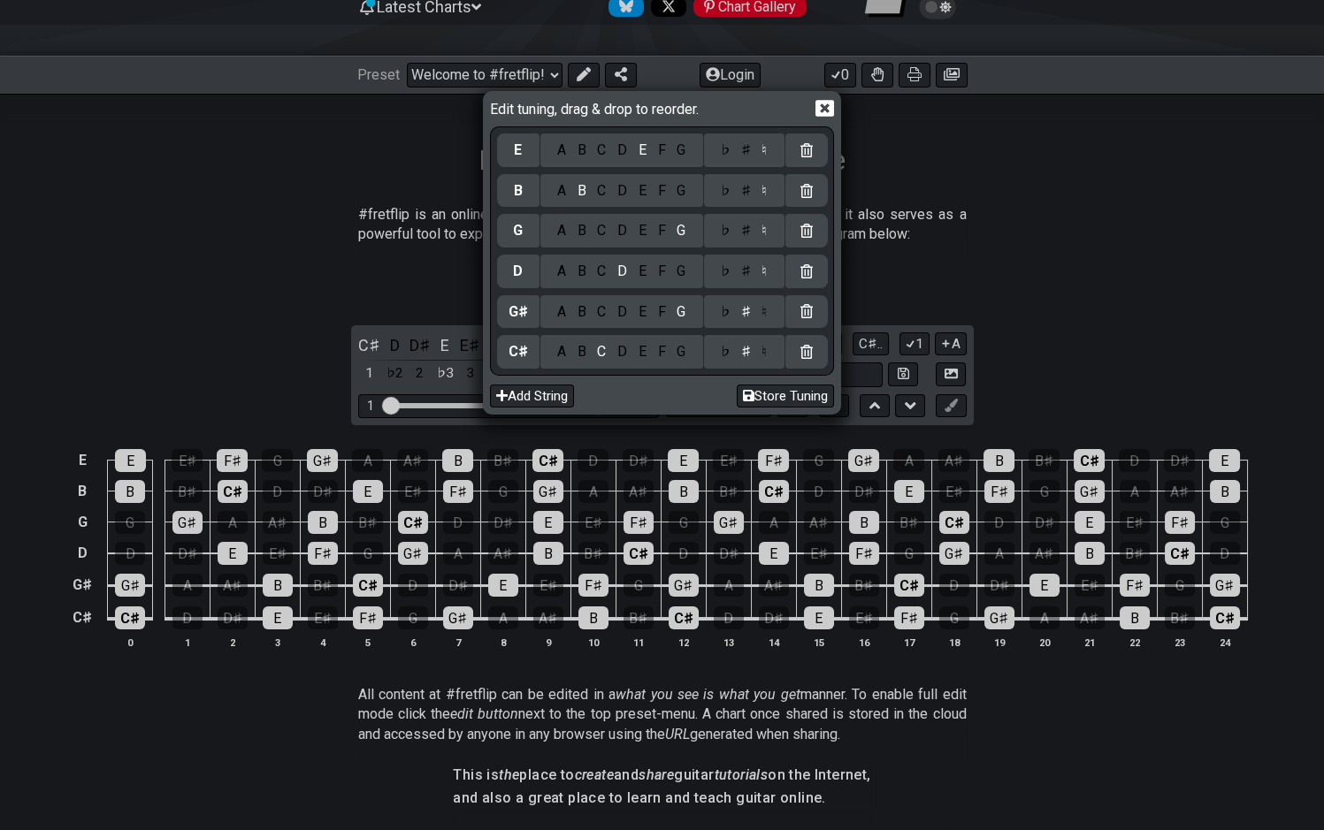
drag, startPoint x: 608, startPoint y: 279, endPoint x: 706, endPoint y: 281, distance: 98.2
click at [607, 279] on div "C" at bounding box center [602, 271] width 20 height 19
click at [746, 275] on div "♯" at bounding box center [745, 271] width 21 height 19
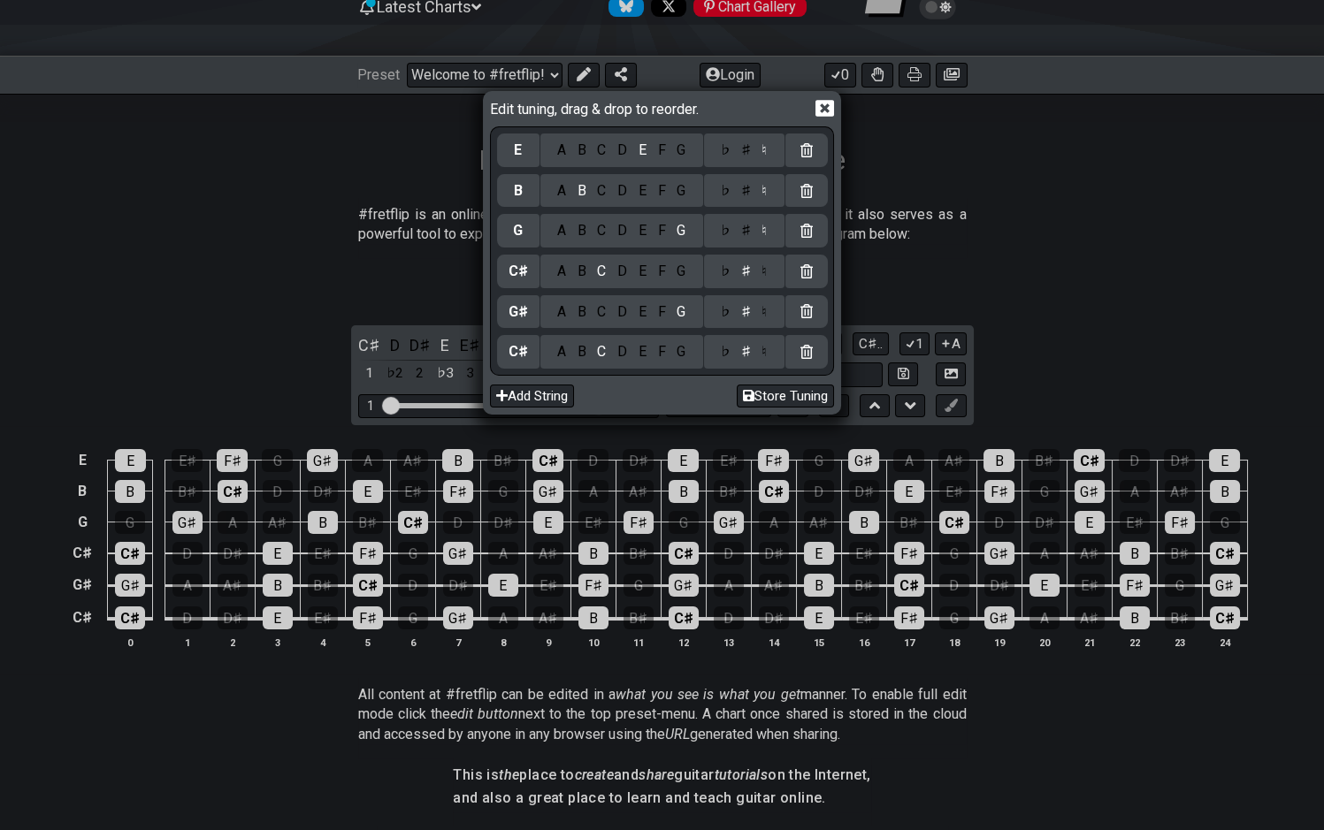
click at [664, 230] on div "F" at bounding box center [661, 230] width 19 height 19
click at [746, 232] on div "♯" at bounding box center [745, 230] width 21 height 19
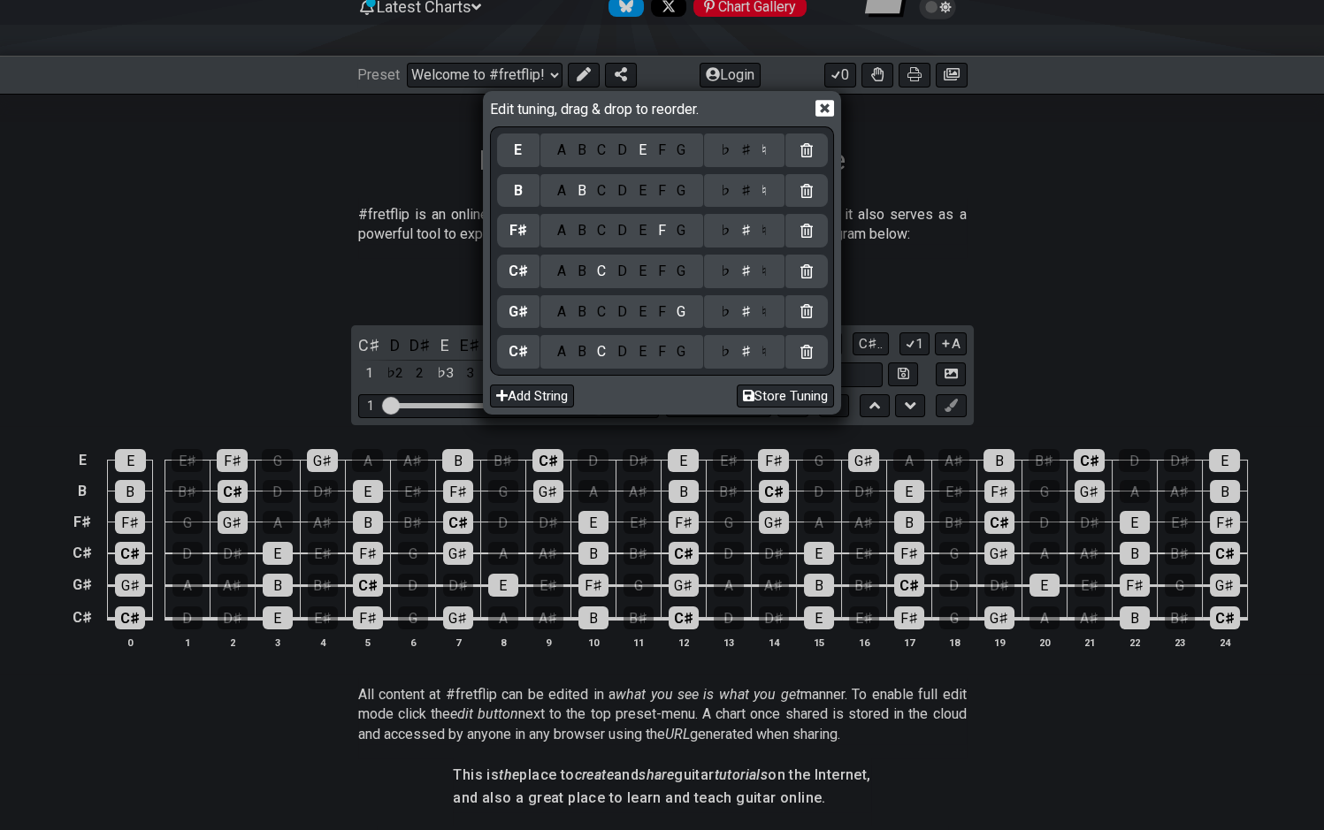
drag, startPoint x: 567, startPoint y: 190, endPoint x: 650, endPoint y: 199, distance: 83.6
click at [568, 190] on div "A" at bounding box center [561, 190] width 20 height 19
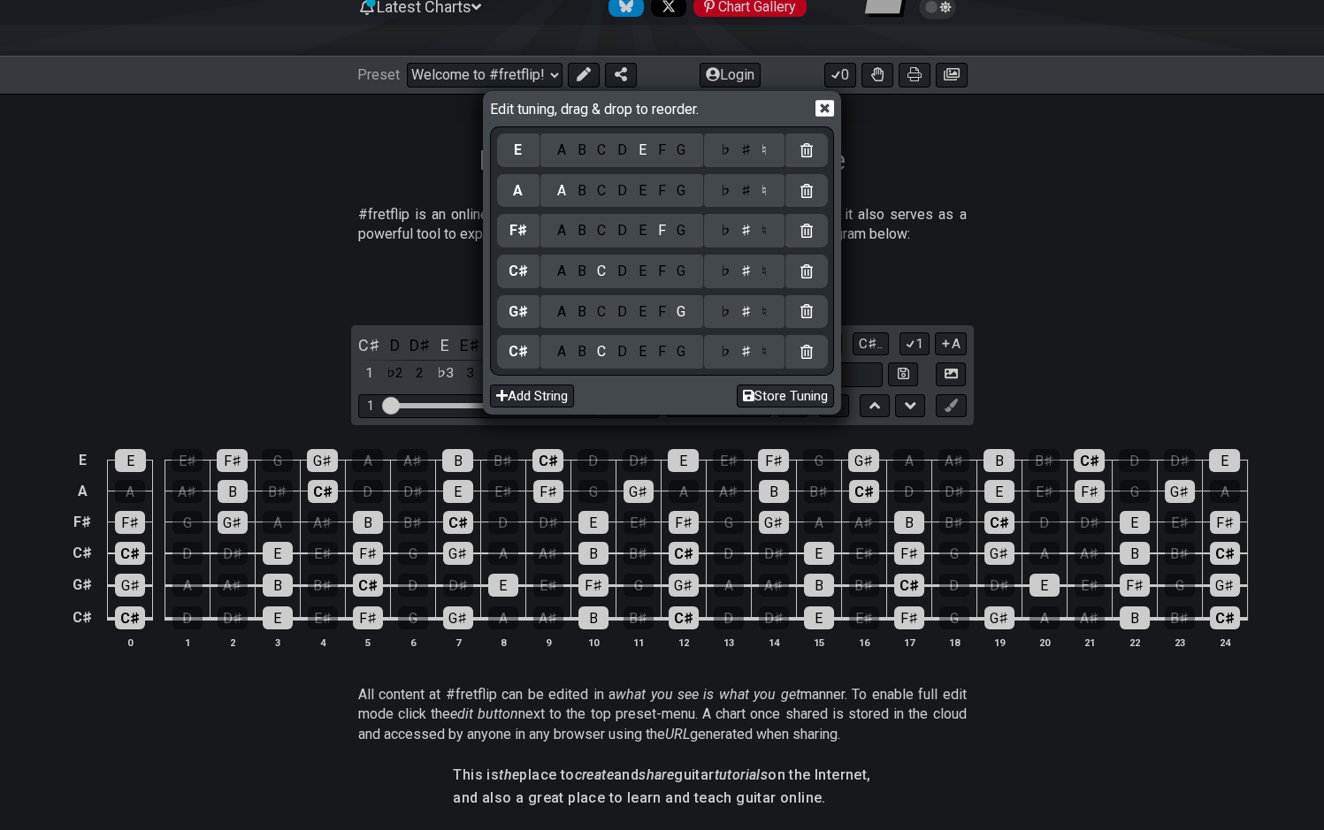
click at [746, 191] on div "♯" at bounding box center [745, 190] width 21 height 19
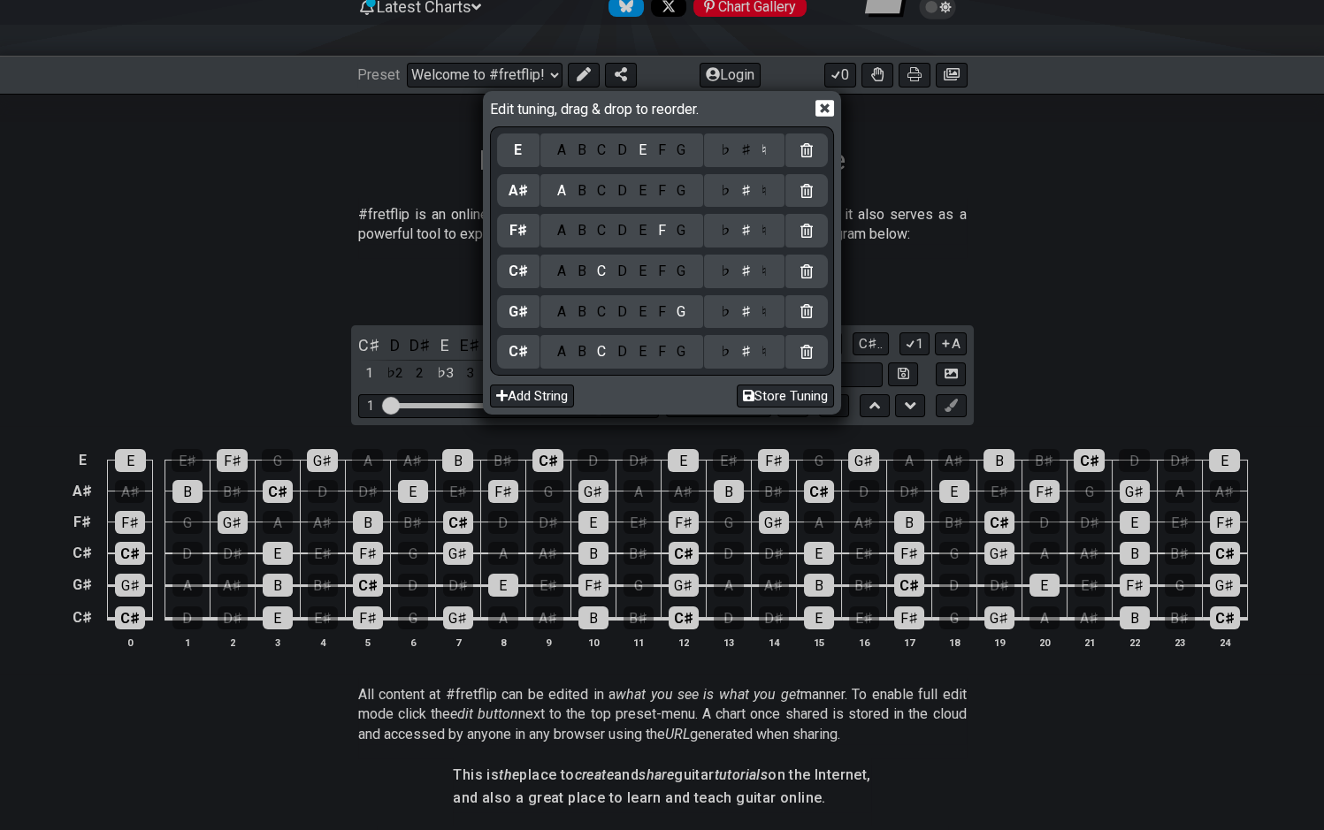
click at [629, 159] on div "D" at bounding box center [622, 150] width 21 height 19
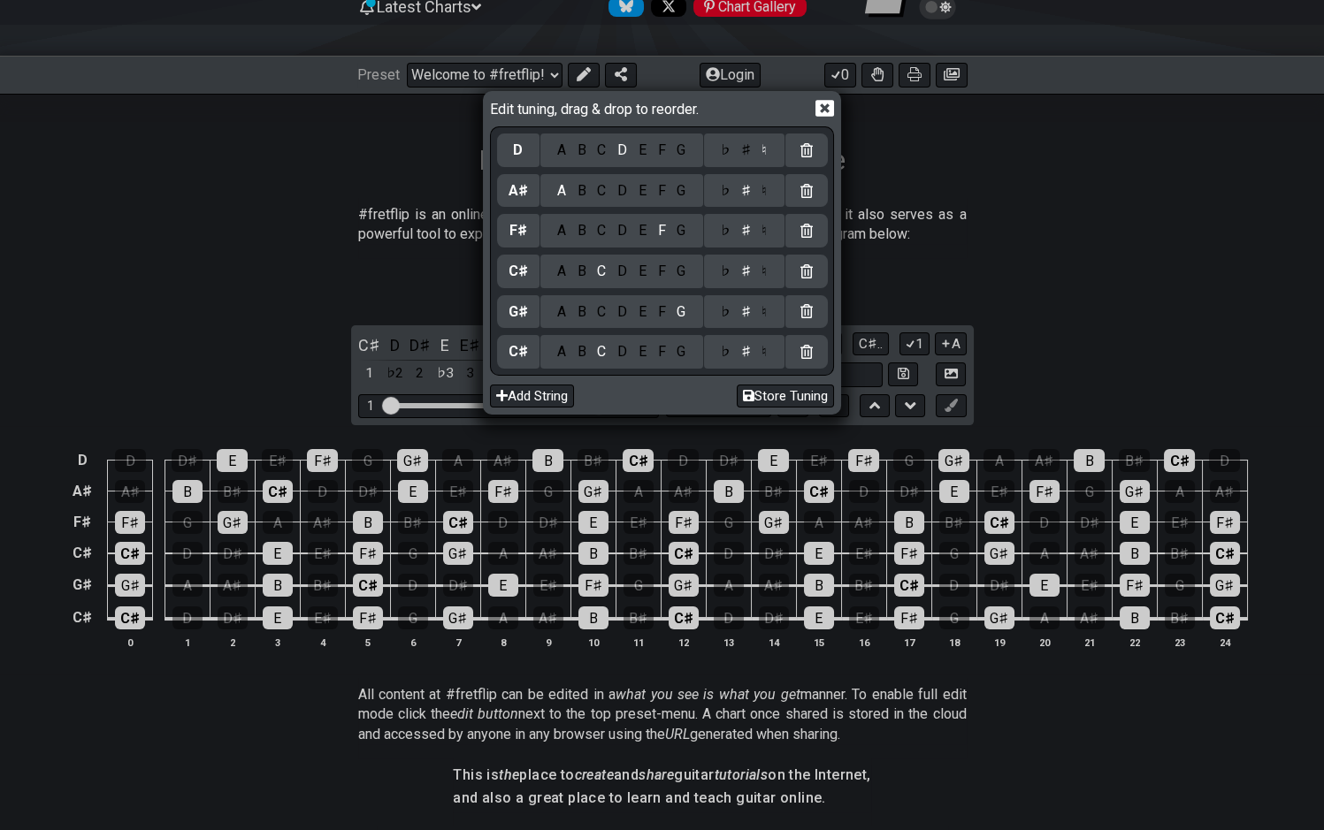
click at [739, 151] on div "♯" at bounding box center [745, 150] width 21 height 19
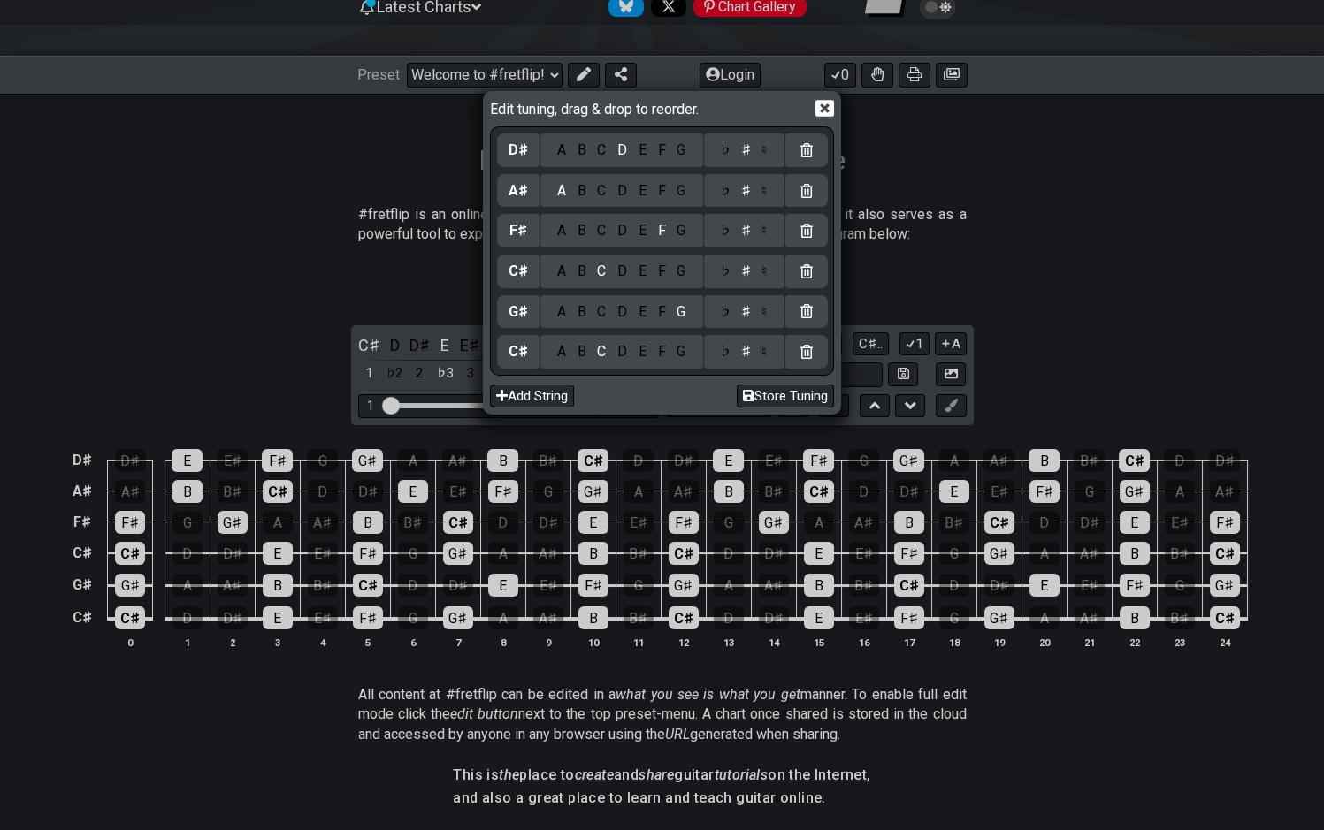
click at [822, 110] on icon at bounding box center [824, 108] width 19 height 19
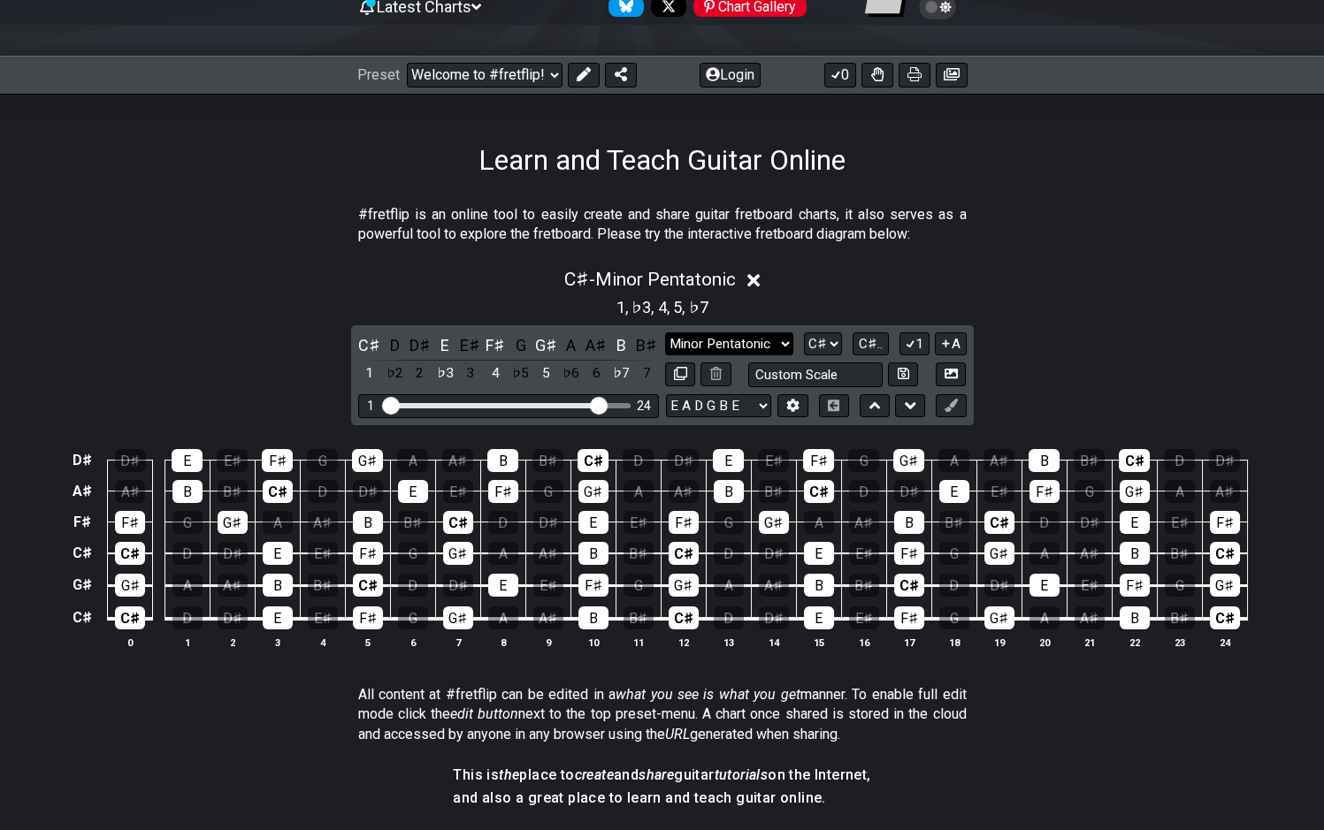
click at [665, 333] on select "Minor Pentatonic Click to edit Minor Pentatonic Major Pentatonic Minor Blues Ma…" at bounding box center [728, 345] width 127 height 24
select select "Phrygian Dominant"
click option "Phrygian Dominant" at bounding box center [0, 0] width 0 height 0
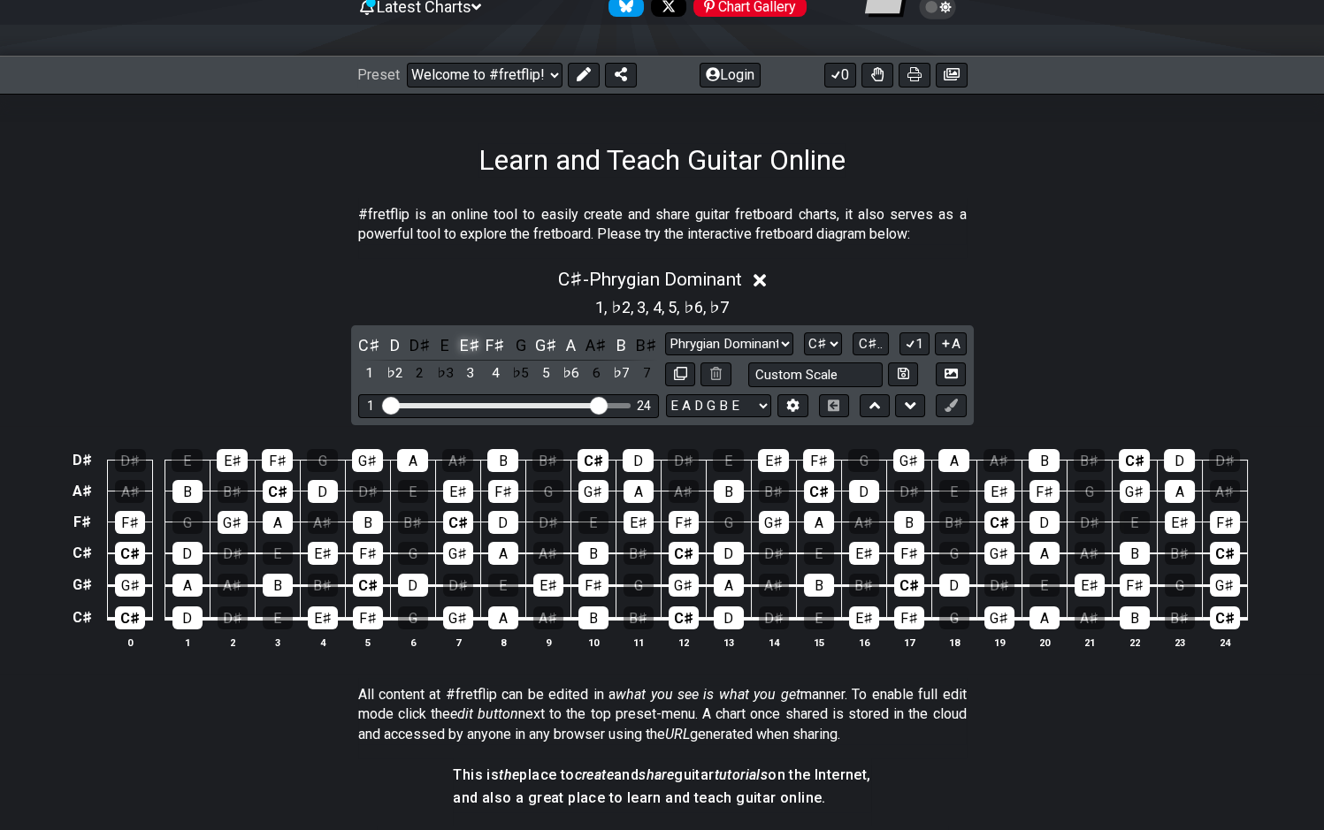
click at [469, 348] on div "E♯" at bounding box center [469, 345] width 23 height 24
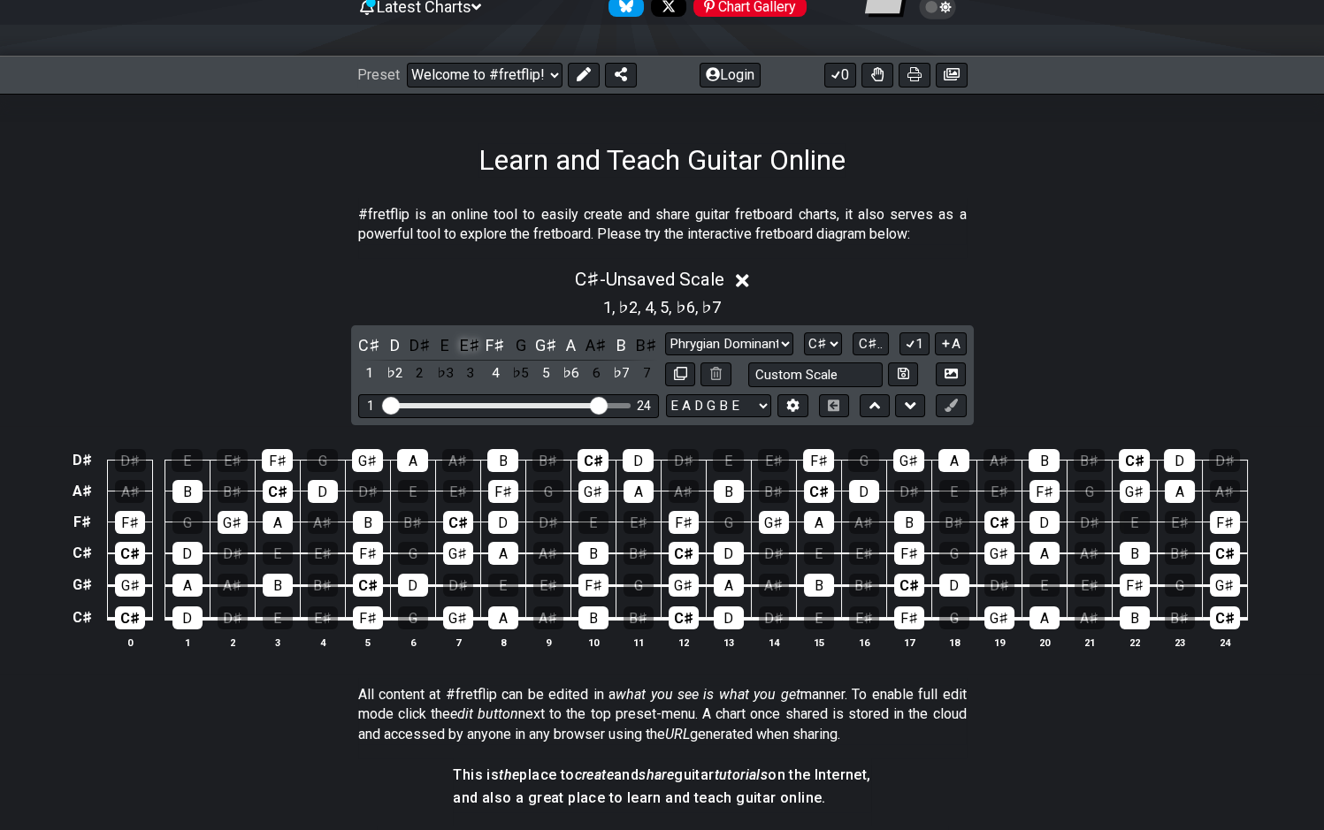
click at [471, 351] on div "E♯" at bounding box center [469, 345] width 23 height 24
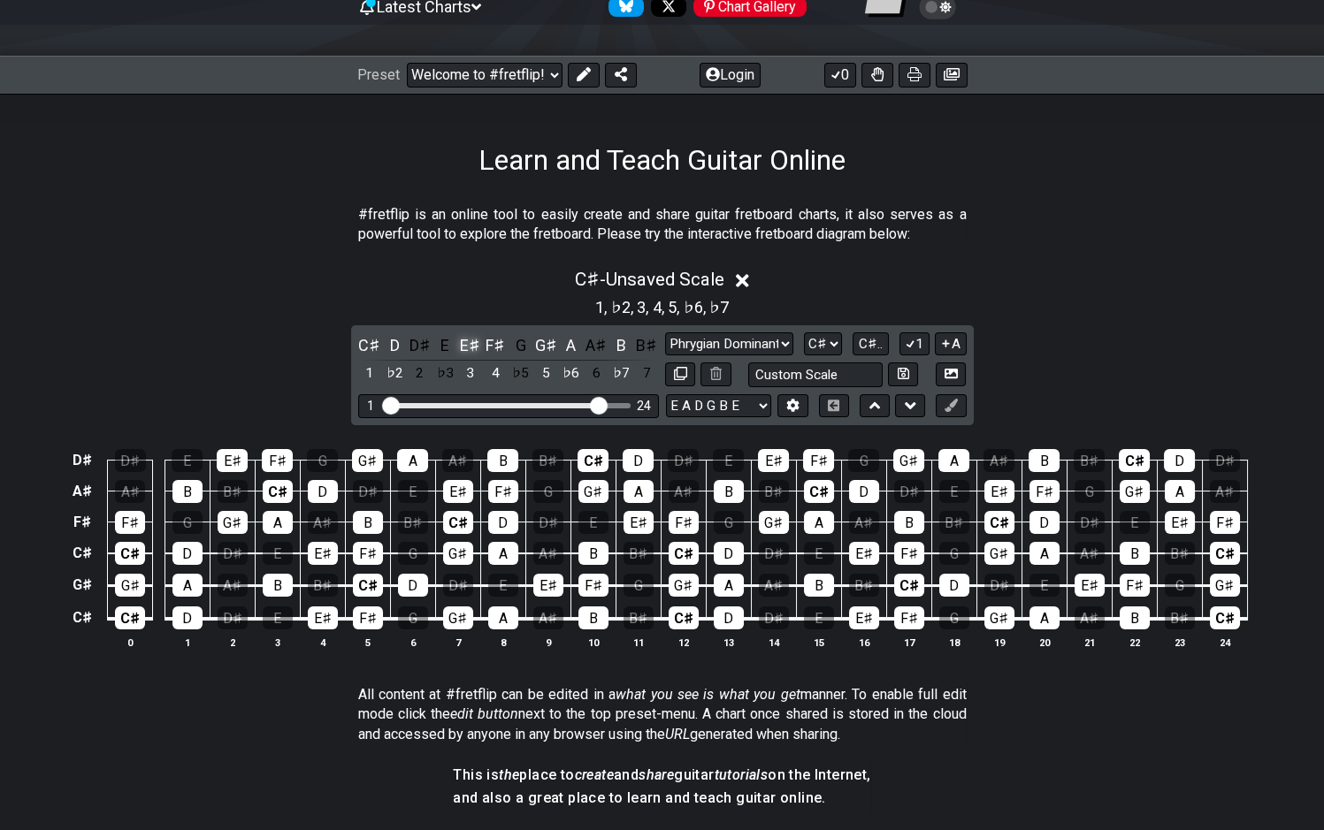
click at [472, 350] on div "E♯" at bounding box center [469, 345] width 23 height 24
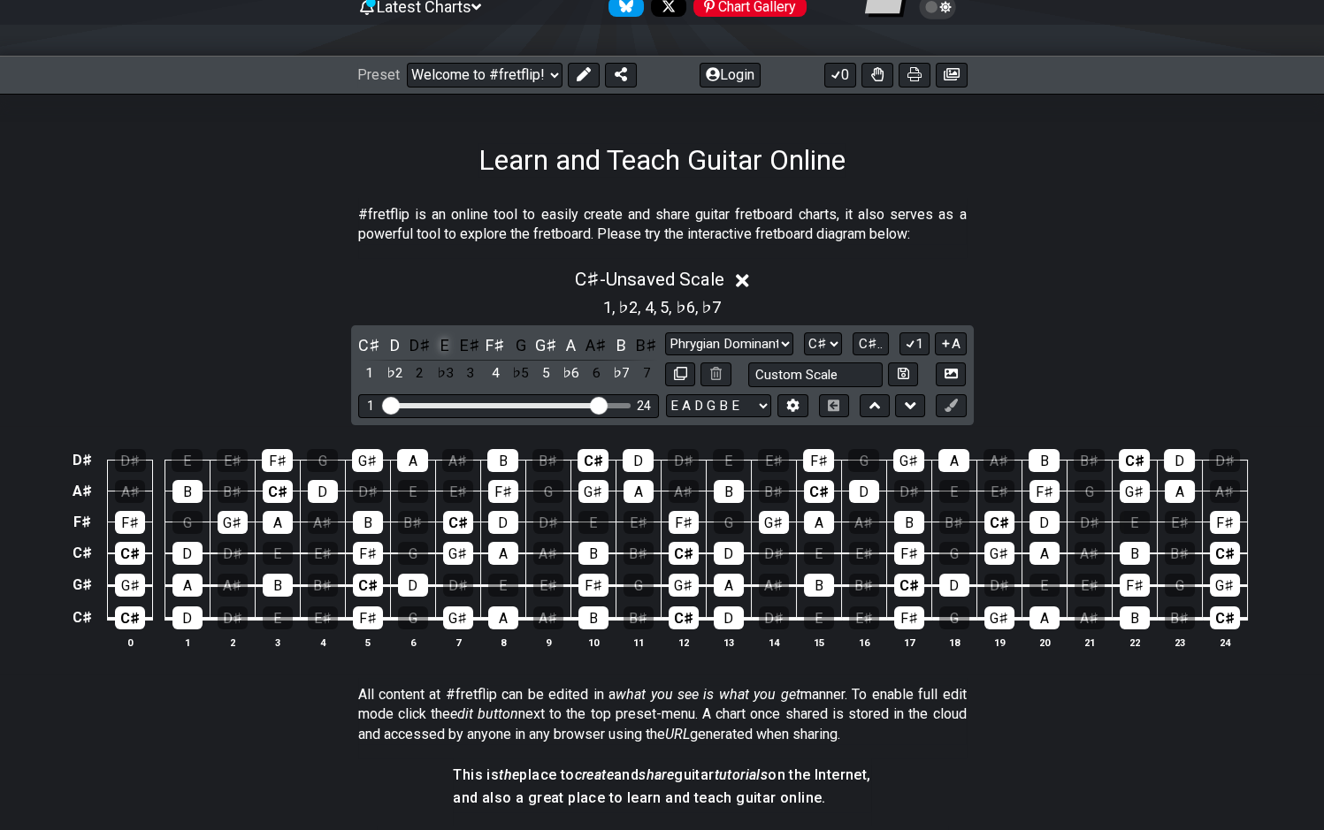
click at [444, 346] on div "E" at bounding box center [444, 345] width 23 height 24
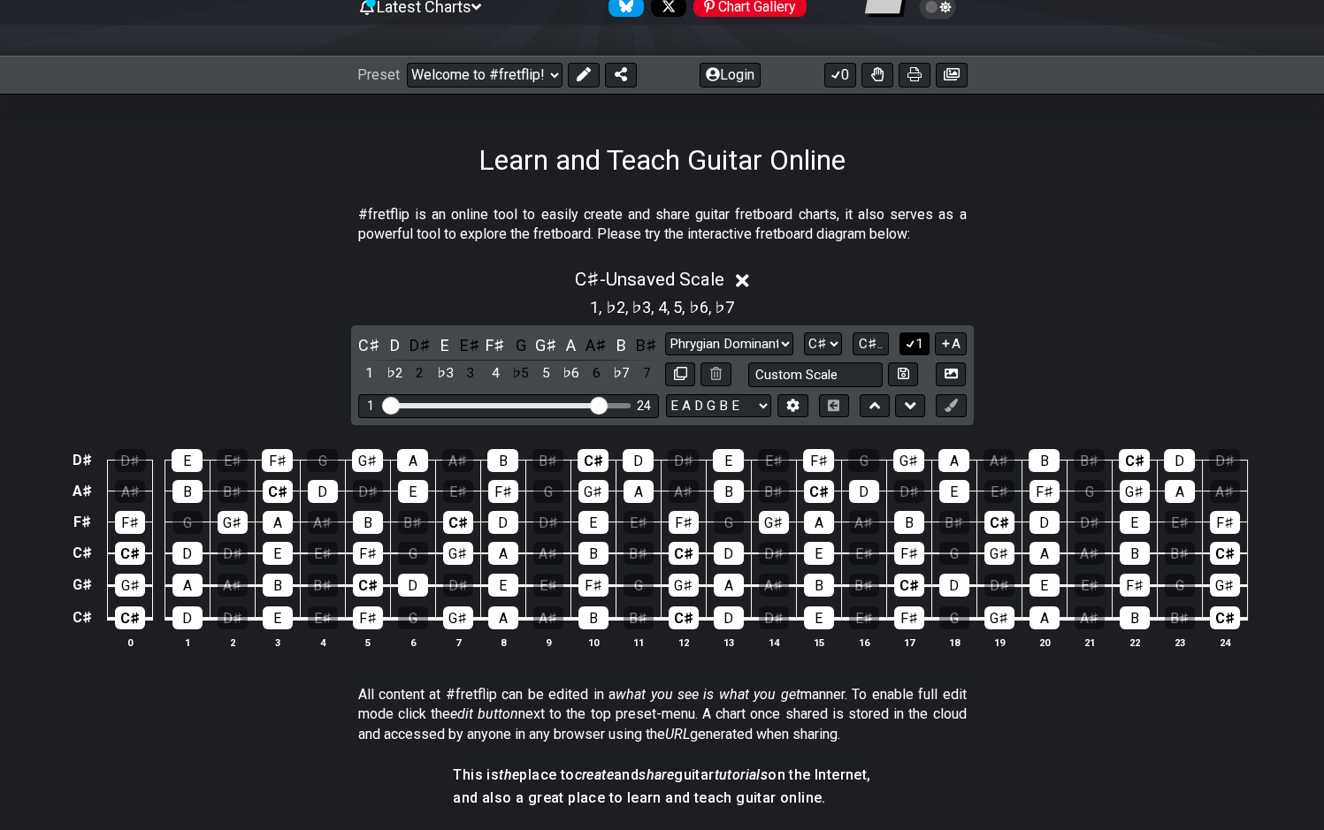
click at [910, 346] on icon at bounding box center [911, 344] width 10 height 8
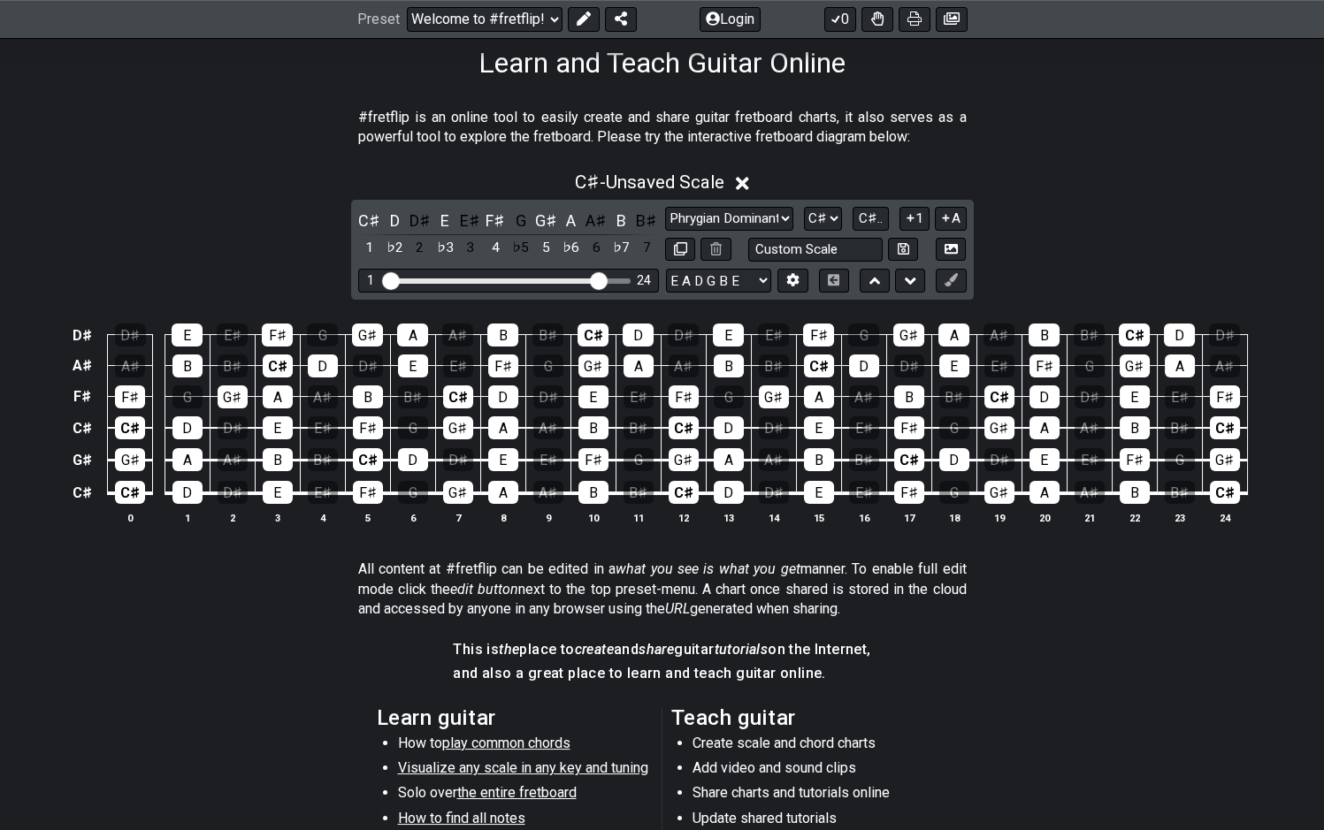
scroll to position [292, 0]
click at [899, 207] on button "1" at bounding box center [914, 219] width 30 height 24
